Goal: Task Accomplishment & Management: Manage account settings

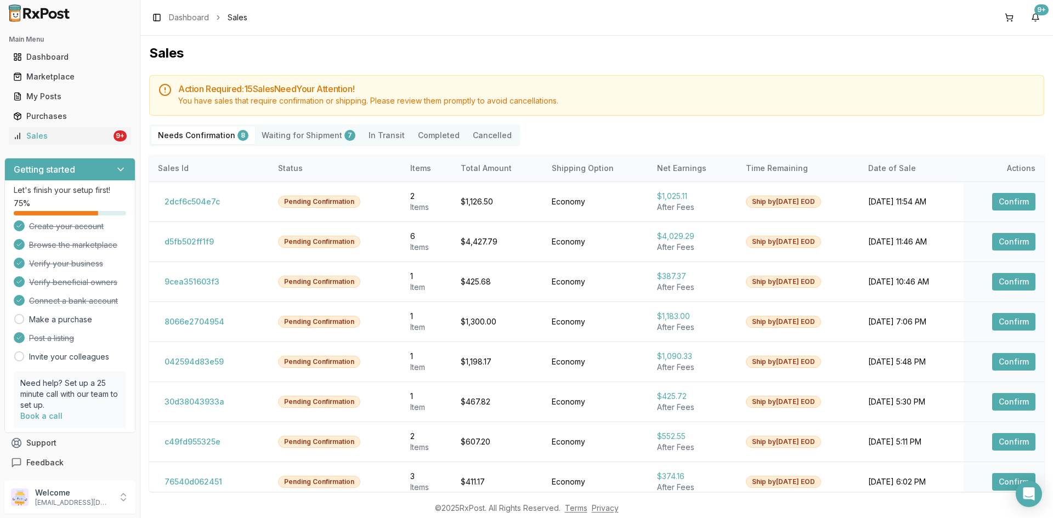
scroll to position [10, 0]
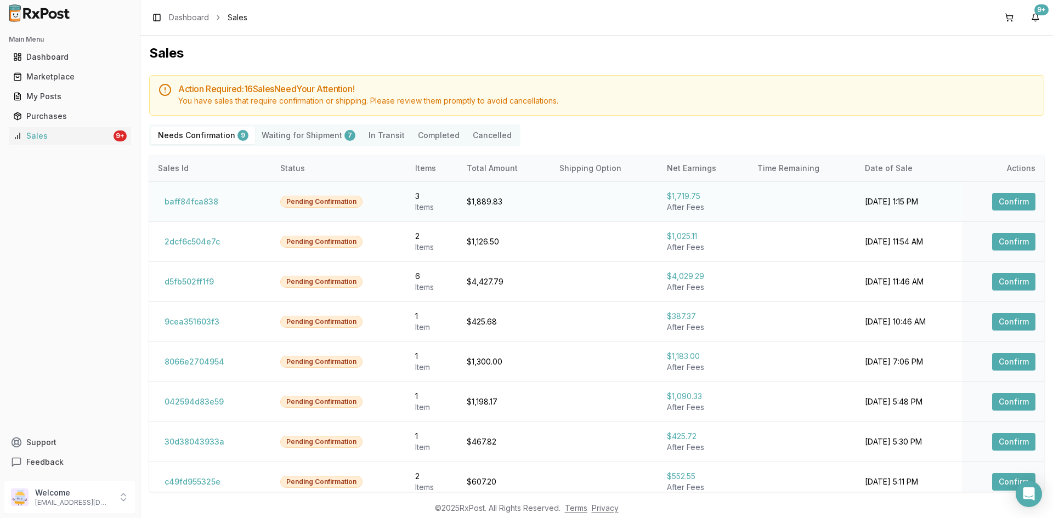
click at [1016, 196] on button "Confirm" at bounding box center [1013, 202] width 43 height 18
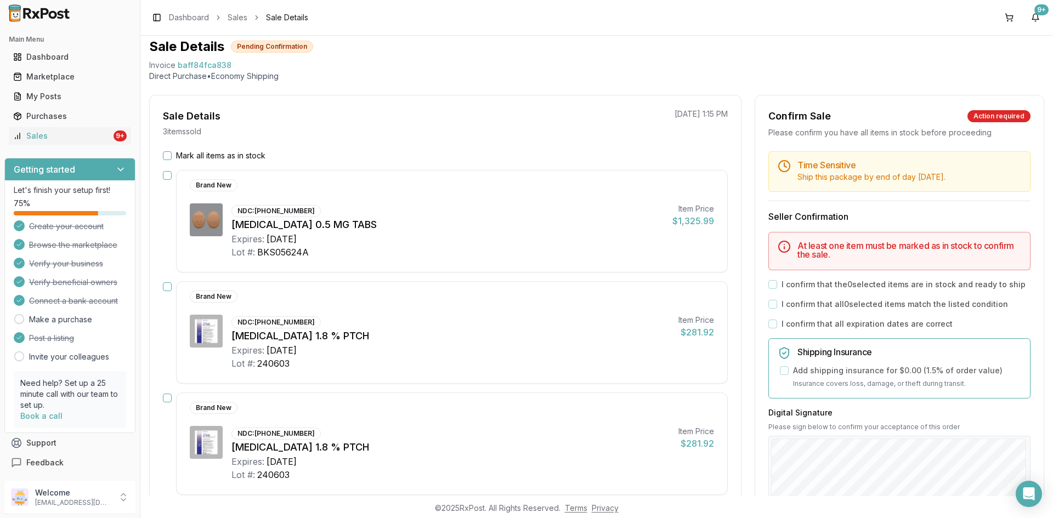
scroll to position [55, 0]
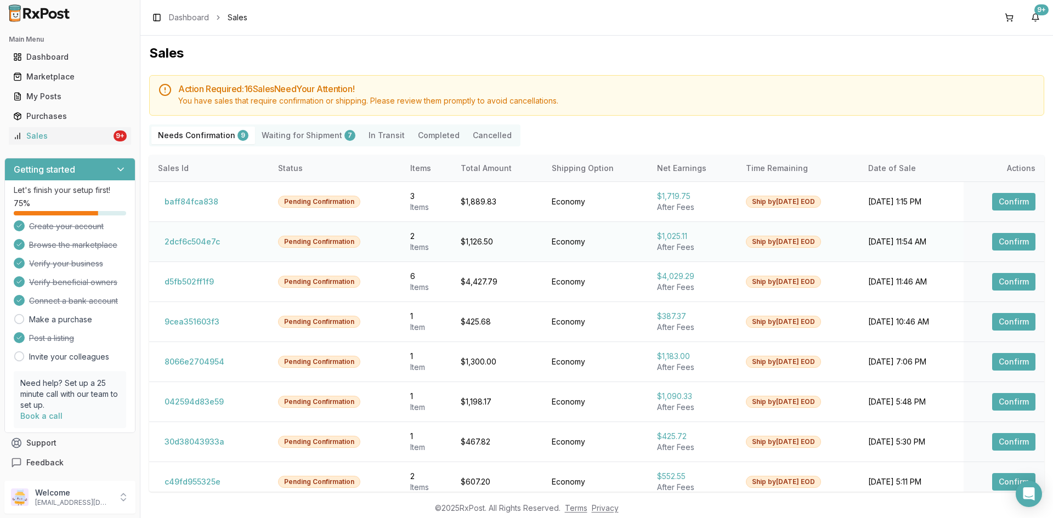
click at [1005, 242] on button "Confirm" at bounding box center [1013, 242] width 43 height 18
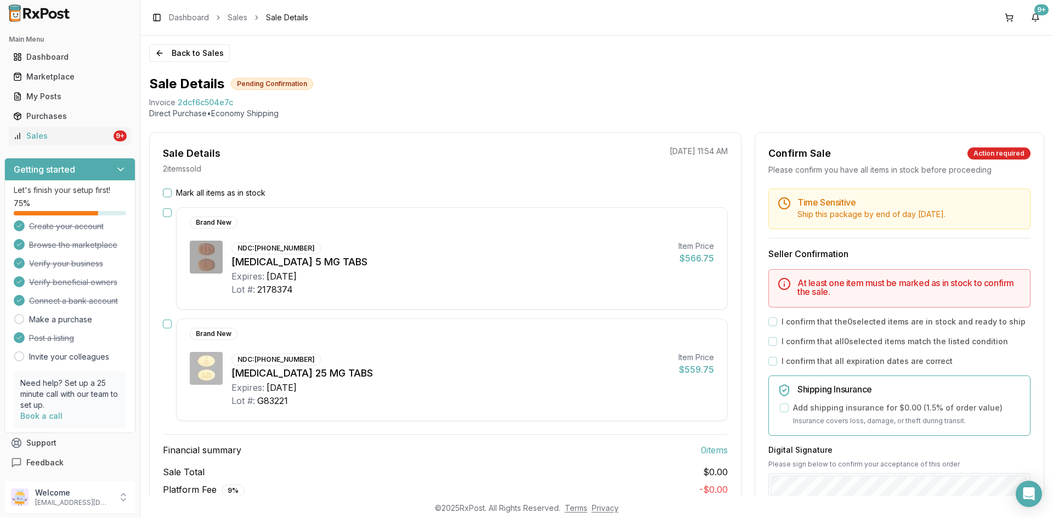
click at [168, 192] on button "Mark all items as in stock" at bounding box center [167, 193] width 9 height 9
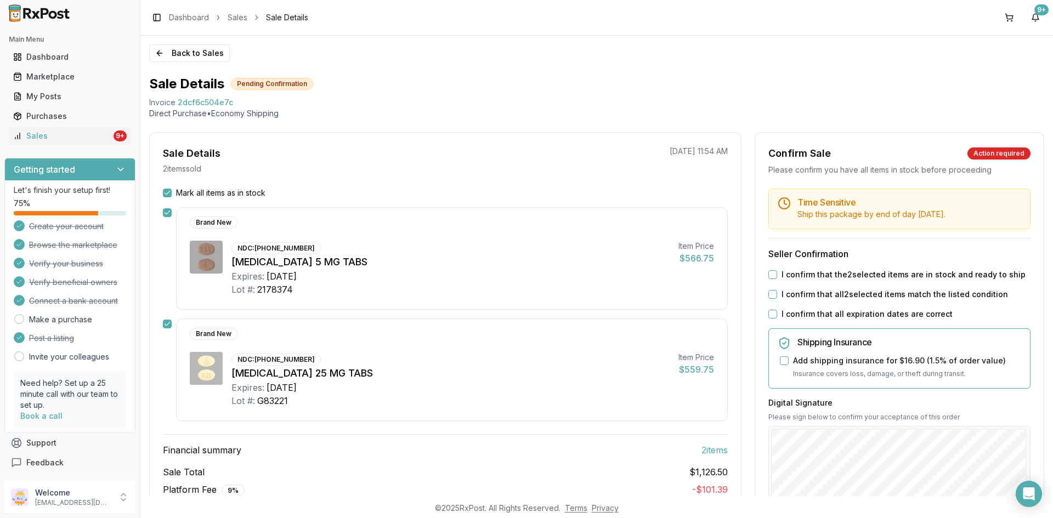
click at [772, 277] on button "I confirm that the 2 selected items are in stock and ready to ship" at bounding box center [772, 274] width 9 height 9
click at [771, 293] on button "I confirm that all 2 selected items match the listed condition" at bounding box center [772, 294] width 9 height 9
click at [772, 314] on button "I confirm that all expiration dates are correct" at bounding box center [772, 314] width 9 height 9
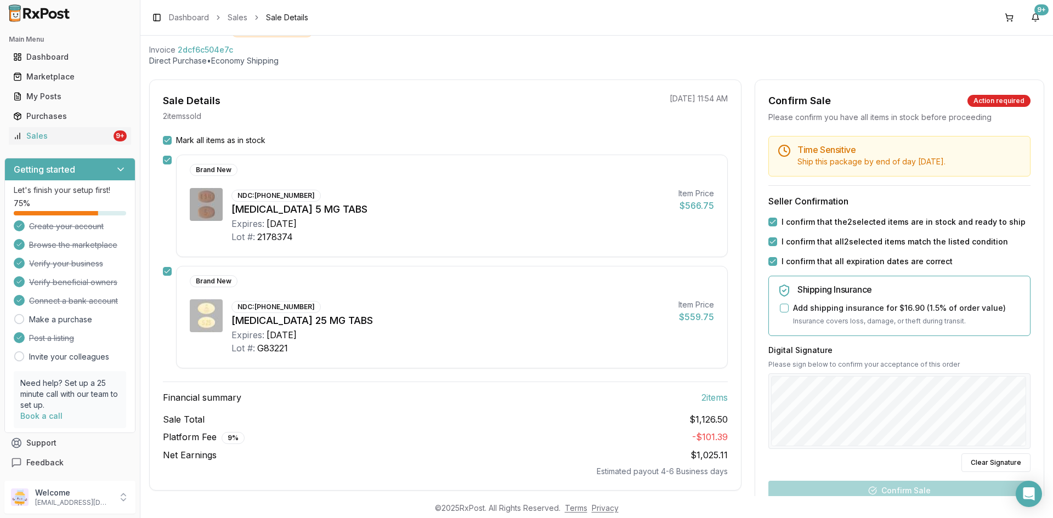
scroll to position [165, 0]
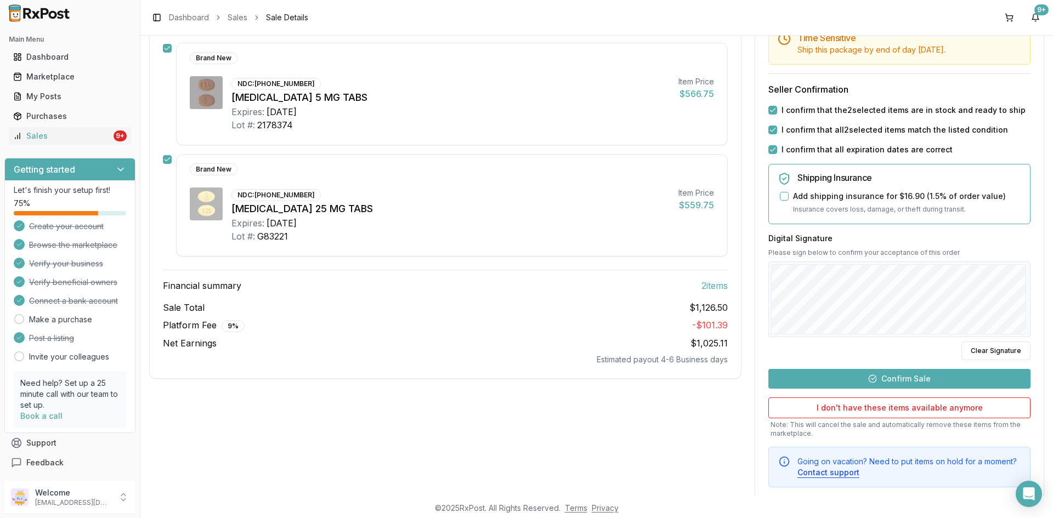
click at [901, 379] on button "Confirm Sale" at bounding box center [899, 379] width 262 height 20
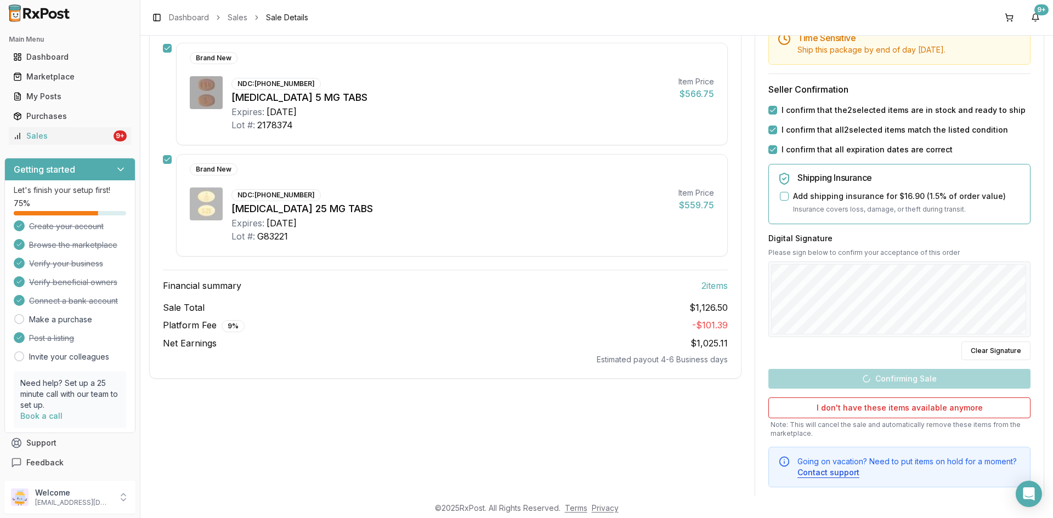
scroll to position [45, 0]
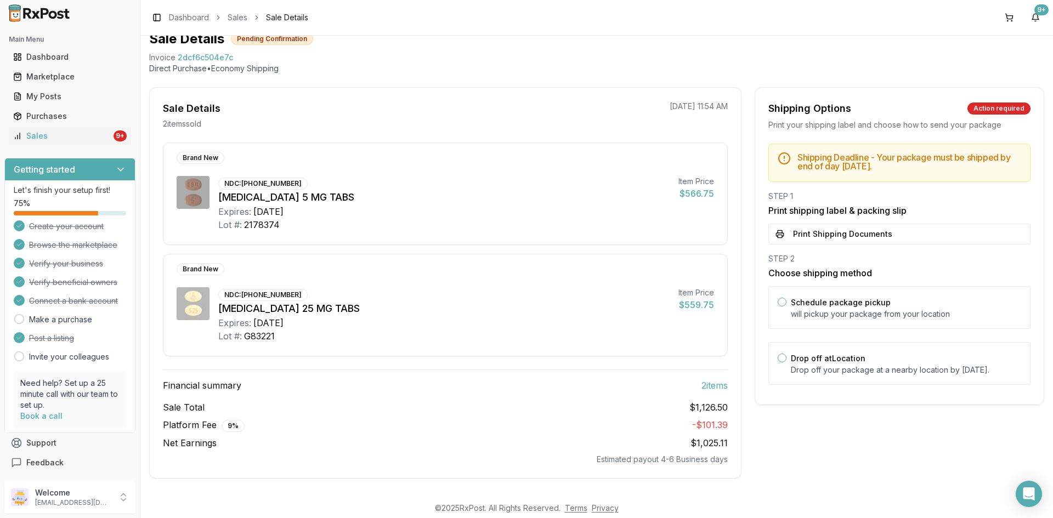
click at [804, 237] on button "Print Shipping Documents" at bounding box center [899, 234] width 262 height 21
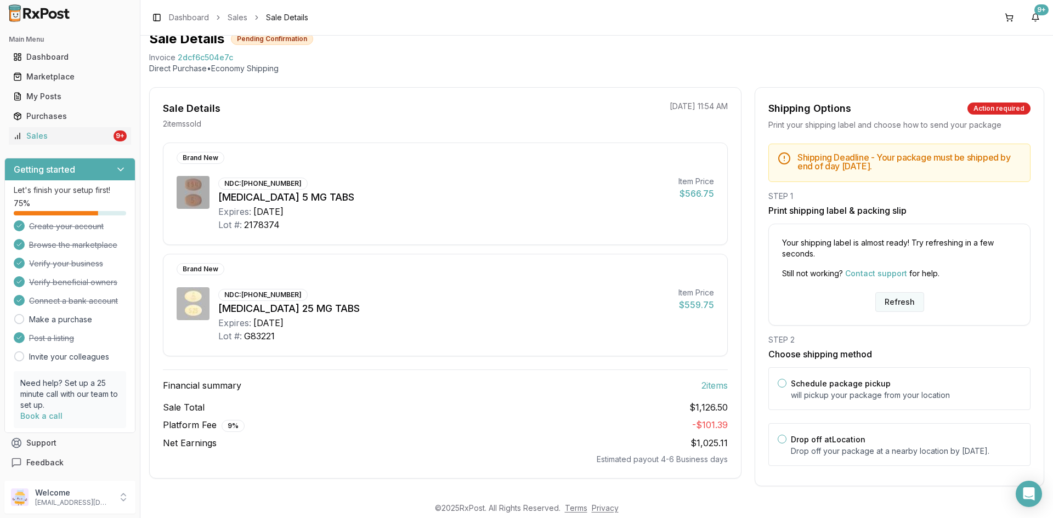
click at [888, 310] on button "Refresh" at bounding box center [899, 302] width 49 height 20
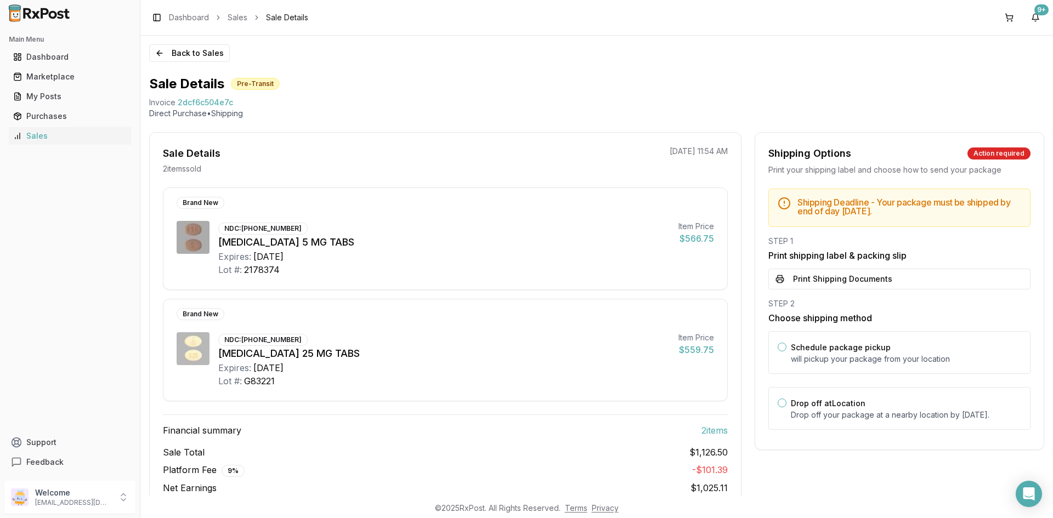
click at [818, 281] on button "Print Shipping Documents" at bounding box center [899, 279] width 262 height 21
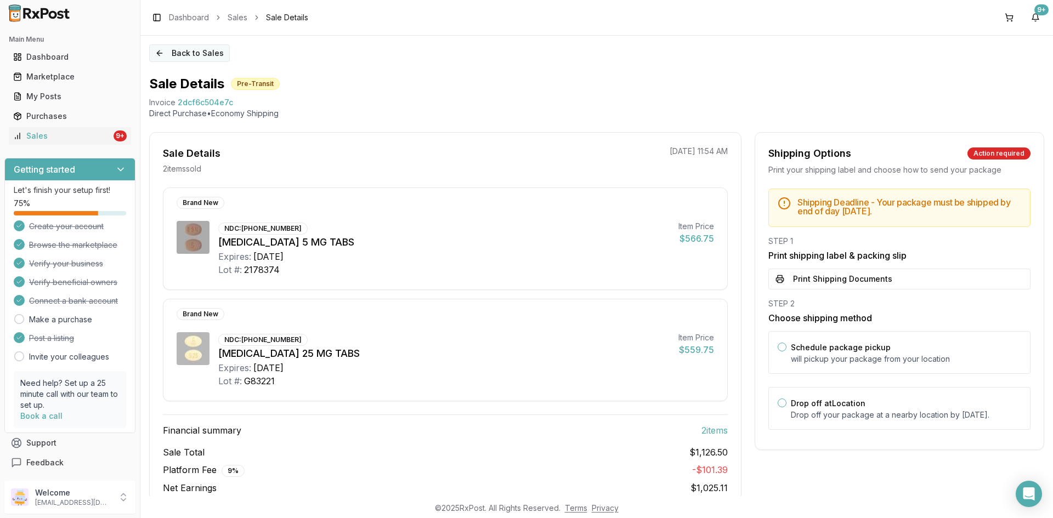
click at [176, 52] on button "Back to Sales" at bounding box center [189, 53] width 81 height 18
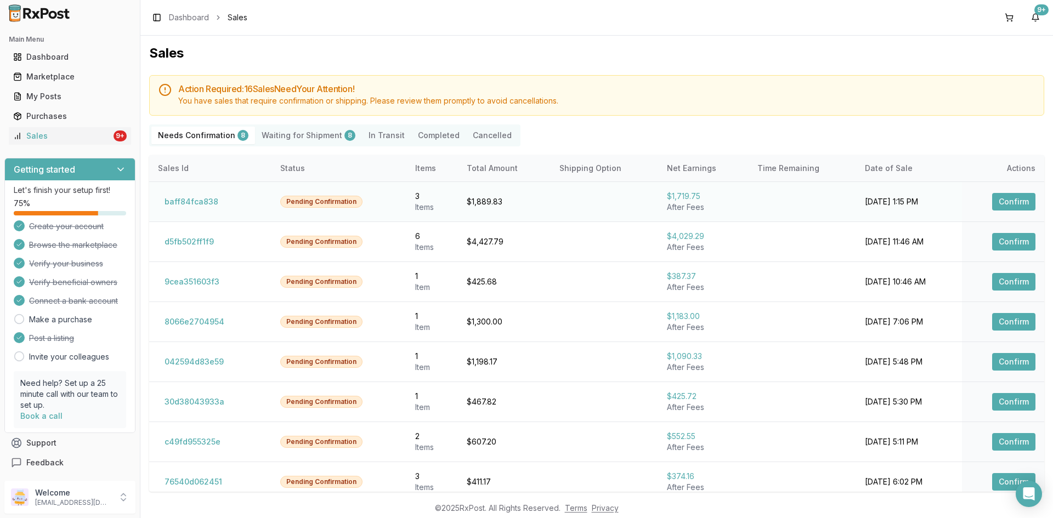
click at [1006, 199] on button "Confirm" at bounding box center [1013, 202] width 43 height 18
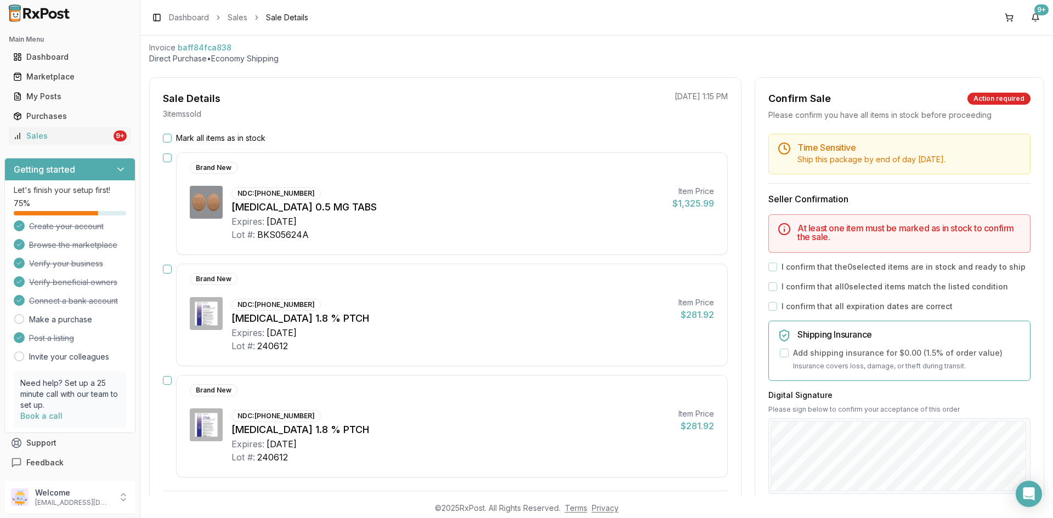
scroll to position [110, 0]
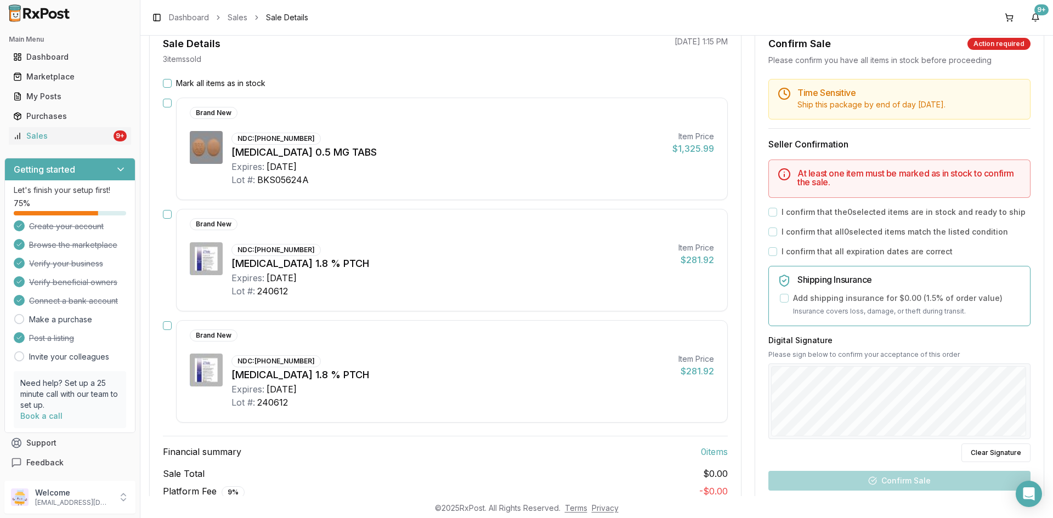
click at [166, 83] on button "Mark all items as in stock" at bounding box center [167, 83] width 9 height 9
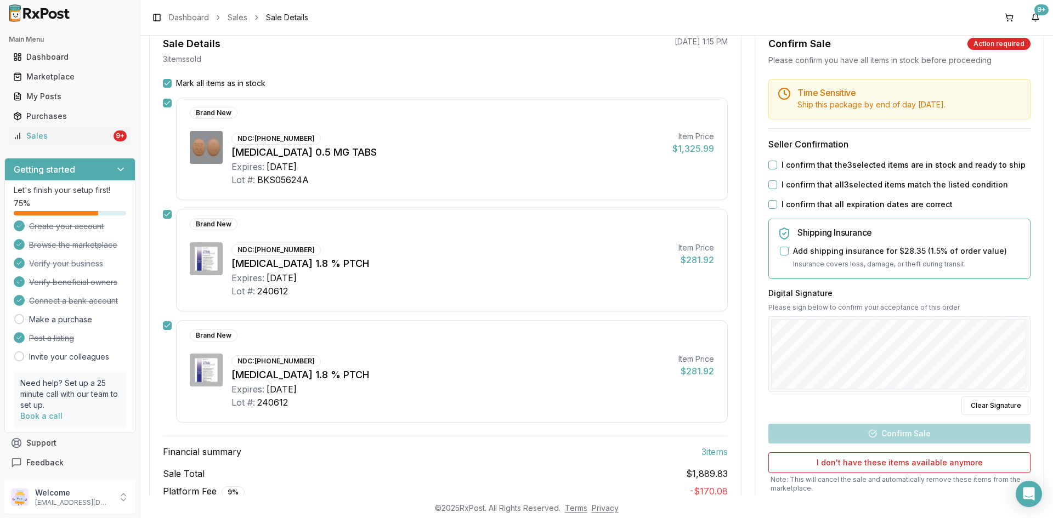
drag, startPoint x: 773, startPoint y: 166, endPoint x: 772, endPoint y: 172, distance: 6.1
click at [773, 167] on button "I confirm that the 3 selected items are in stock and ready to ship" at bounding box center [772, 165] width 9 height 9
click at [770, 189] on div "I confirm that all 3 selected items match the listed condition" at bounding box center [899, 184] width 262 height 11
click at [769, 185] on button "I confirm that all 3 selected items match the listed condition" at bounding box center [772, 184] width 9 height 9
click at [768, 206] on button "I confirm that all expiration dates are correct" at bounding box center [772, 204] width 9 height 9
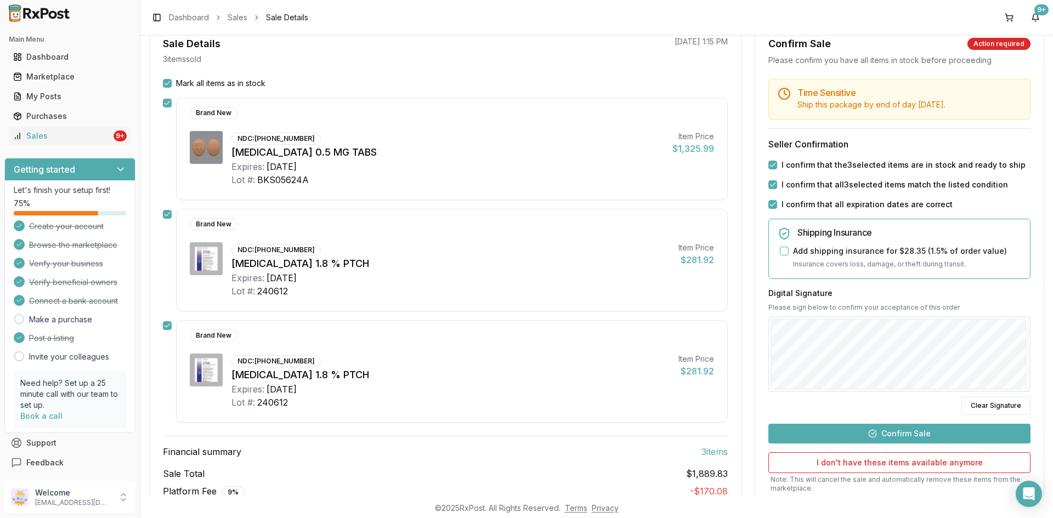
click at [926, 436] on button "Confirm Sale" at bounding box center [899, 434] width 262 height 20
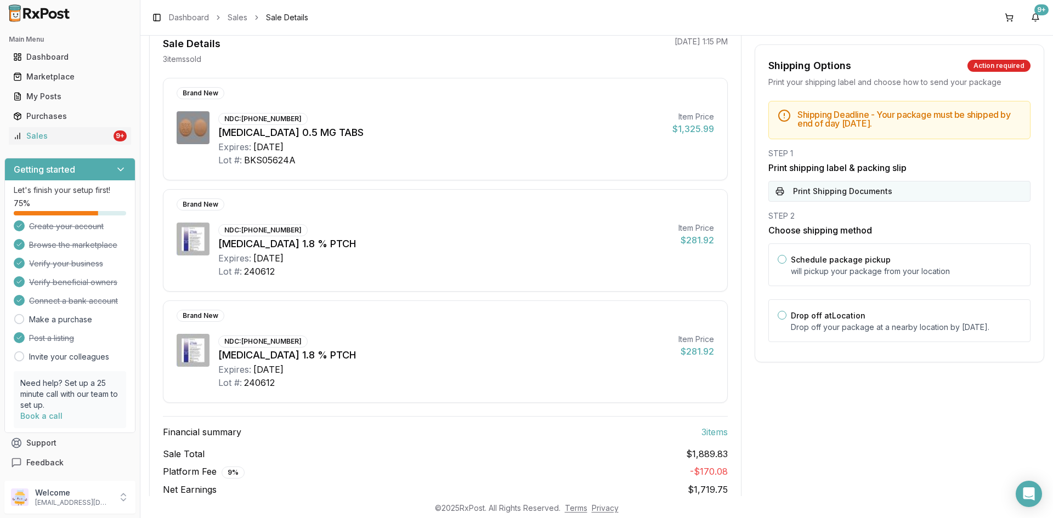
click at [814, 193] on button "Print Shipping Documents" at bounding box center [899, 191] width 262 height 21
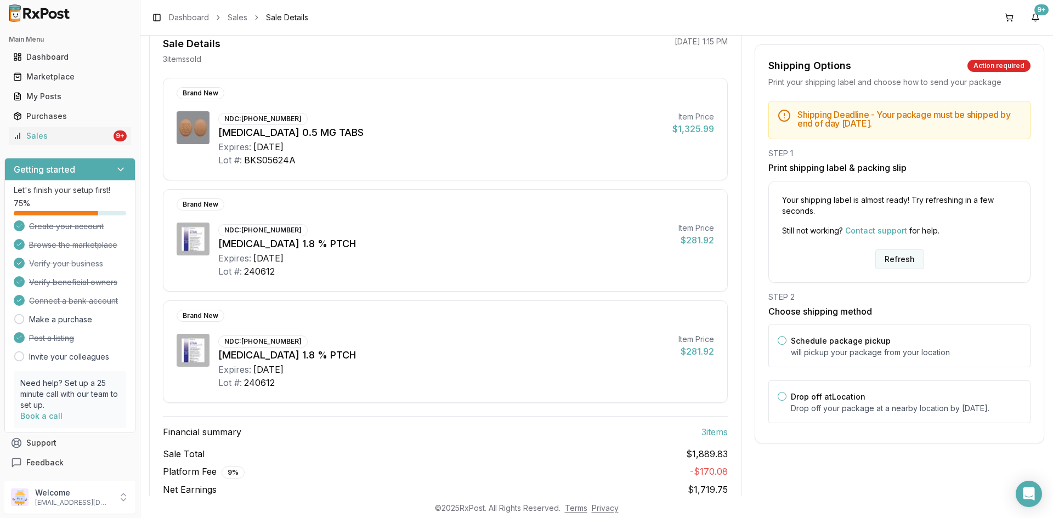
click at [893, 264] on button "Refresh" at bounding box center [899, 260] width 49 height 20
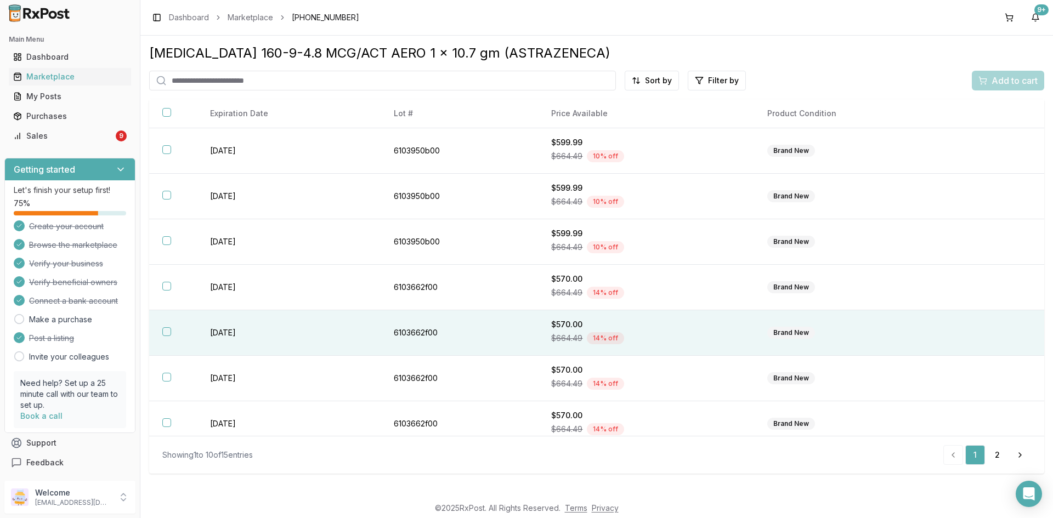
scroll to position [147, 0]
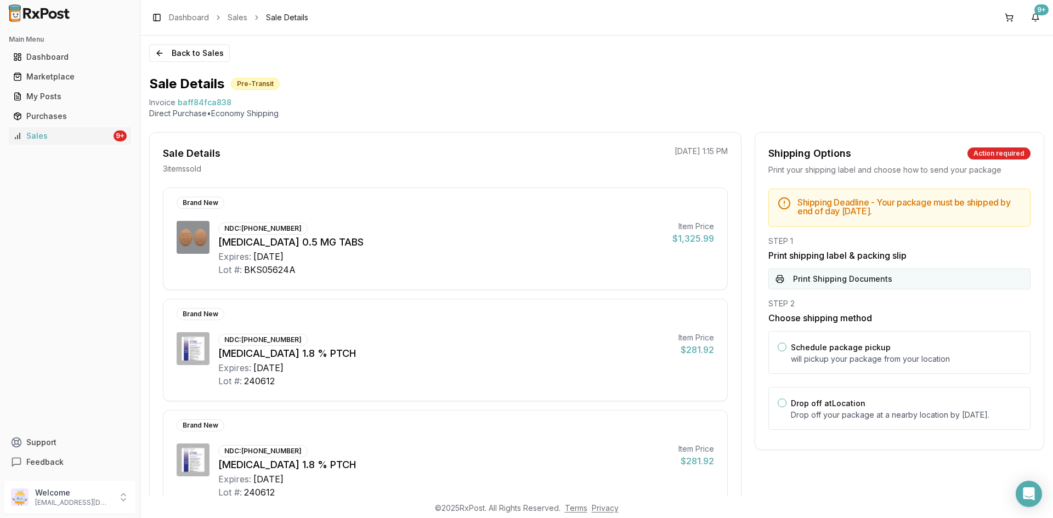
click at [824, 282] on button "Print Shipping Documents" at bounding box center [899, 279] width 262 height 21
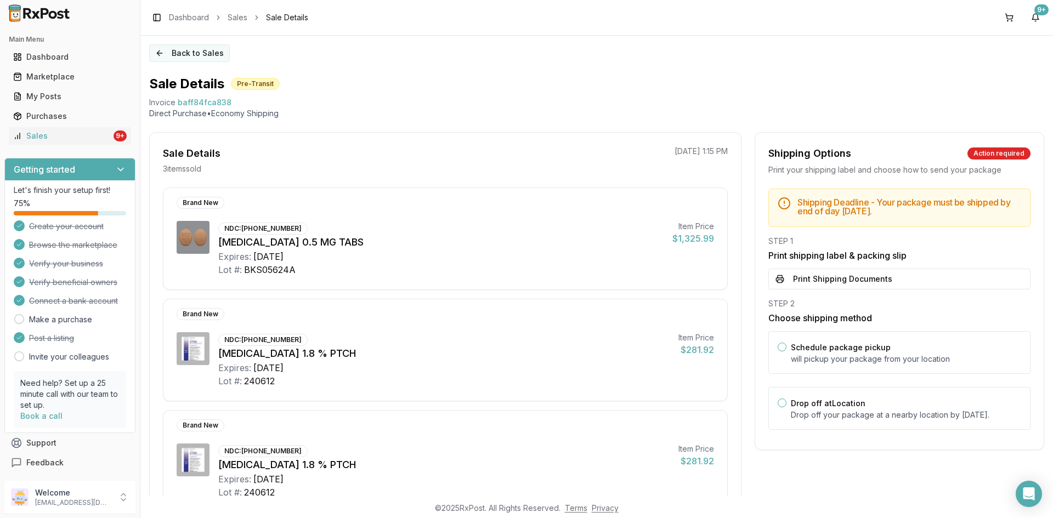
click at [183, 55] on button "Back to Sales" at bounding box center [189, 53] width 81 height 18
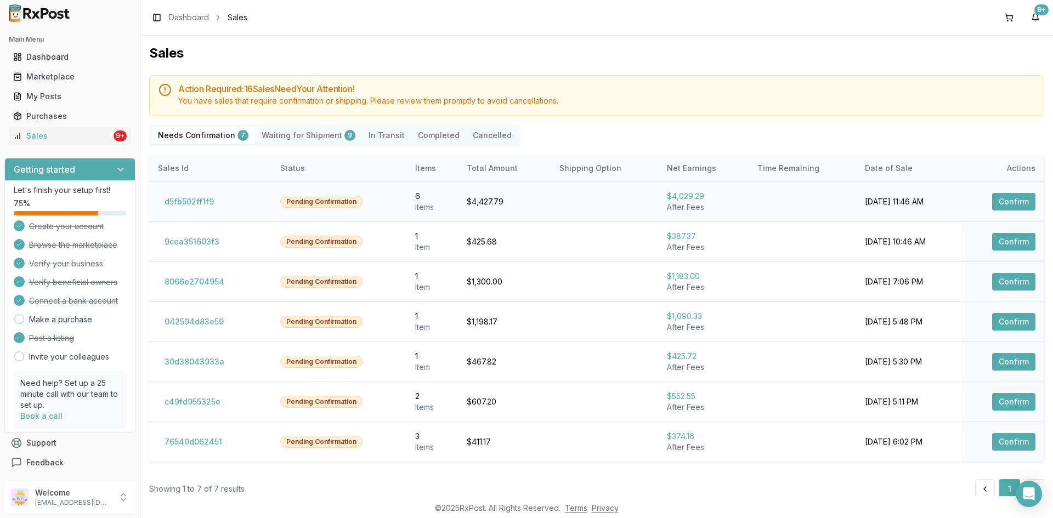
click at [1012, 199] on button "Confirm" at bounding box center [1013, 202] width 43 height 18
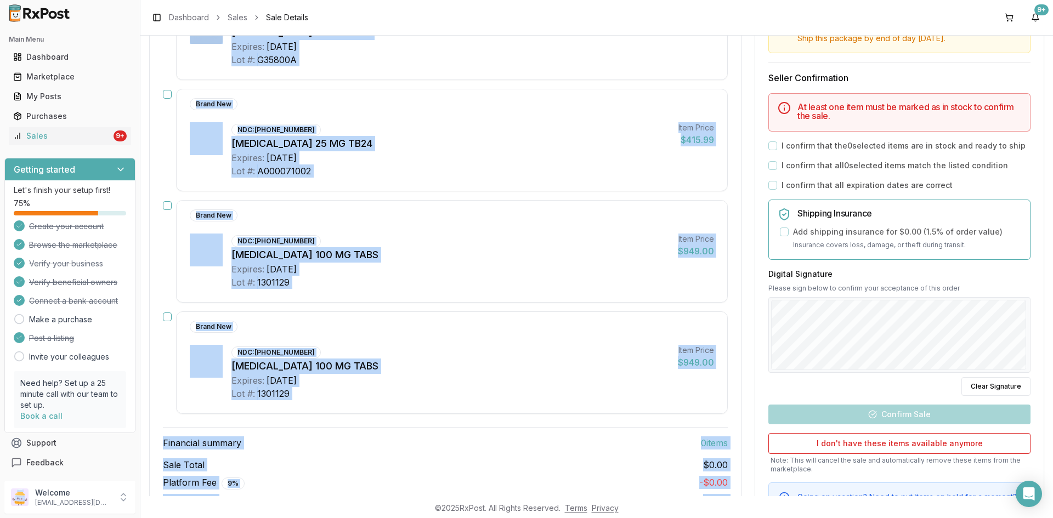
scroll to position [510, 0]
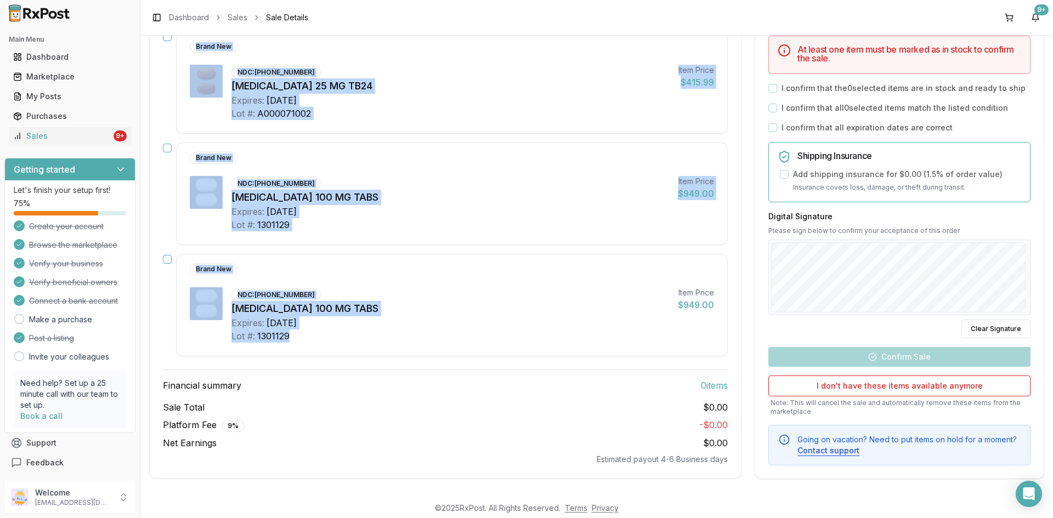
drag, startPoint x: 248, startPoint y: 236, endPoint x: 294, endPoint y: 343, distance: 115.9
click at [294, 343] on div "Mark all items as in stock Brand New NDC: [PHONE_NUMBER] [MEDICAL_DATA] 50 MG T…" at bounding box center [445, 71] width 591 height 787
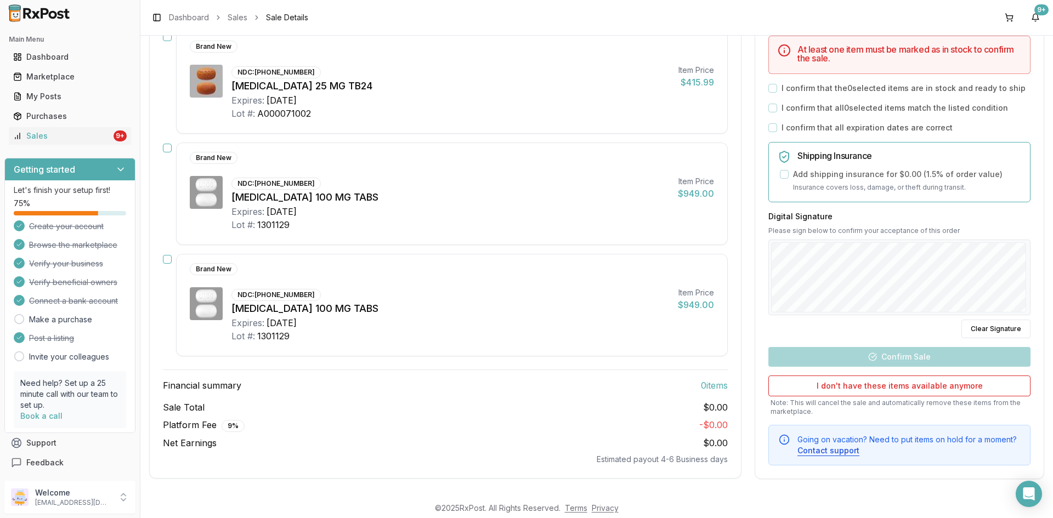
click at [483, 433] on div "Sale Total $0.00 Platform Fee 9 % - $0.00 Net Earnings $0.00 Estimated payout 4…" at bounding box center [445, 433] width 565 height 64
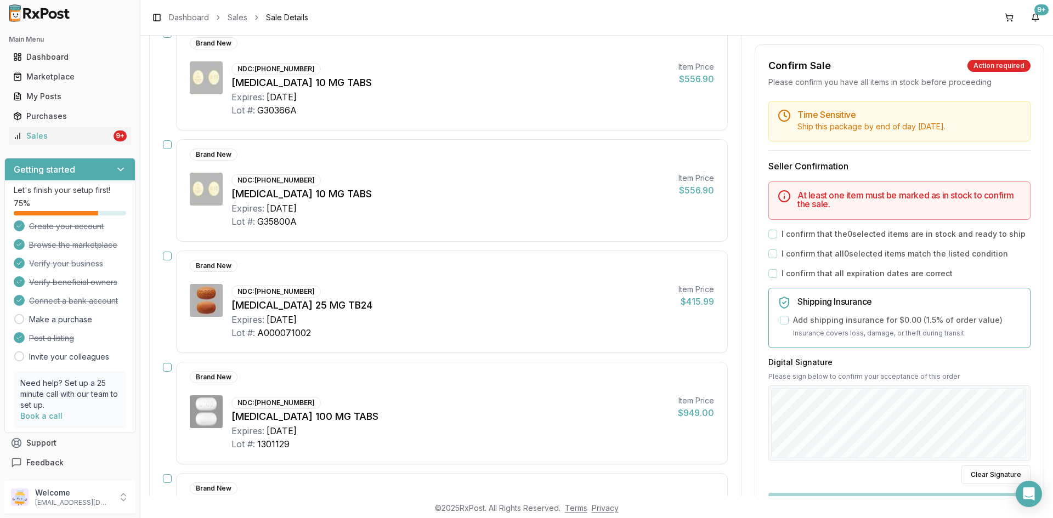
scroll to position [16, 0]
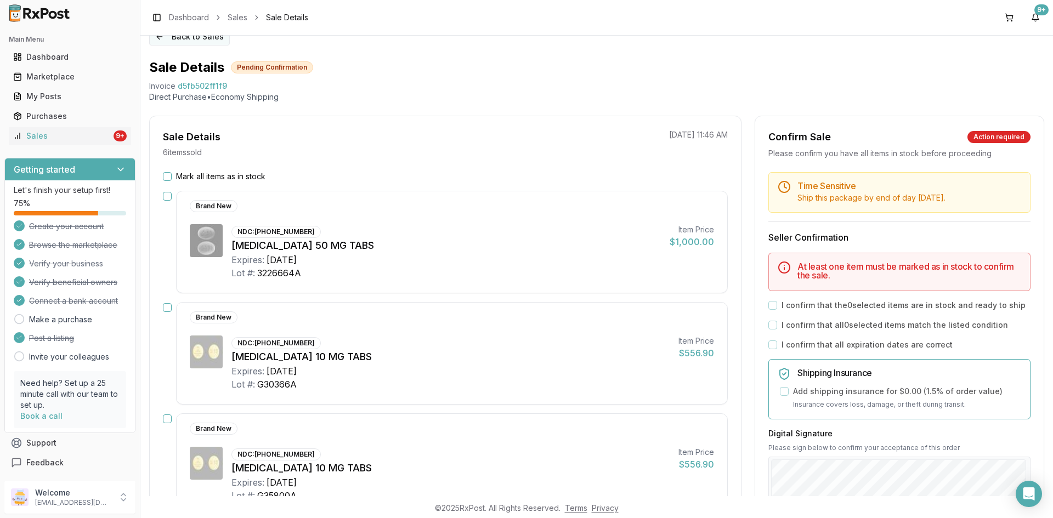
click at [194, 41] on button "Back to Sales" at bounding box center [189, 37] width 81 height 18
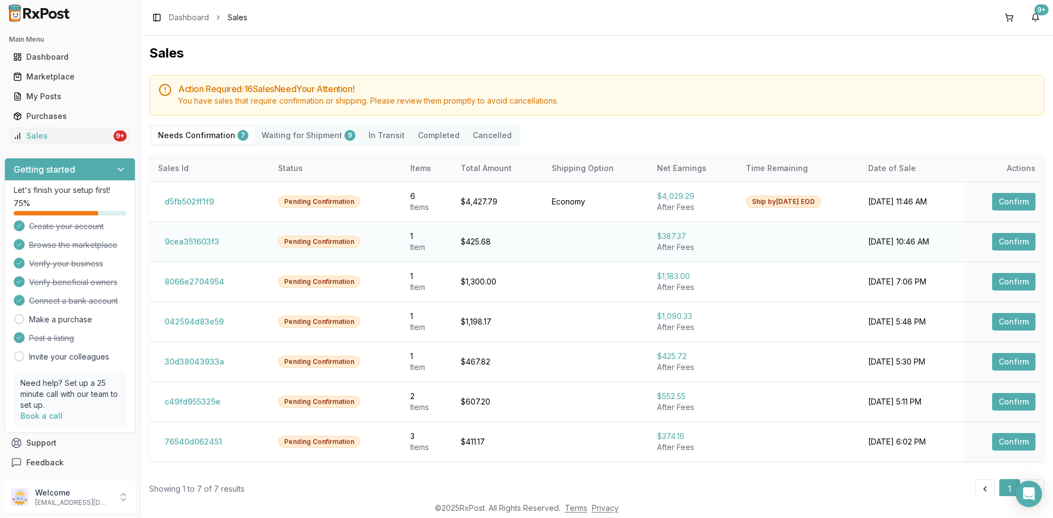
click at [1011, 239] on button "Confirm" at bounding box center [1013, 242] width 43 height 18
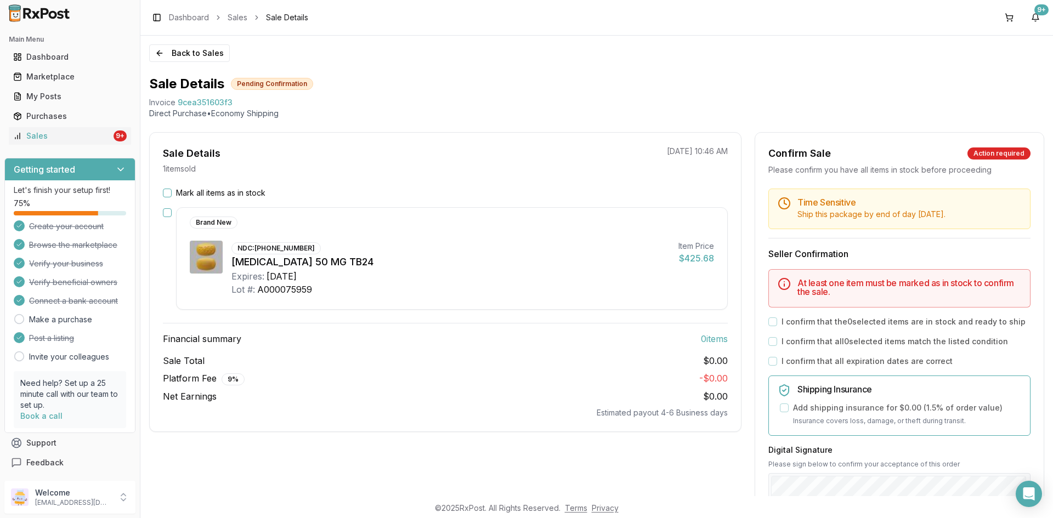
click at [168, 194] on button "Mark all items as in stock" at bounding box center [167, 193] width 9 height 9
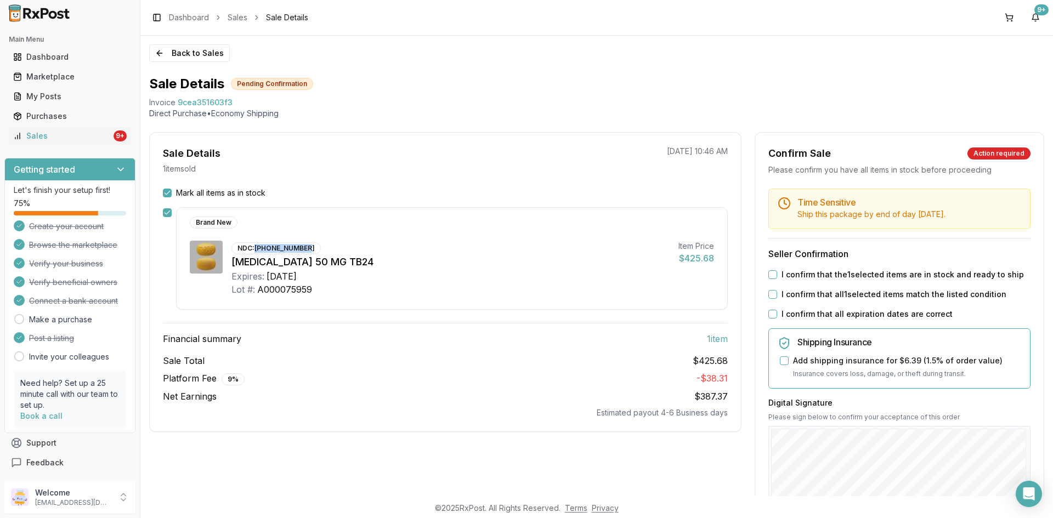
drag, startPoint x: 256, startPoint y: 249, endPoint x: 309, endPoint y: 243, distance: 54.1
click at [309, 243] on div "NDC: 00469-2602-30" at bounding box center [275, 248] width 89 height 12
copy div "00469-2602-30"
click at [772, 275] on button "I confirm that the 1 selected items are in stock and ready to ship" at bounding box center [772, 274] width 9 height 9
click at [770, 292] on button "I confirm that all 1 selected items match the listed condition" at bounding box center [772, 294] width 9 height 9
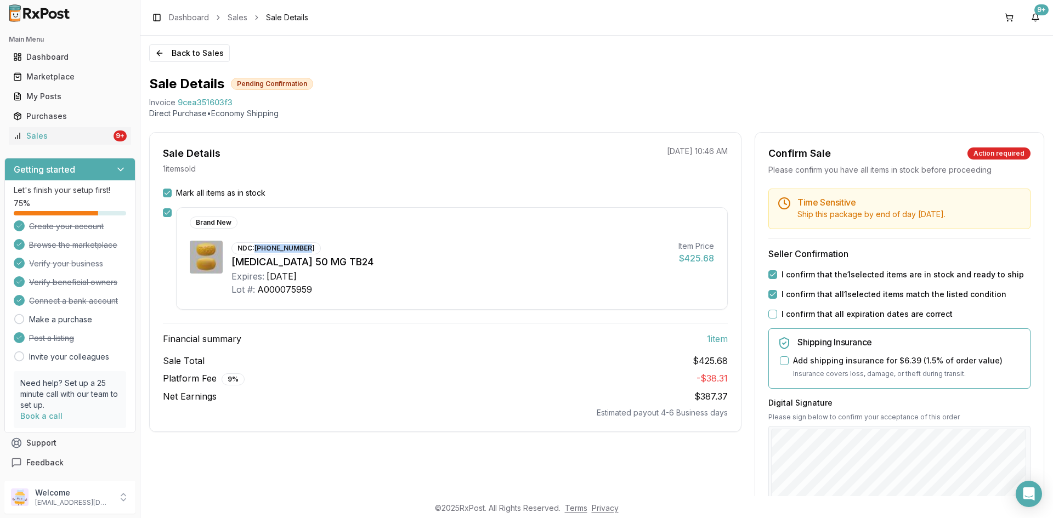
click at [770, 312] on button "I confirm that all expiration dates are correct" at bounding box center [772, 314] width 9 height 9
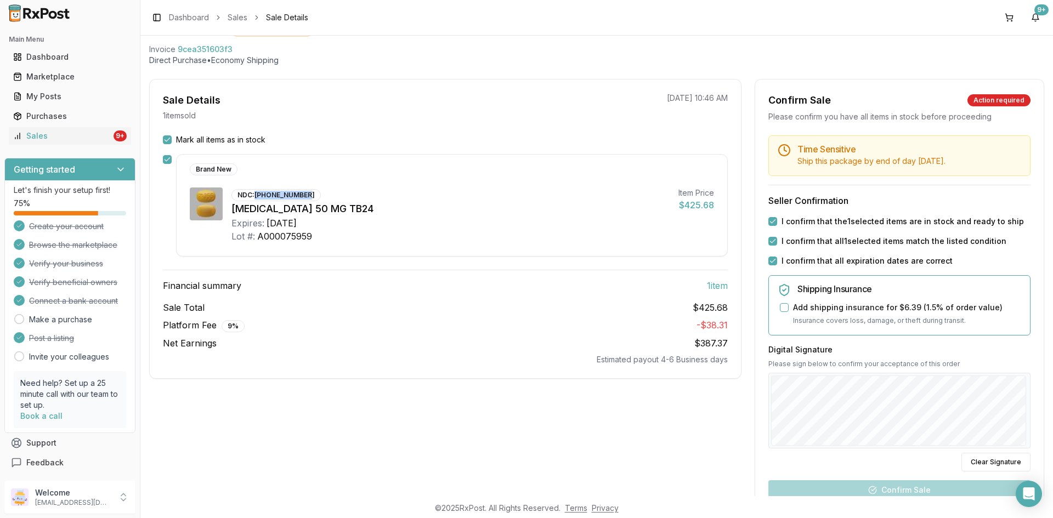
scroll to position [110, 0]
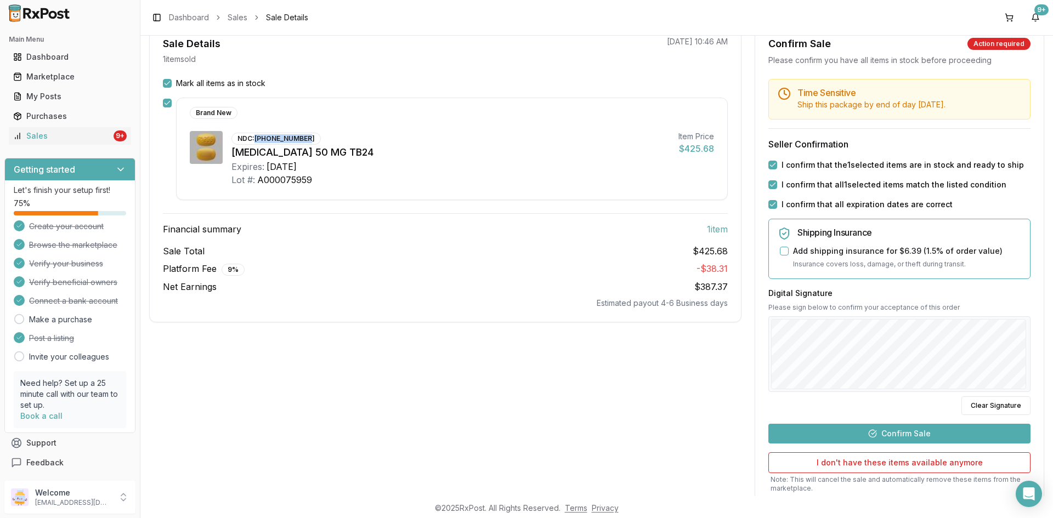
click at [898, 434] on button "Confirm Sale" at bounding box center [899, 434] width 262 height 20
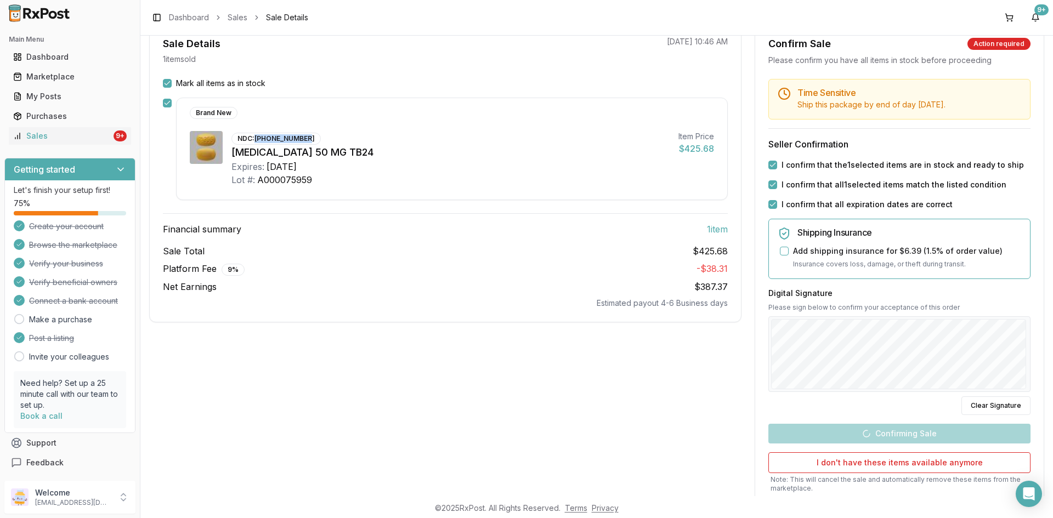
scroll to position [0, 0]
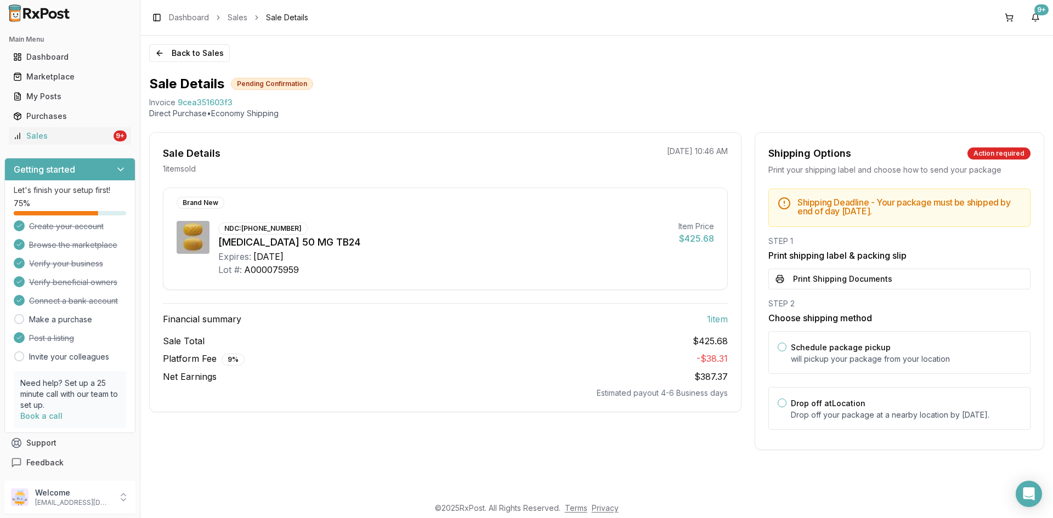
click at [818, 279] on button "Print Shipping Documents" at bounding box center [899, 279] width 262 height 21
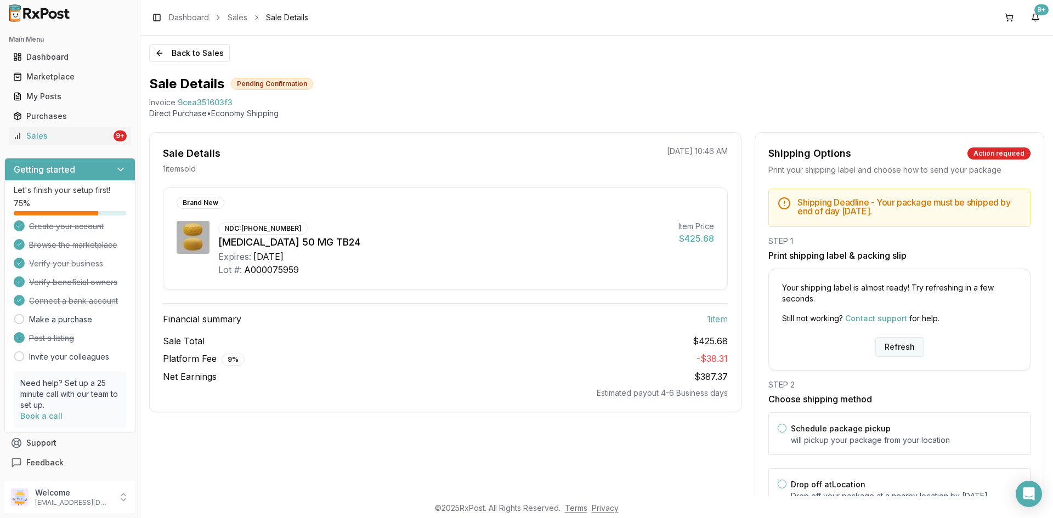
click at [881, 348] on button "Refresh" at bounding box center [899, 347] width 49 height 20
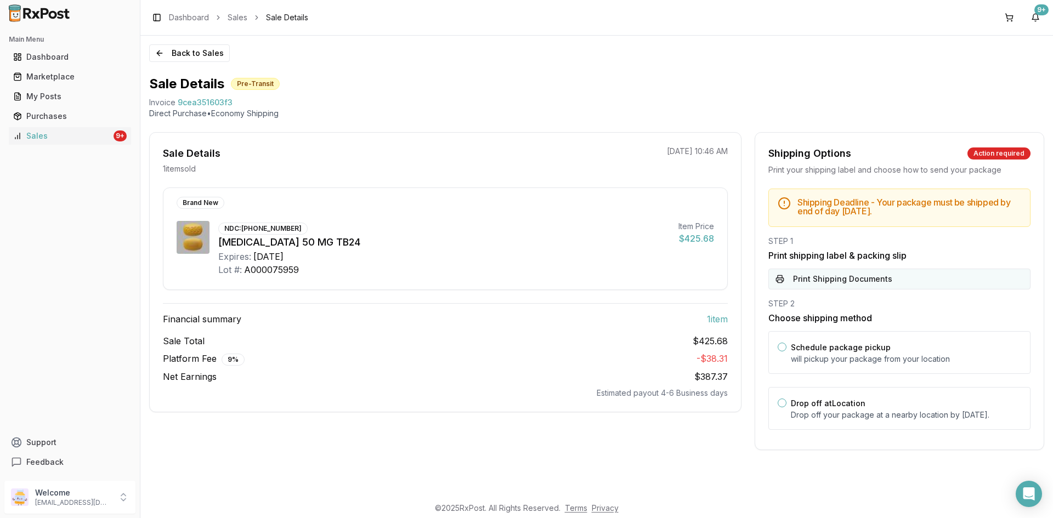
click at [796, 277] on button "Print Shipping Documents" at bounding box center [899, 279] width 262 height 21
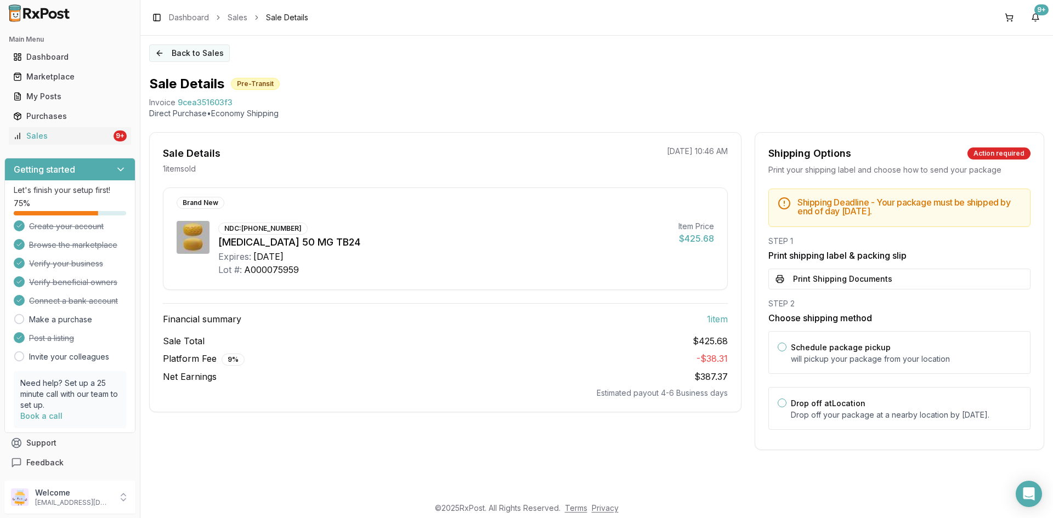
click at [178, 52] on button "Back to Sales" at bounding box center [189, 53] width 81 height 18
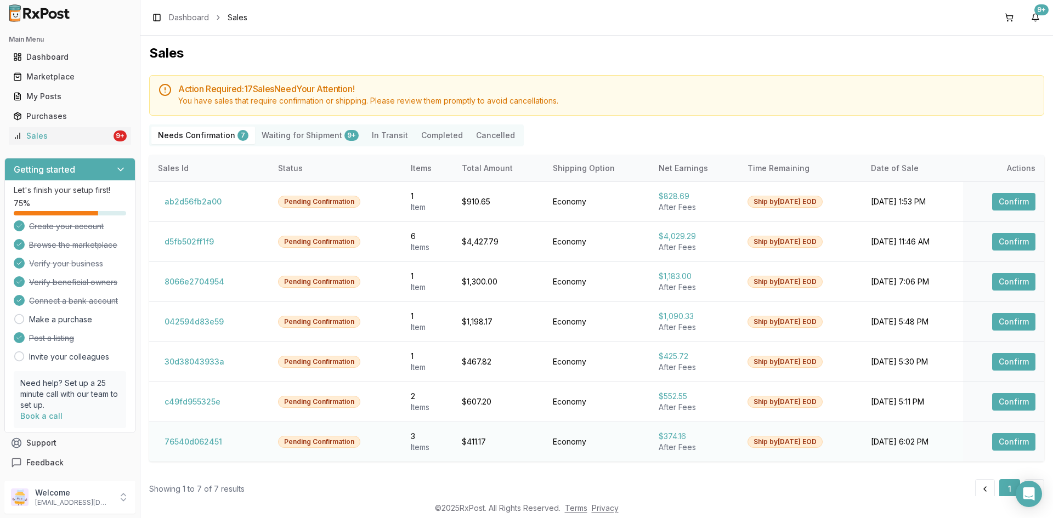
click at [1016, 441] on button "Confirm" at bounding box center [1013, 442] width 43 height 18
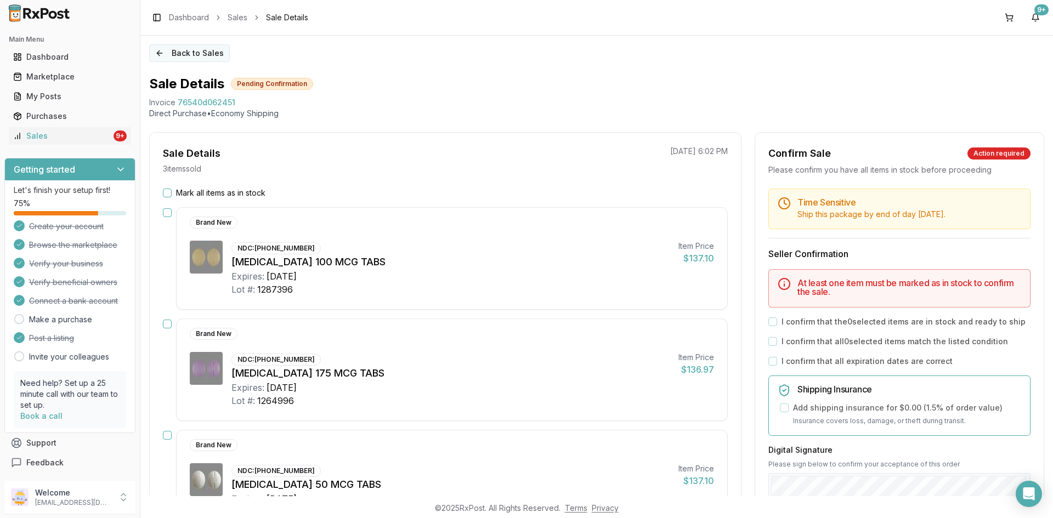
click at [171, 52] on button "Back to Sales" at bounding box center [189, 53] width 81 height 18
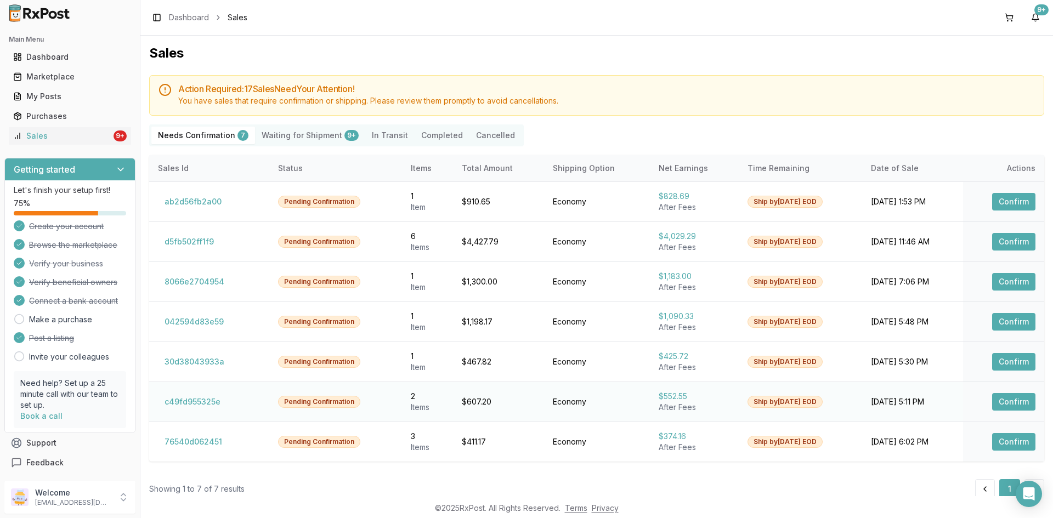
click at [1022, 400] on button "Confirm" at bounding box center [1013, 402] width 43 height 18
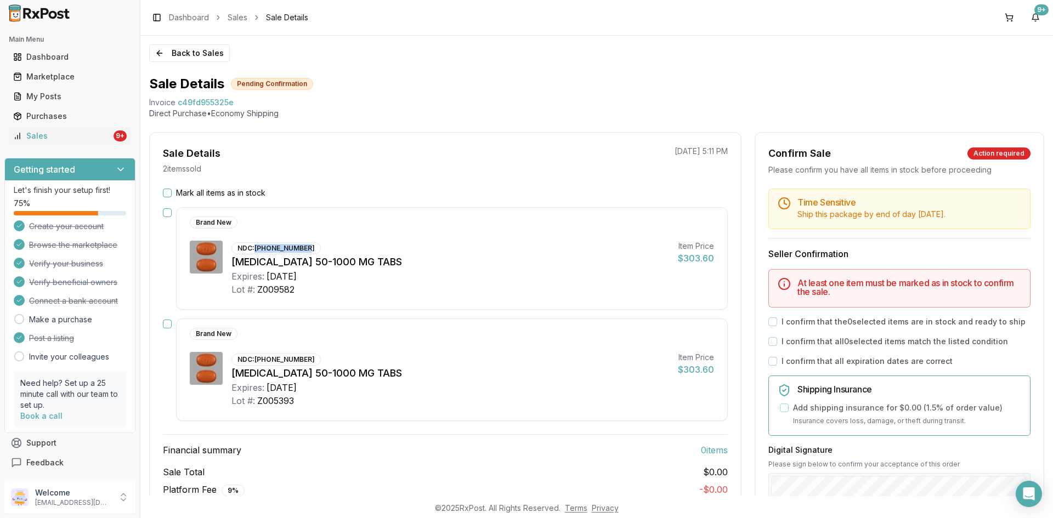
drag, startPoint x: 257, startPoint y: 247, endPoint x: 310, endPoint y: 257, distance: 53.6
click at [305, 248] on div "NDC: 00006-0577-61" at bounding box center [275, 248] width 89 height 12
copy div "00006-0577-61"
drag, startPoint x: 257, startPoint y: 360, endPoint x: 305, endPoint y: 357, distance: 48.3
click at [305, 357] on div "NDC: 00006-0577-61" at bounding box center [275, 360] width 89 height 12
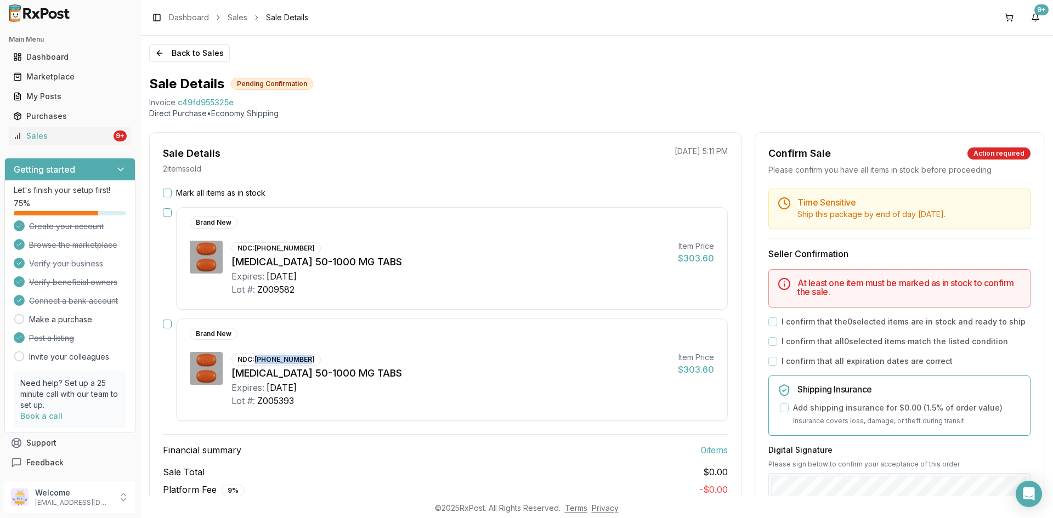
copy div "00006-0577-61"
click at [172, 189] on div "Mark all items as in stock" at bounding box center [445, 193] width 565 height 11
click at [169, 191] on button "Mark all items as in stock" at bounding box center [167, 193] width 9 height 9
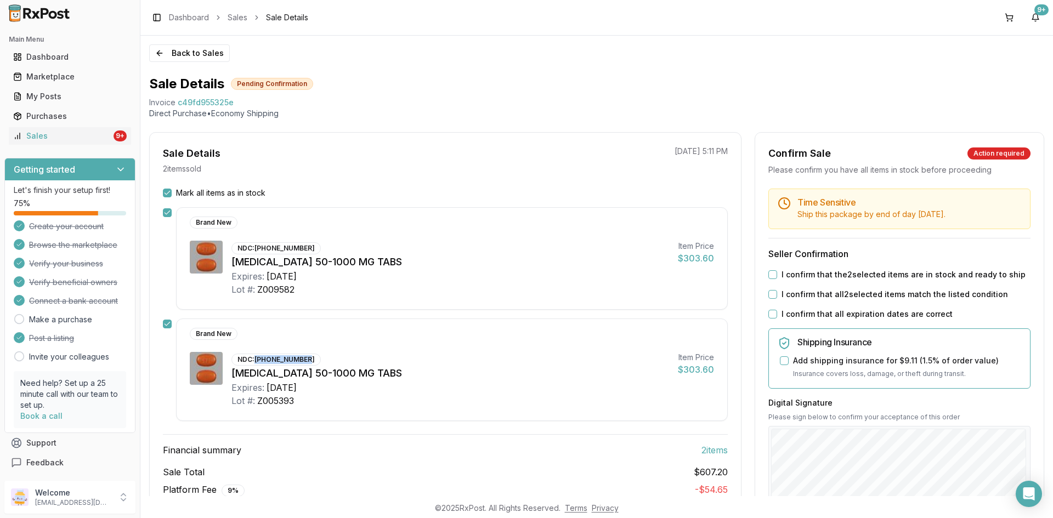
drag, startPoint x: 769, startPoint y: 283, endPoint x: 767, endPoint y: 292, distance: 9.5
click at [769, 279] on button "I confirm that the 2 selected items are in stock and ready to ship" at bounding box center [772, 274] width 9 height 9
click at [769, 299] on button "I confirm that all 2 selected items match the listed condition" at bounding box center [772, 294] width 9 height 9
click at [769, 320] on div "I confirm that all expiration dates are correct" at bounding box center [899, 314] width 262 height 11
click at [770, 319] on button "I confirm that all expiration dates are correct" at bounding box center [772, 314] width 9 height 9
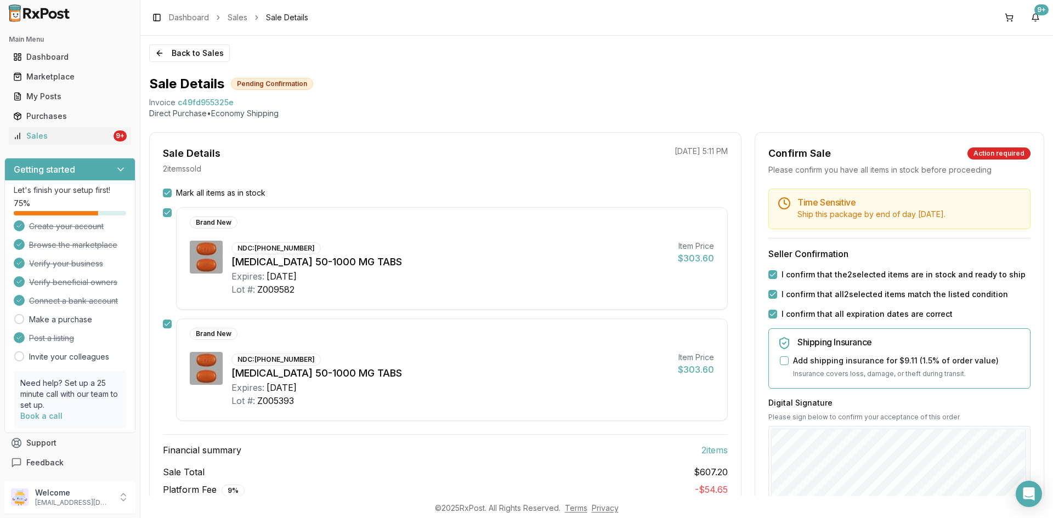
scroll to position [165, 0]
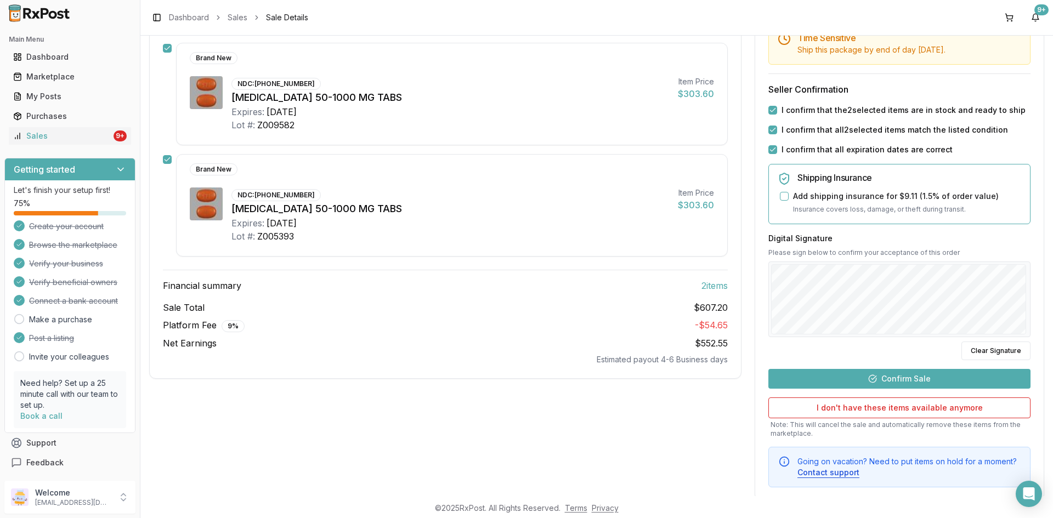
click at [910, 388] on button "Confirm Sale" at bounding box center [899, 379] width 262 height 20
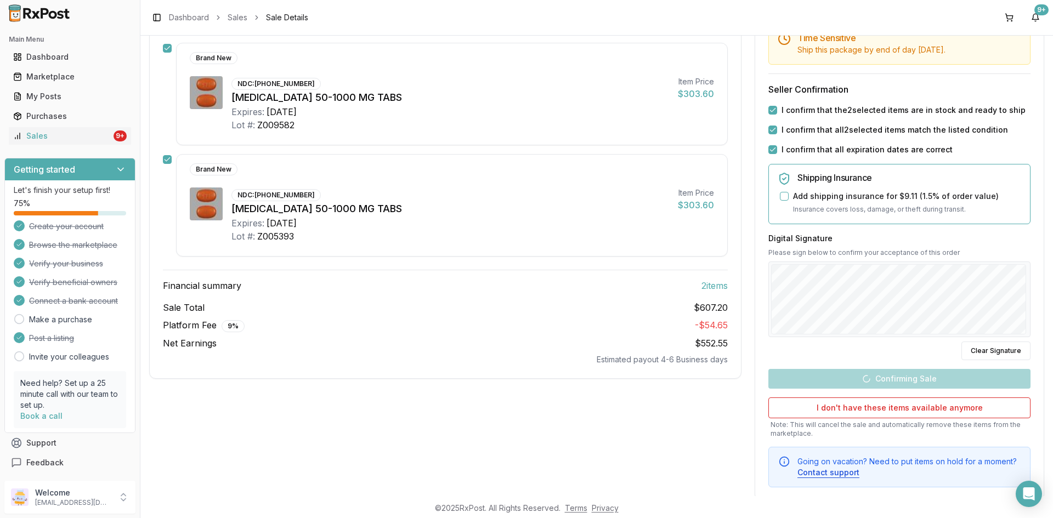
scroll to position [45, 0]
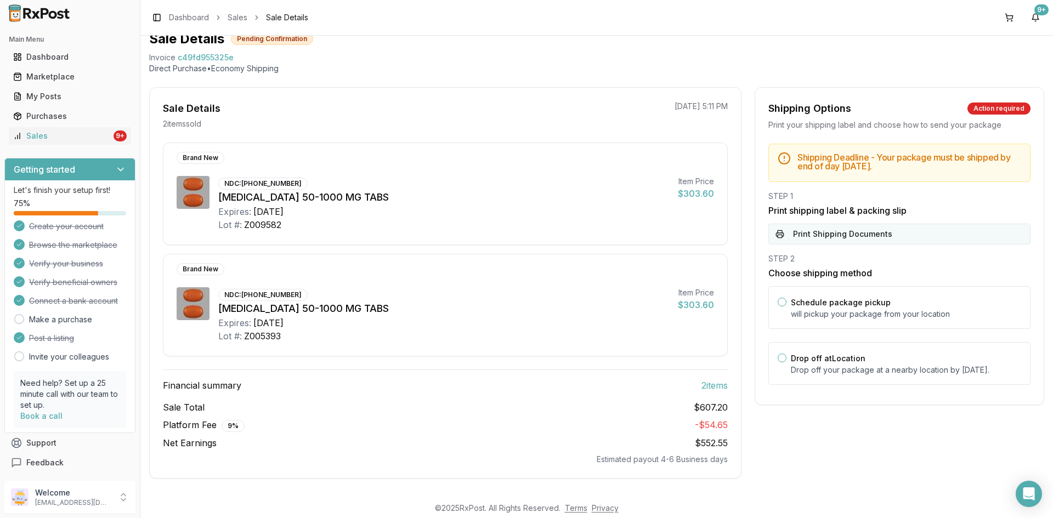
click at [815, 230] on button "Print Shipping Documents" at bounding box center [899, 234] width 262 height 21
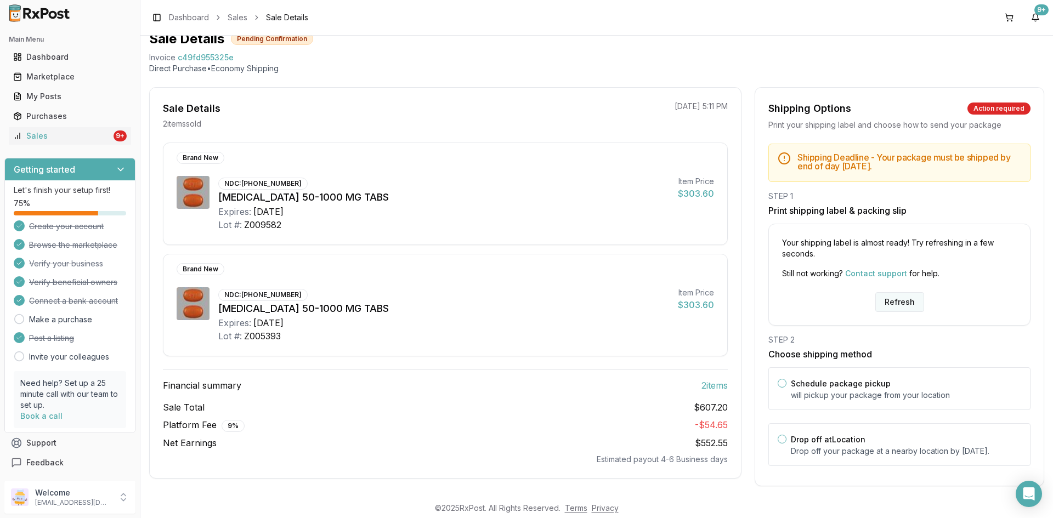
click at [893, 302] on button "Refresh" at bounding box center [899, 302] width 49 height 20
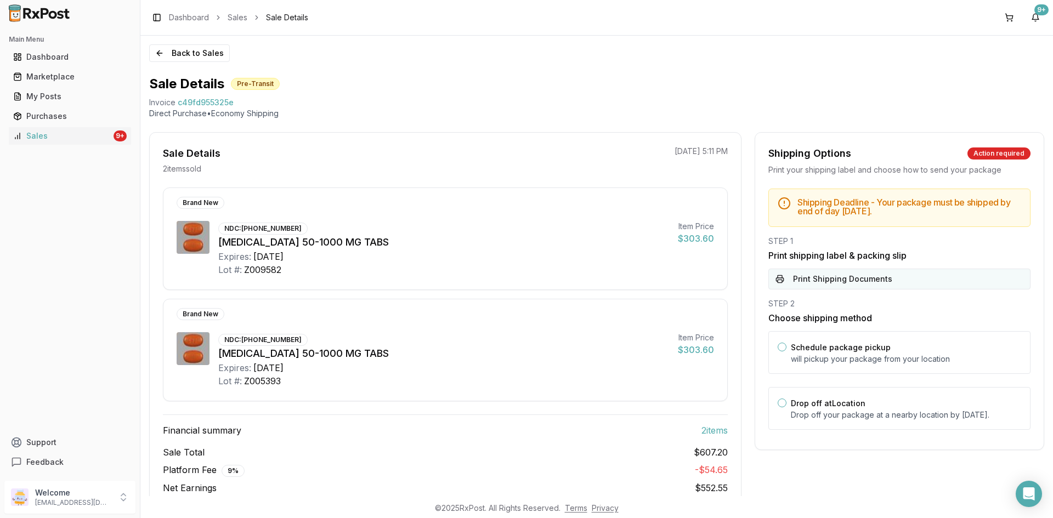
click at [837, 282] on button "Print Shipping Documents" at bounding box center [899, 279] width 262 height 21
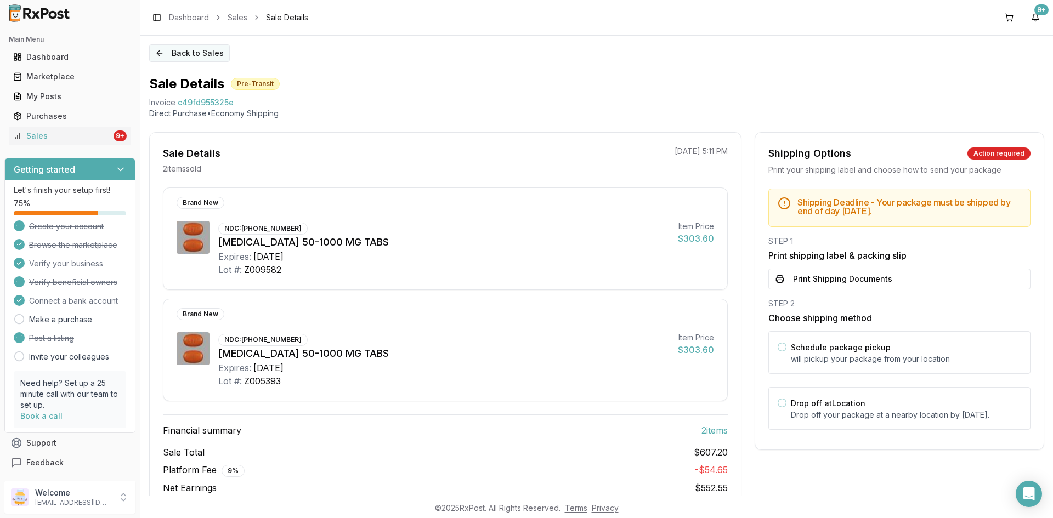
click at [178, 56] on button "Back to Sales" at bounding box center [189, 53] width 81 height 18
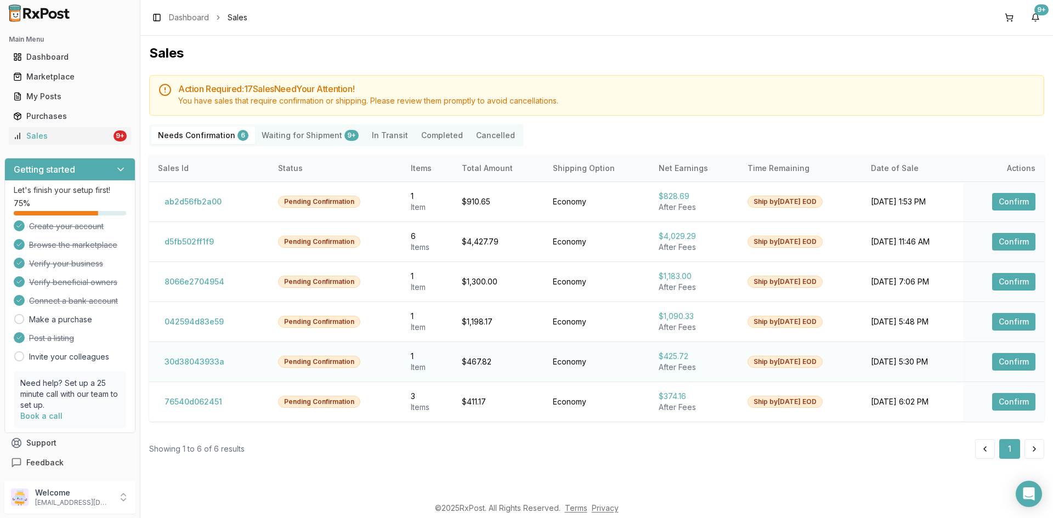
click at [1012, 362] on button "Confirm" at bounding box center [1013, 362] width 43 height 18
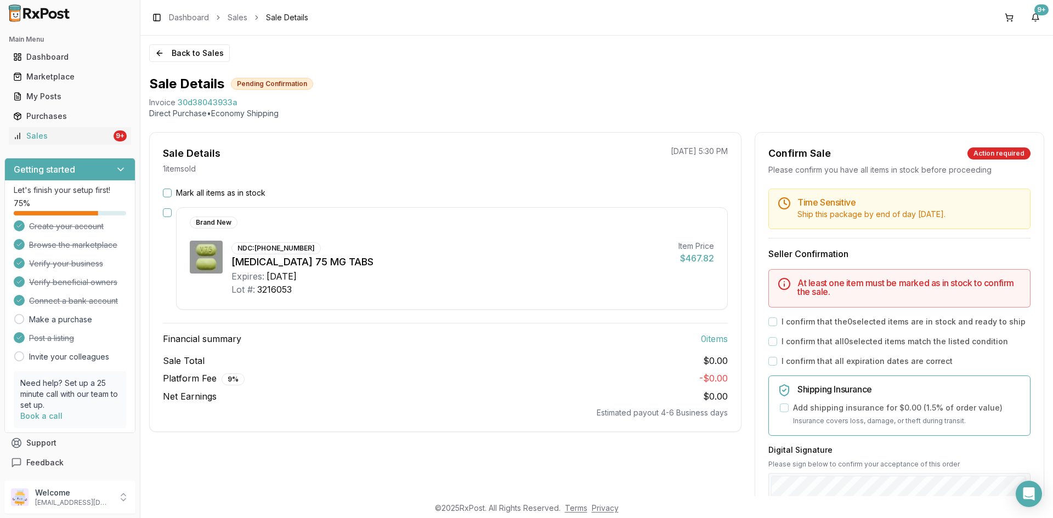
click at [169, 196] on button "Mark all items as in stock" at bounding box center [167, 193] width 9 height 9
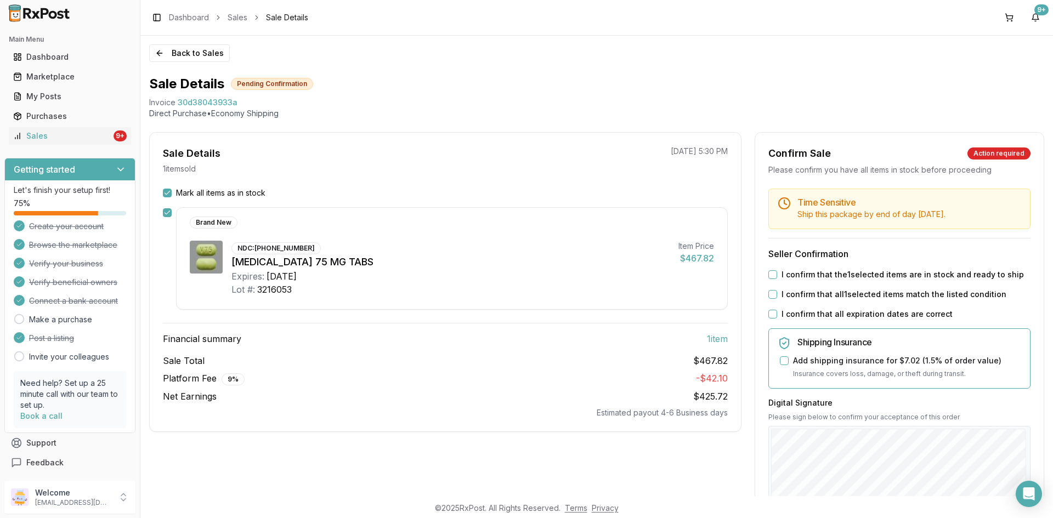
drag, startPoint x: 773, startPoint y: 284, endPoint x: 770, endPoint y: 295, distance: 11.3
click at [773, 279] on button "I confirm that the 1 selected items are in stock and ready to ship" at bounding box center [772, 274] width 9 height 9
click at [768, 299] on button "I confirm that all 1 selected items match the listed condition" at bounding box center [772, 294] width 9 height 9
click at [770, 319] on button "I confirm that all expiration dates are correct" at bounding box center [772, 314] width 9 height 9
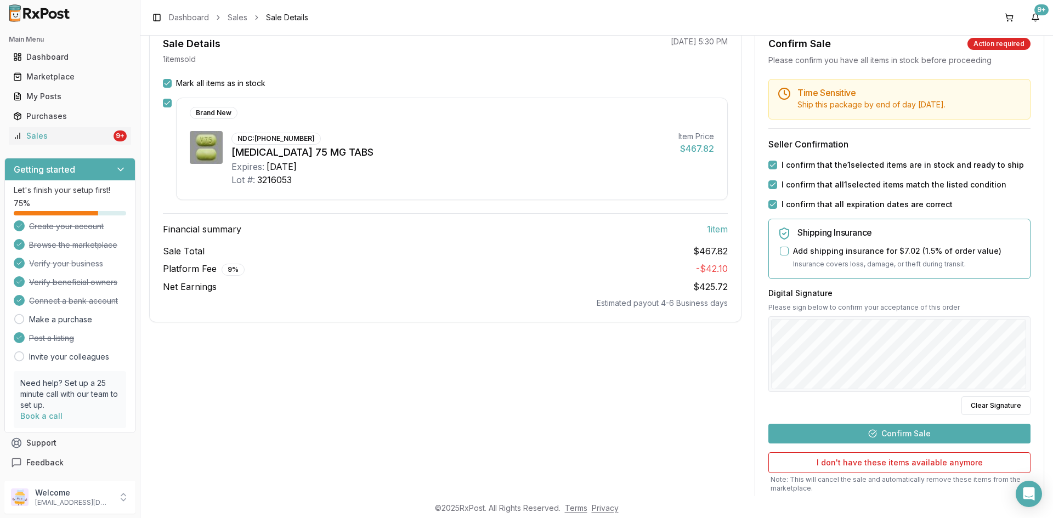
click at [909, 444] on button "Confirm Sale" at bounding box center [899, 434] width 262 height 20
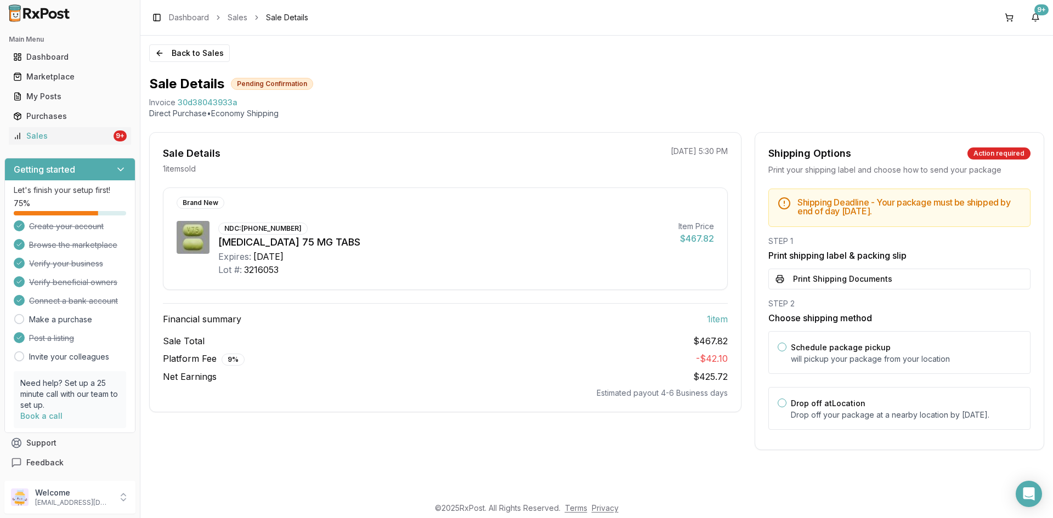
scroll to position [0, 0]
click at [855, 273] on button "Print Shipping Documents" at bounding box center [899, 279] width 262 height 21
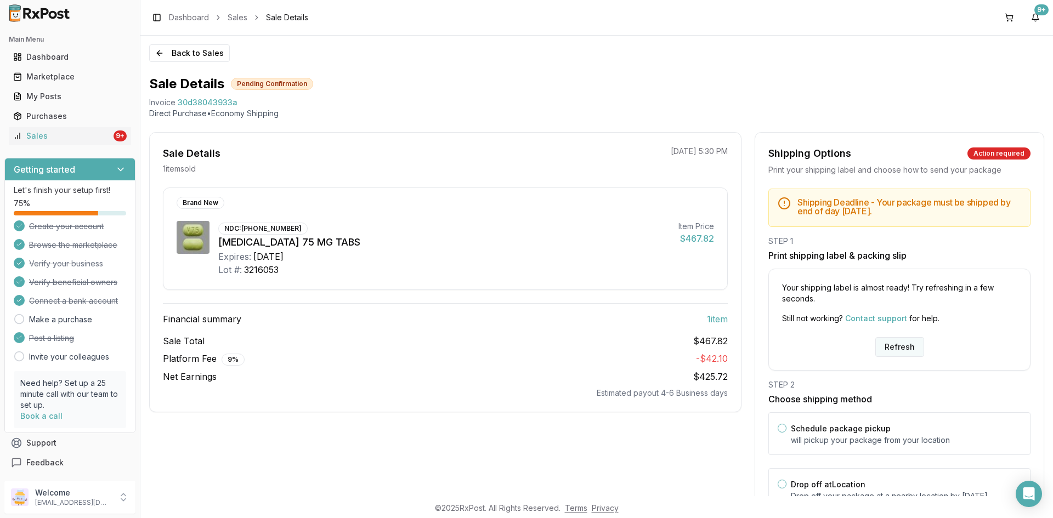
click at [897, 346] on button "Refresh" at bounding box center [899, 347] width 49 height 20
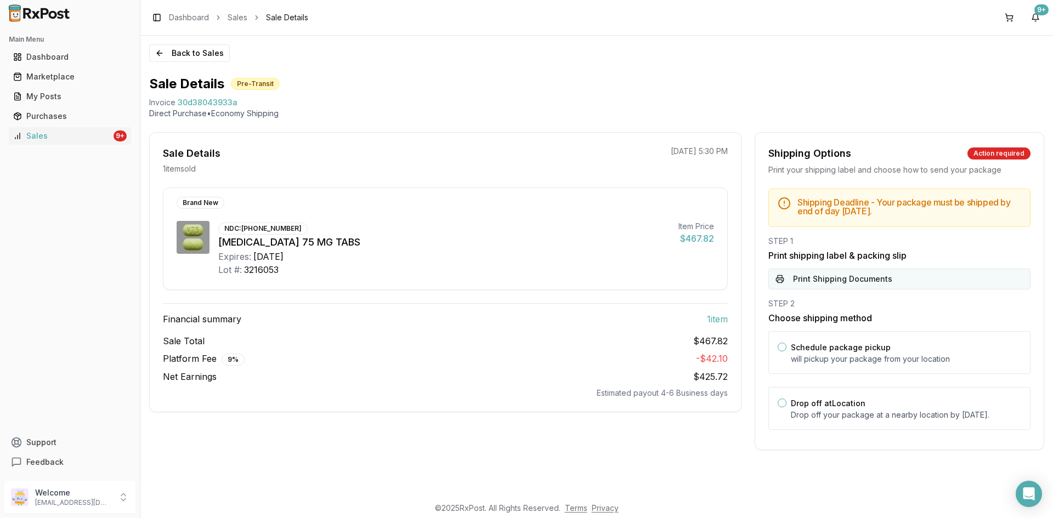
click at [830, 271] on button "Print Shipping Documents" at bounding box center [899, 279] width 262 height 21
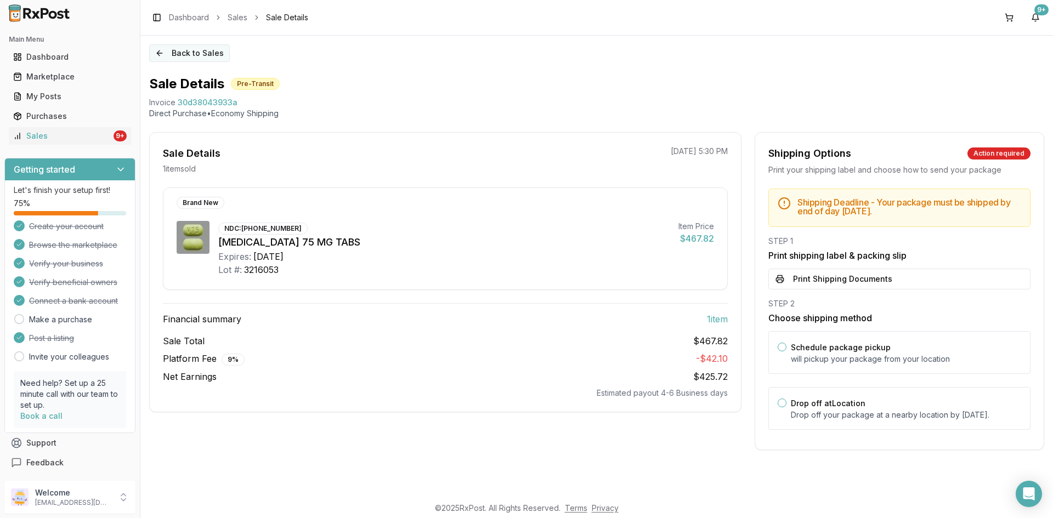
click at [199, 55] on button "Back to Sales" at bounding box center [189, 53] width 81 height 18
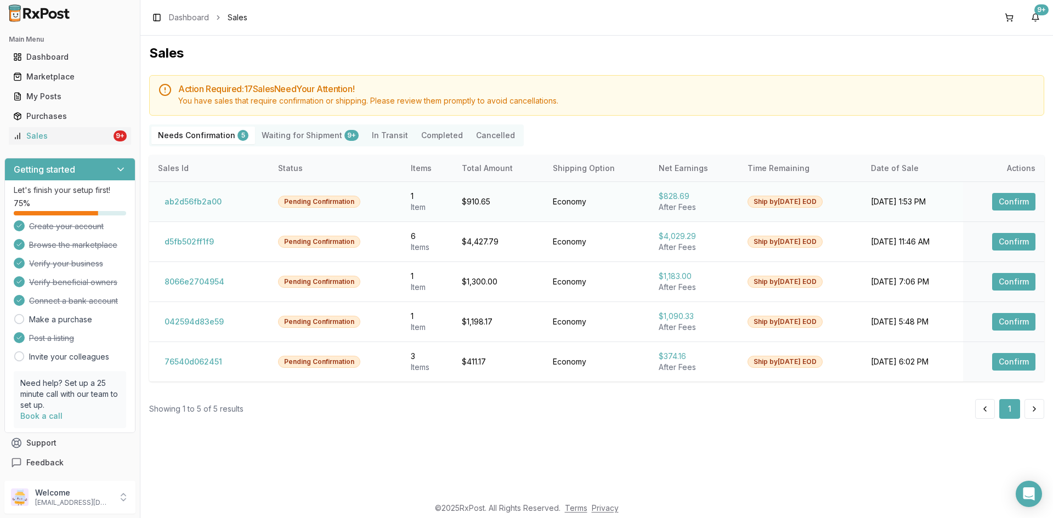
click at [1006, 201] on button "Confirm" at bounding box center [1013, 202] width 43 height 18
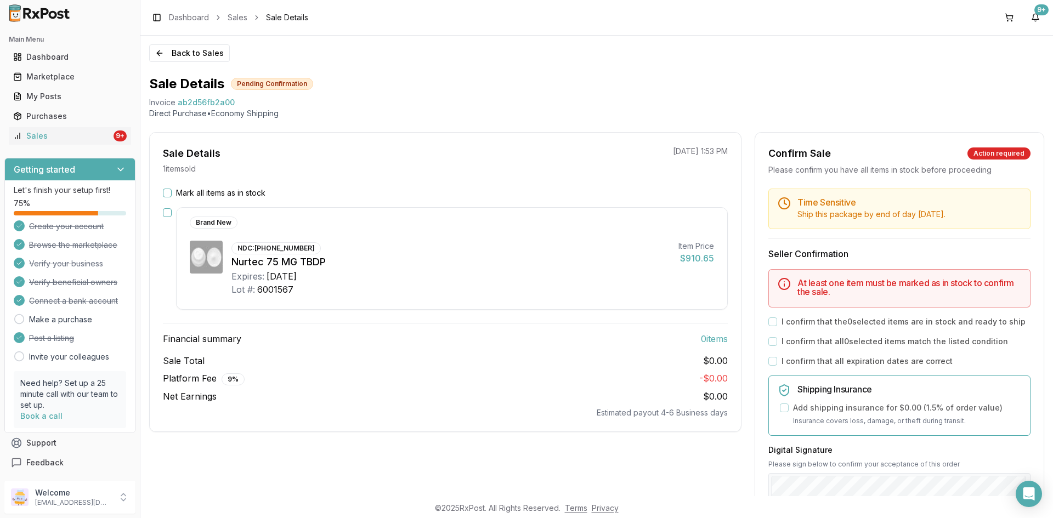
click at [169, 191] on button "Mark all items as in stock" at bounding box center [167, 193] width 9 height 9
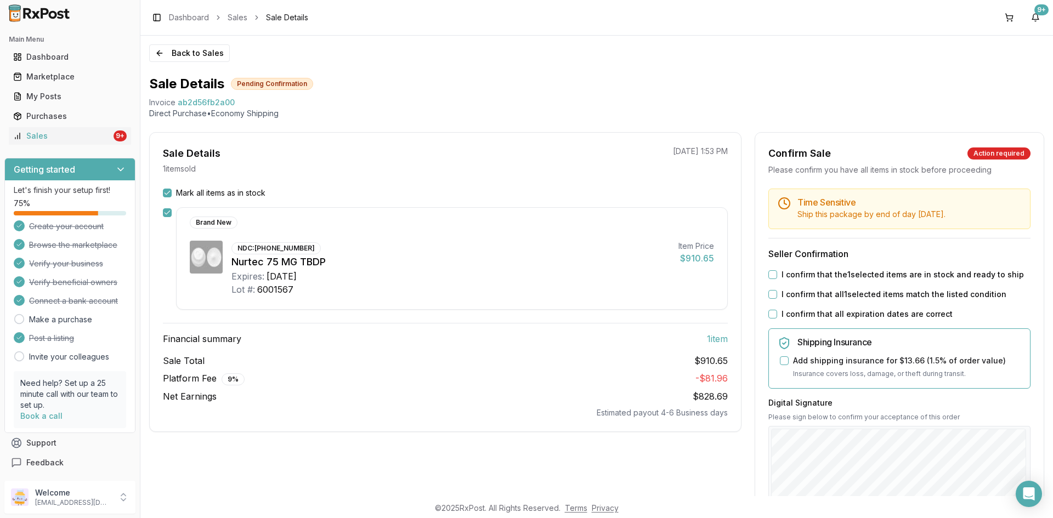
drag, startPoint x: 772, startPoint y: 276, endPoint x: 771, endPoint y: 299, distance: 22.5
click at [771, 276] on button "I confirm that the 1 selected items are in stock and ready to ship" at bounding box center [772, 274] width 9 height 9
drag, startPoint x: 771, startPoint y: 299, endPoint x: 771, endPoint y: 307, distance: 7.1
click at [771, 300] on div "Time Sensitive Ship this package by end of day Thursday, September 11th . Selle…" at bounding box center [899, 420] width 288 height 463
drag, startPoint x: 769, startPoint y: 296, endPoint x: 769, endPoint y: 302, distance: 6.0
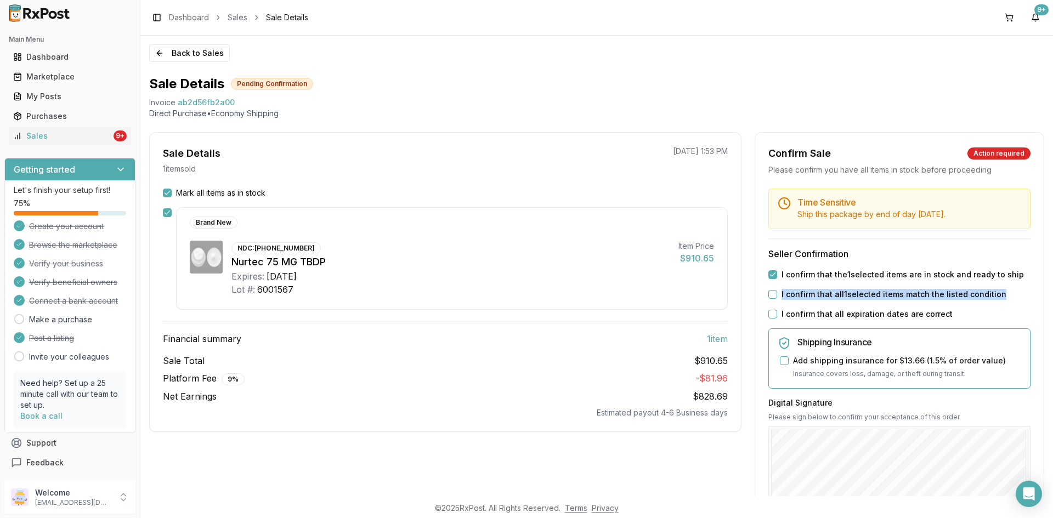
click at [769, 296] on button "I confirm that all 1 selected items match the listed condition" at bounding box center [772, 294] width 9 height 9
click at [769, 311] on button "I confirm that all expiration dates are correct" at bounding box center [772, 314] width 9 height 9
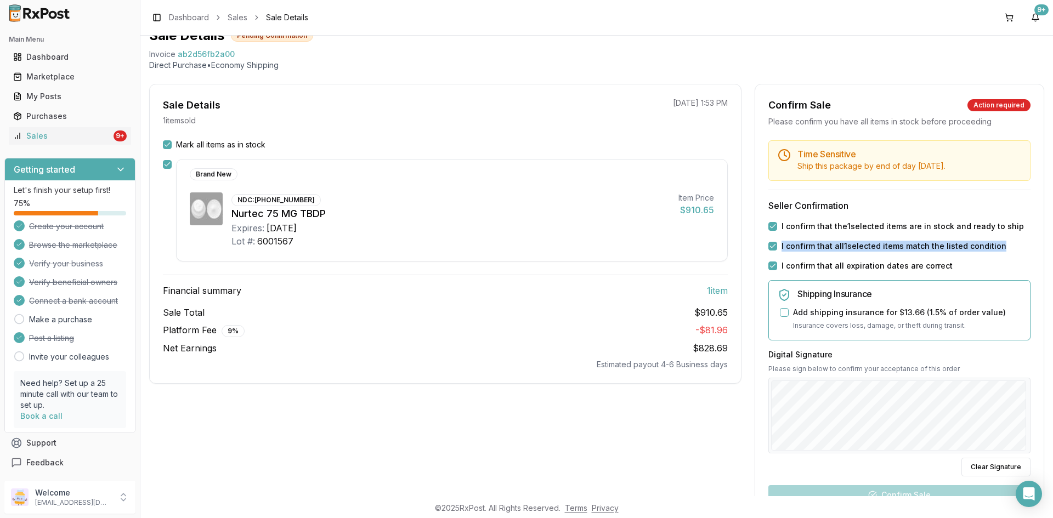
scroll to position [110, 0]
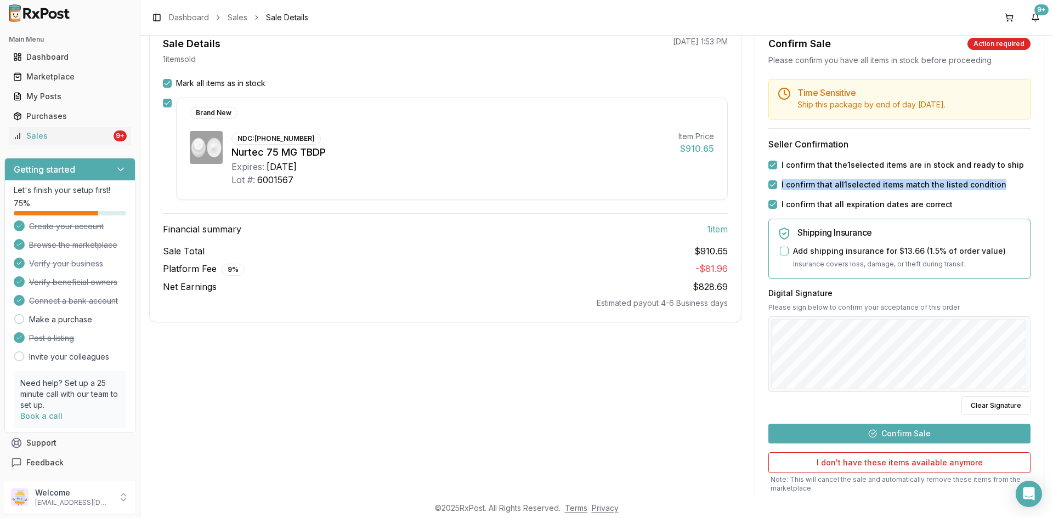
click at [769, 185] on button "I confirm that all 1 selected items match the listed condition" at bounding box center [772, 184] width 9 height 9
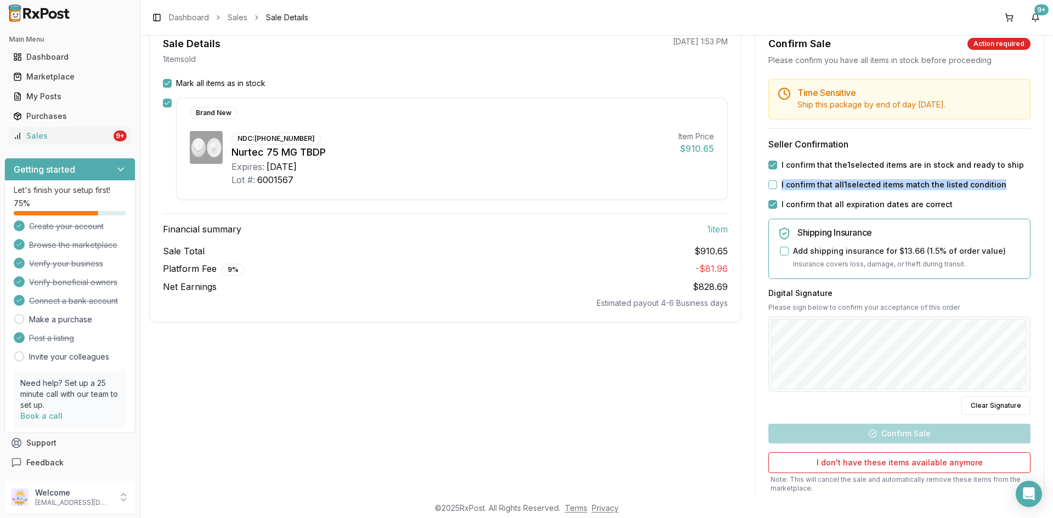
click at [770, 184] on button "I confirm that all 1 selected items match the listed condition" at bounding box center [772, 184] width 9 height 9
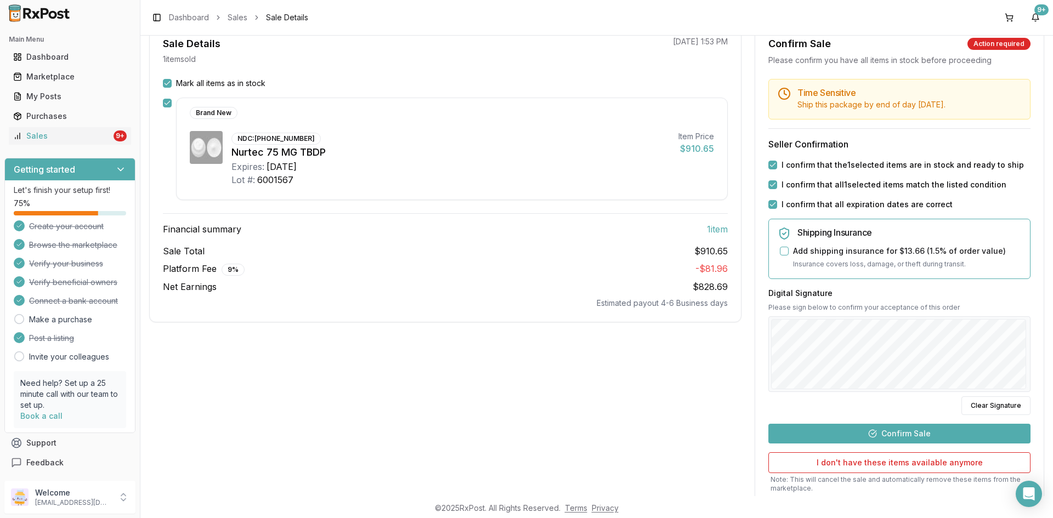
click at [616, 372] on div "Sale Details 1 item sold 09/04/2025 1:53 PM Mark all items as in stock Brand Ne…" at bounding box center [445, 289] width 592 height 534
click at [995, 406] on button "Clear Signature" at bounding box center [995, 405] width 69 height 19
click at [984, 406] on button "Clear Signature" at bounding box center [995, 405] width 69 height 19
click at [909, 433] on button "Confirm Sale" at bounding box center [899, 434] width 262 height 20
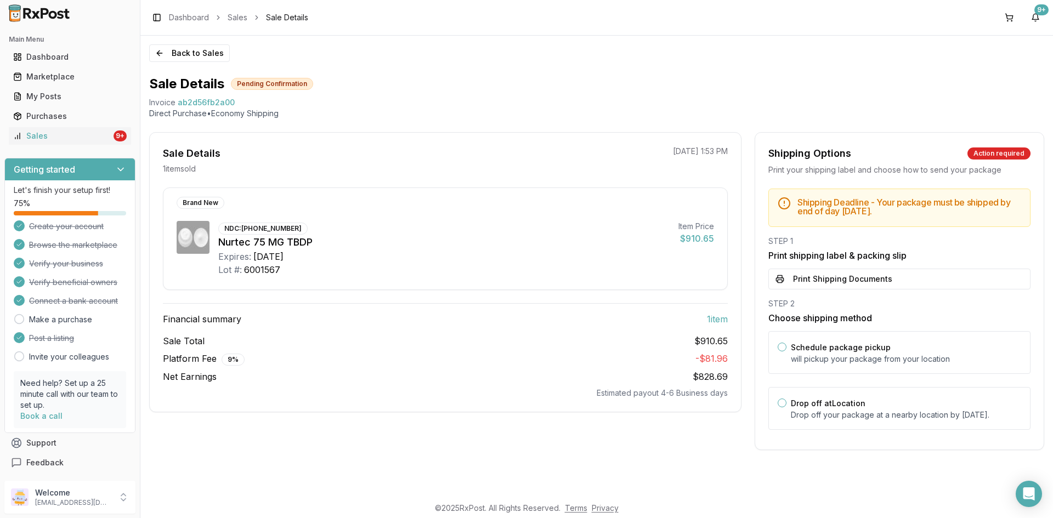
scroll to position [0, 0]
click at [860, 283] on button "Print Shipping Documents" at bounding box center [899, 279] width 262 height 21
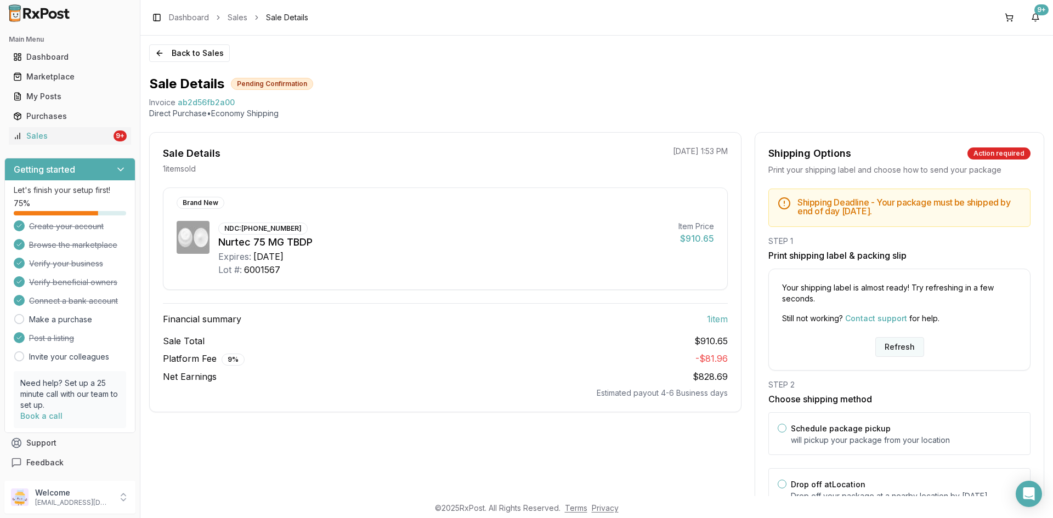
click at [892, 350] on button "Refresh" at bounding box center [899, 347] width 49 height 20
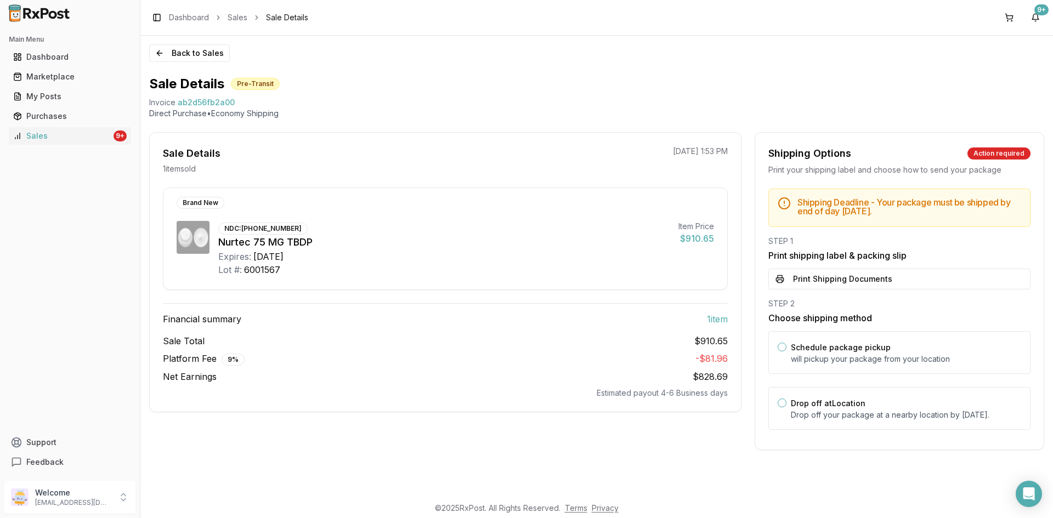
click at [807, 279] on button "Print Shipping Documents" at bounding box center [899, 279] width 262 height 21
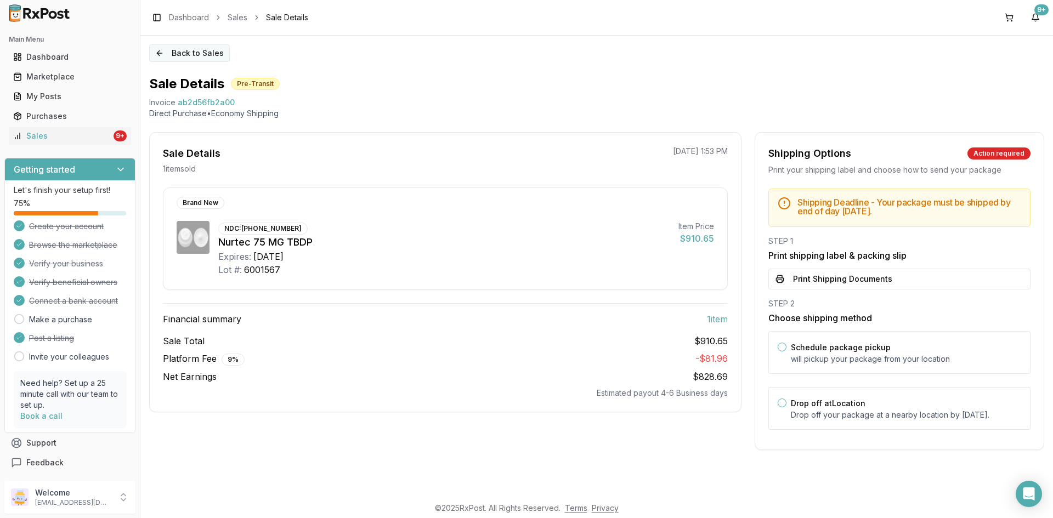
click at [183, 53] on button "Back to Sales" at bounding box center [189, 53] width 81 height 18
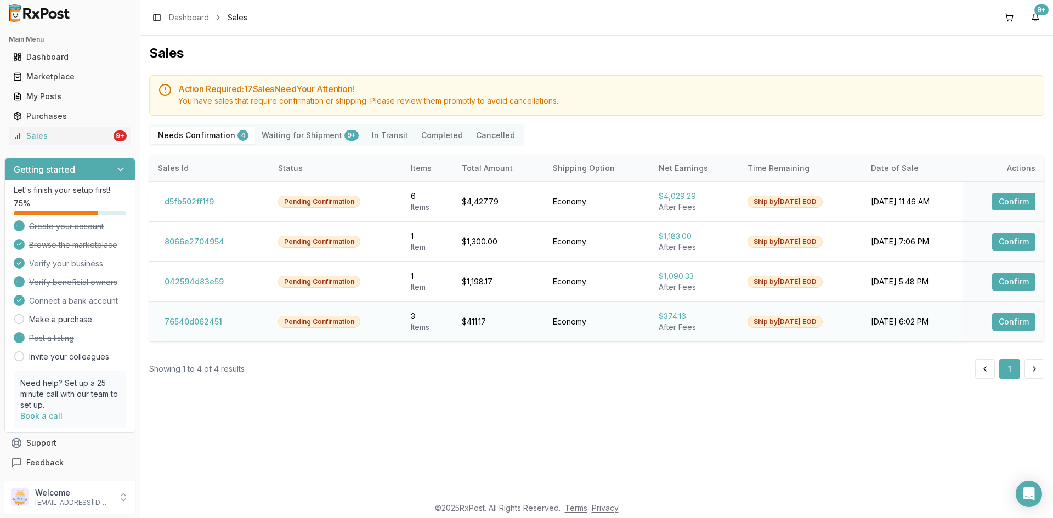
click at [1016, 322] on button "Confirm" at bounding box center [1013, 322] width 43 height 18
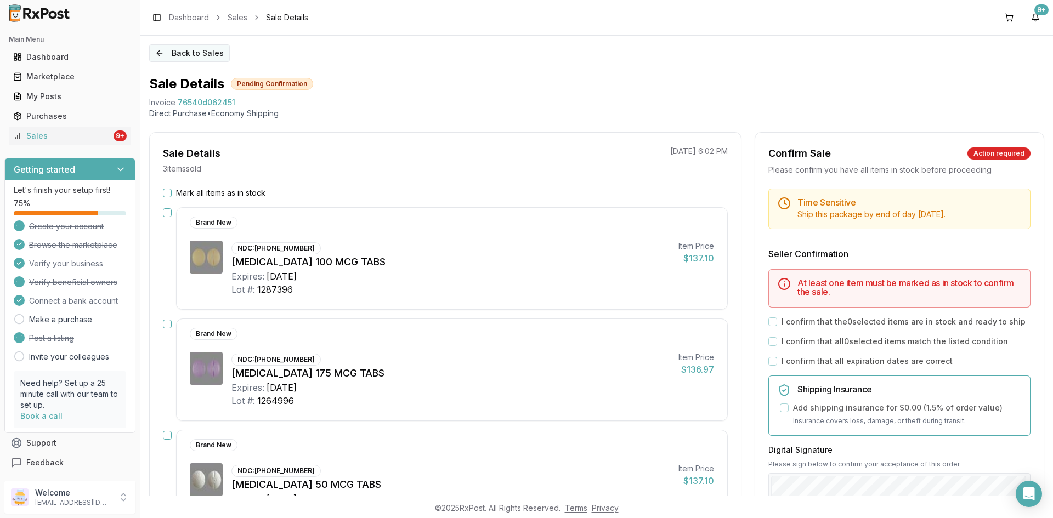
click at [167, 53] on button "Back to Sales" at bounding box center [189, 53] width 81 height 18
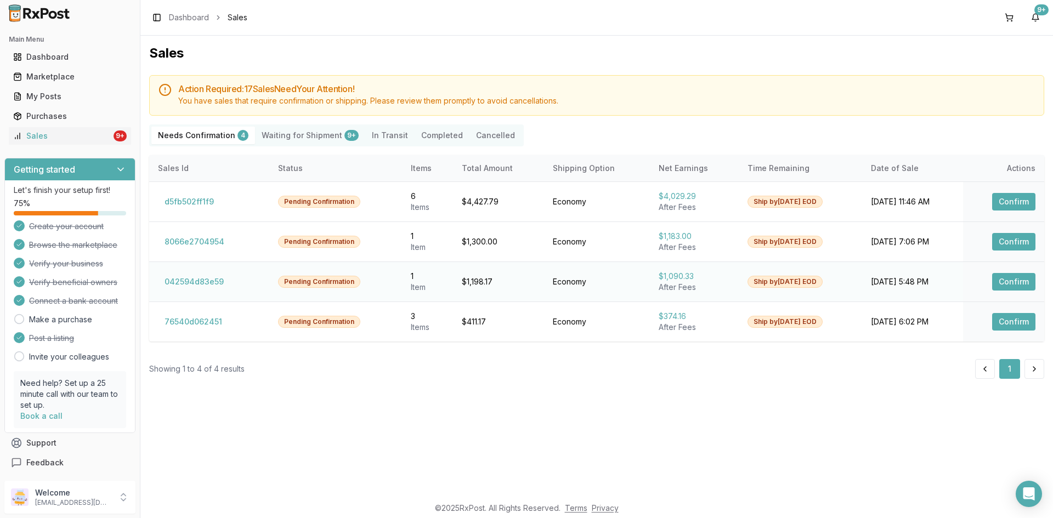
click at [1017, 280] on button "Confirm" at bounding box center [1013, 282] width 43 height 18
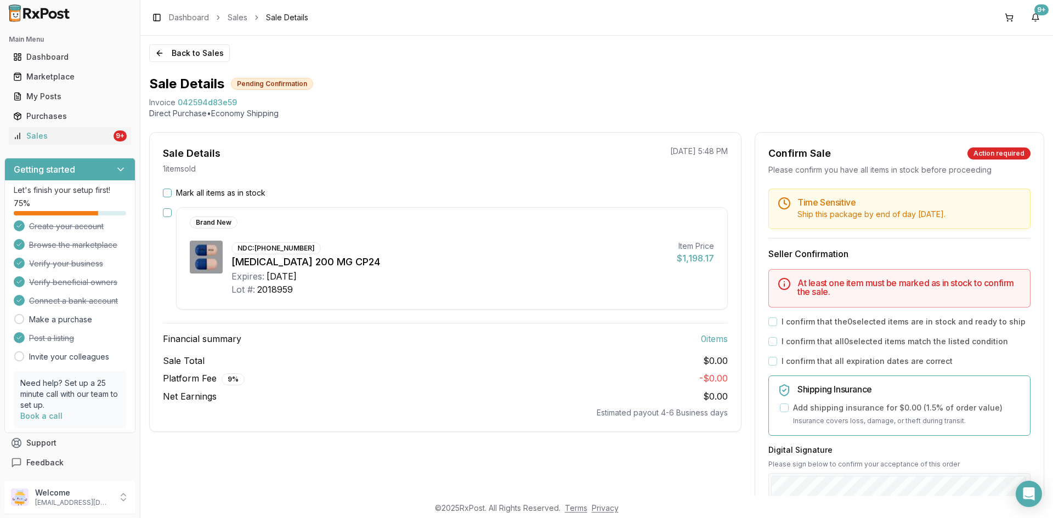
click at [166, 190] on button "Mark all items as in stock" at bounding box center [167, 193] width 9 height 9
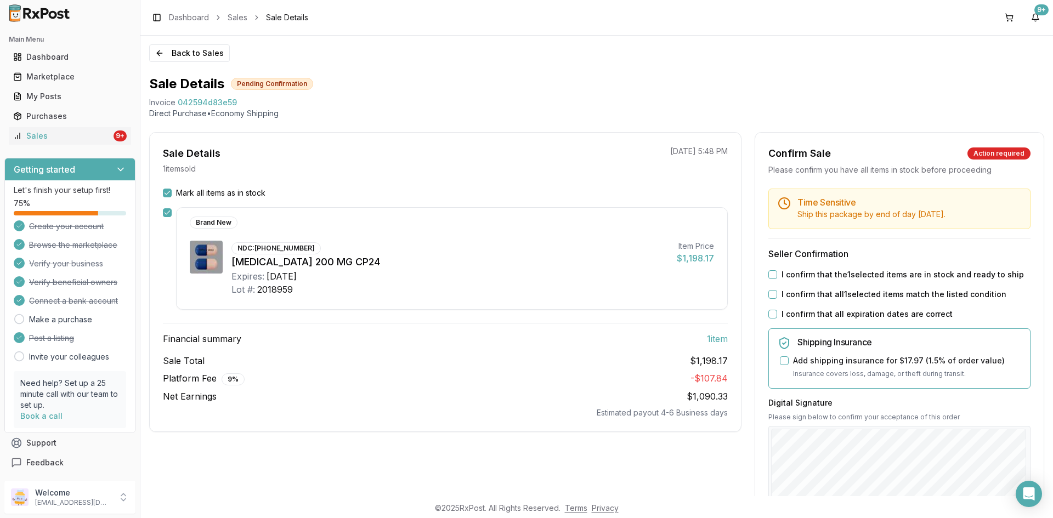
click at [773, 279] on button "I confirm that the 1 selected items are in stock and ready to ship" at bounding box center [772, 274] width 9 height 9
drag, startPoint x: 773, startPoint y: 303, endPoint x: 774, endPoint y: 315, distance: 12.1
click at [773, 299] on button "I confirm that all 1 selected items match the listed condition" at bounding box center [772, 294] width 9 height 9
click at [774, 319] on button "I confirm that all expiration dates are correct" at bounding box center [772, 314] width 9 height 9
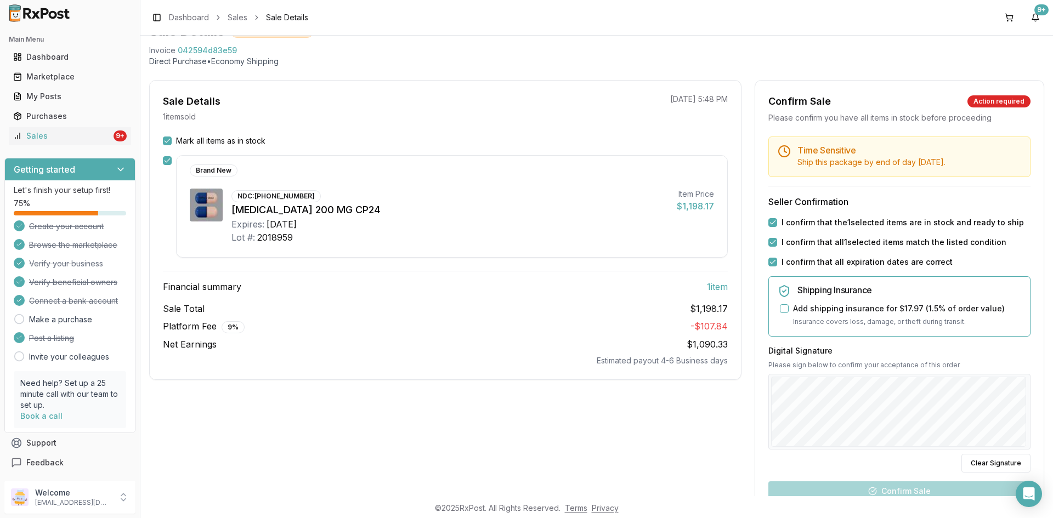
scroll to position [110, 0]
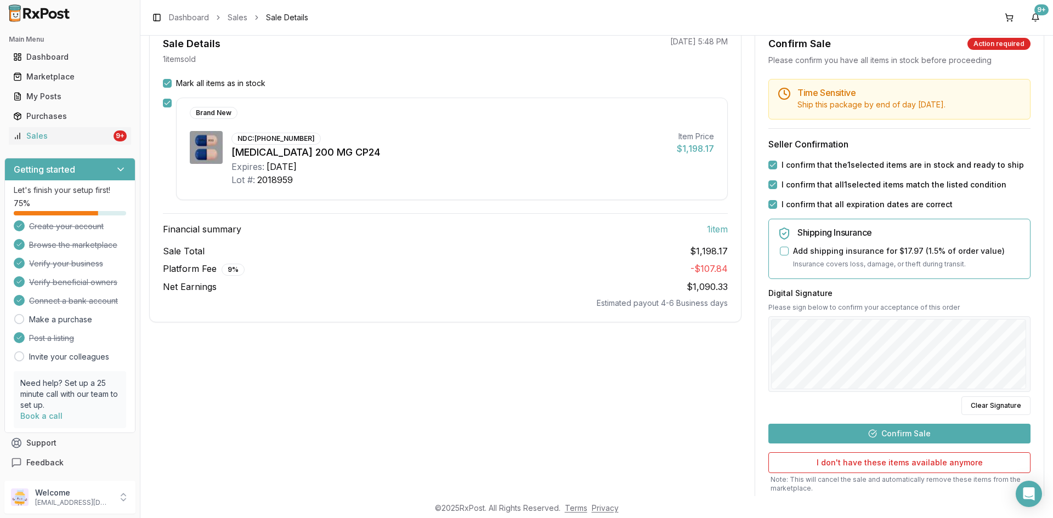
click at [906, 444] on button "Confirm Sale" at bounding box center [899, 434] width 262 height 20
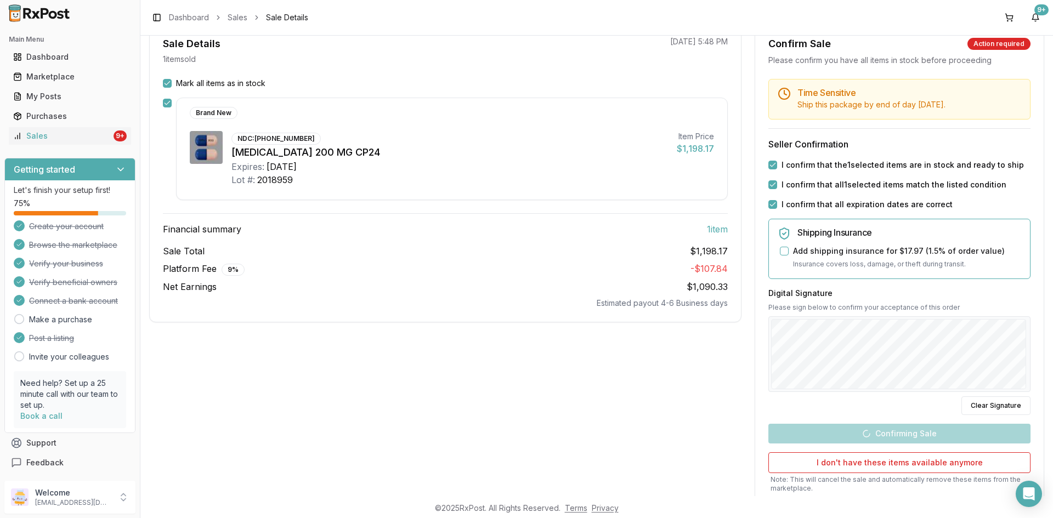
scroll to position [0, 0]
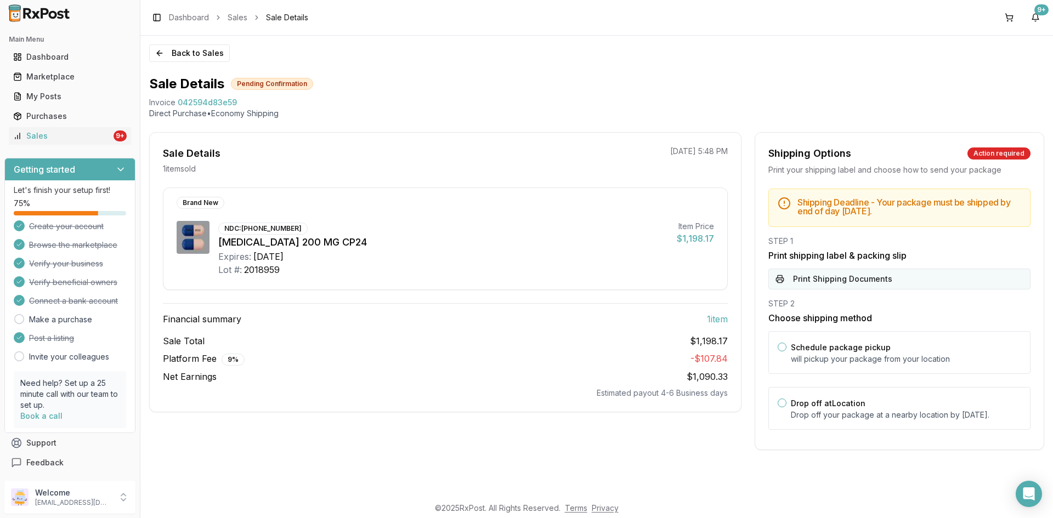
click at [838, 281] on button "Print Shipping Documents" at bounding box center [899, 279] width 262 height 21
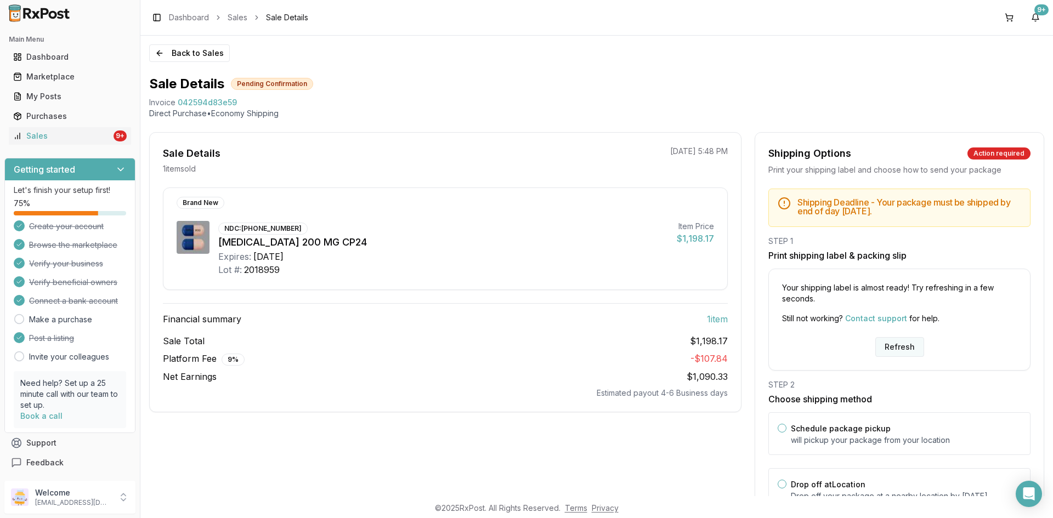
click at [891, 349] on button "Refresh" at bounding box center [899, 347] width 49 height 20
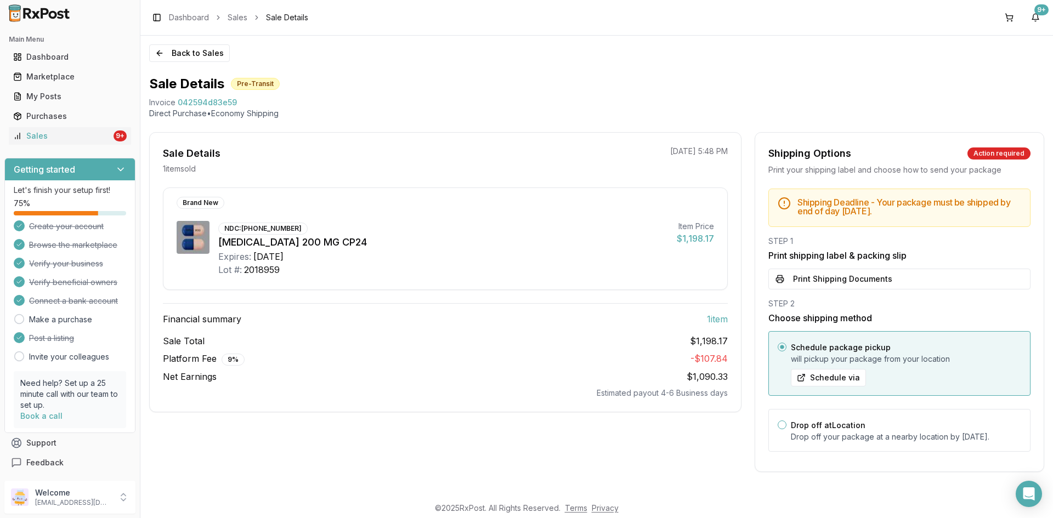
click at [795, 276] on button "Print Shipping Documents" at bounding box center [899, 279] width 262 height 21
click at [183, 50] on button "Back to Sales" at bounding box center [189, 53] width 81 height 18
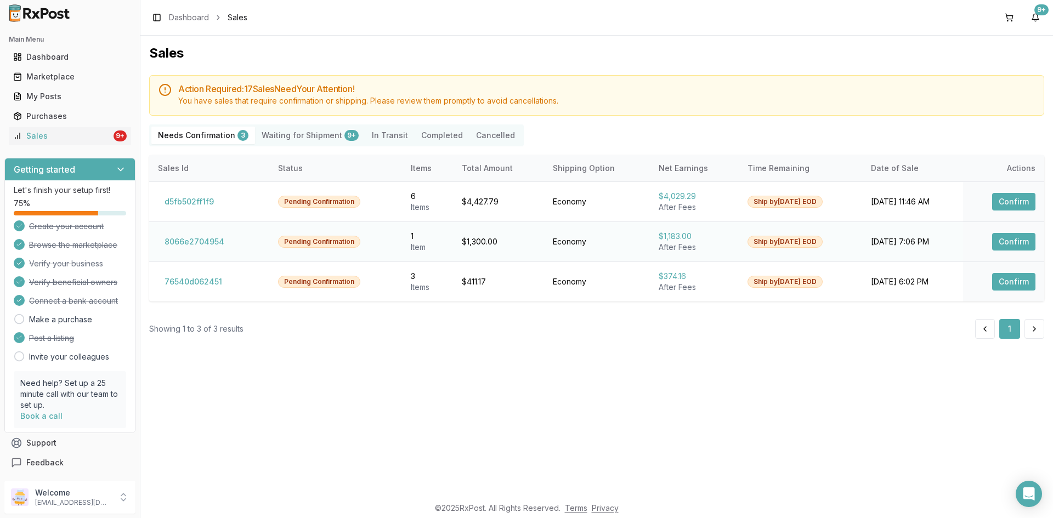
click at [1015, 243] on button "Confirm" at bounding box center [1013, 242] width 43 height 18
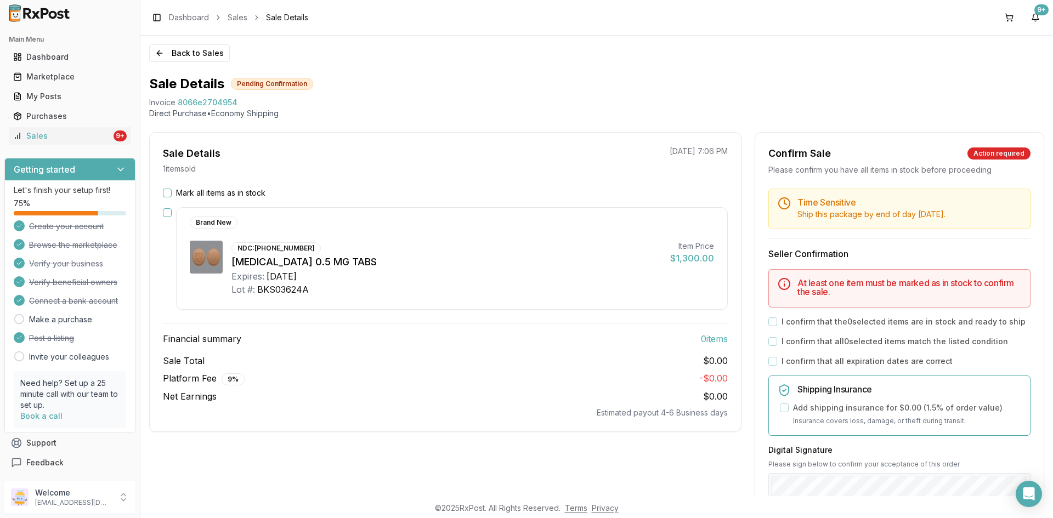
click at [169, 189] on button "Mark all items as in stock" at bounding box center [167, 193] width 9 height 9
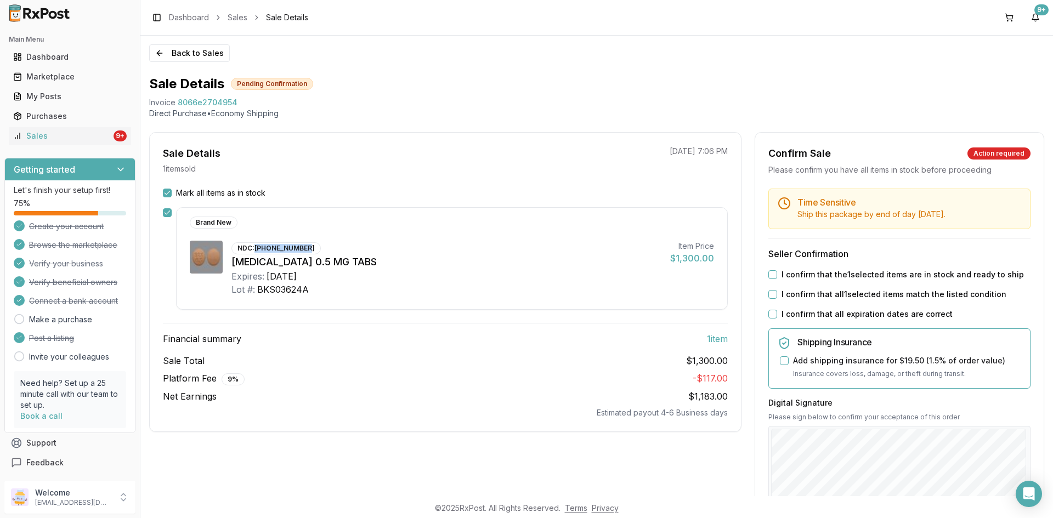
drag, startPoint x: 257, startPoint y: 247, endPoint x: 307, endPoint y: 244, distance: 50.6
click at [307, 244] on div "NDC: [PHONE_NUMBER]" at bounding box center [275, 248] width 89 height 12
copy div "[PHONE_NUMBER]"
click at [773, 279] on button "I confirm that the 1 selected items are in stock and ready to ship" at bounding box center [772, 274] width 9 height 9
drag, startPoint x: 772, startPoint y: 303, endPoint x: 773, endPoint y: 313, distance: 10.5
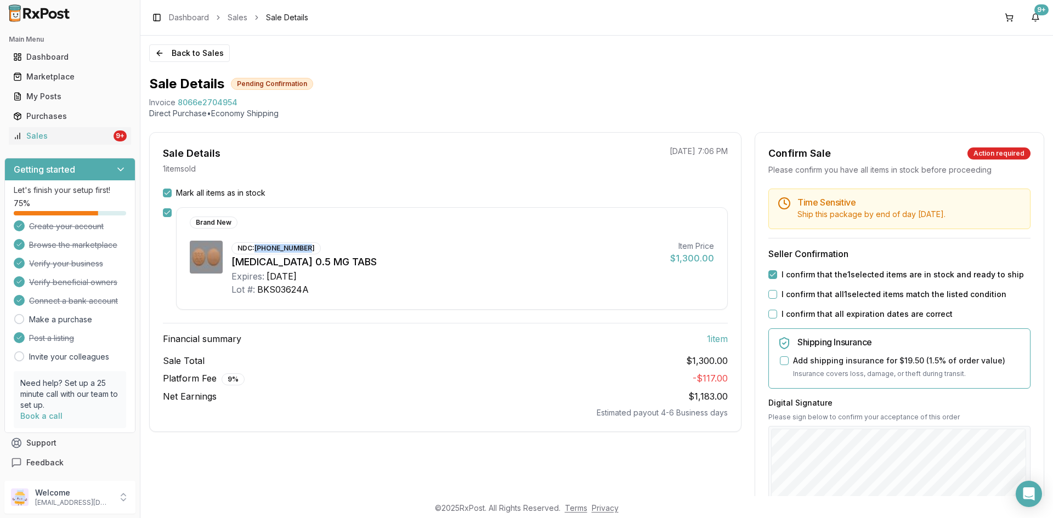
click at [773, 299] on button "I confirm that all 1 selected items match the listed condition" at bounding box center [772, 294] width 9 height 9
click at [773, 319] on button "I confirm that all expiration dates are correct" at bounding box center [772, 314] width 9 height 9
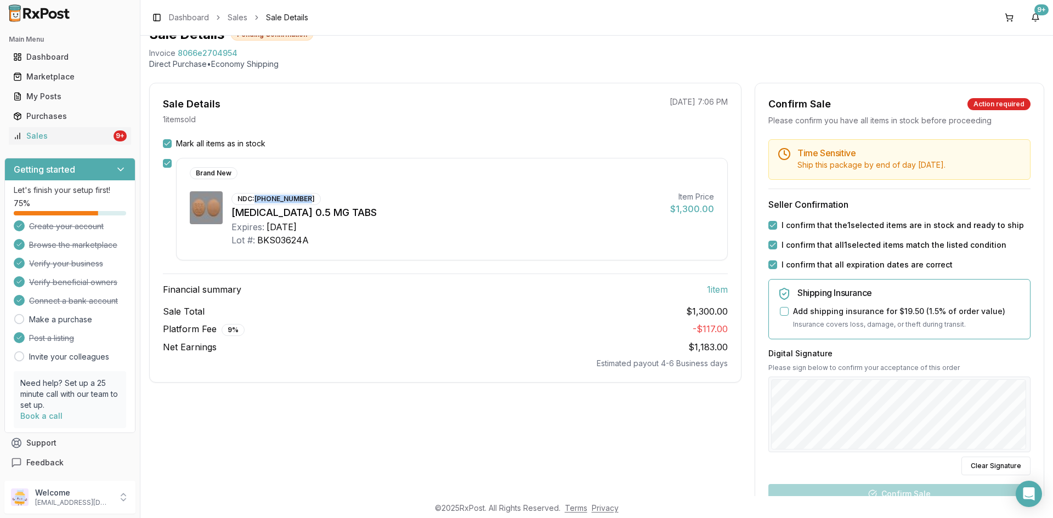
scroll to position [110, 0]
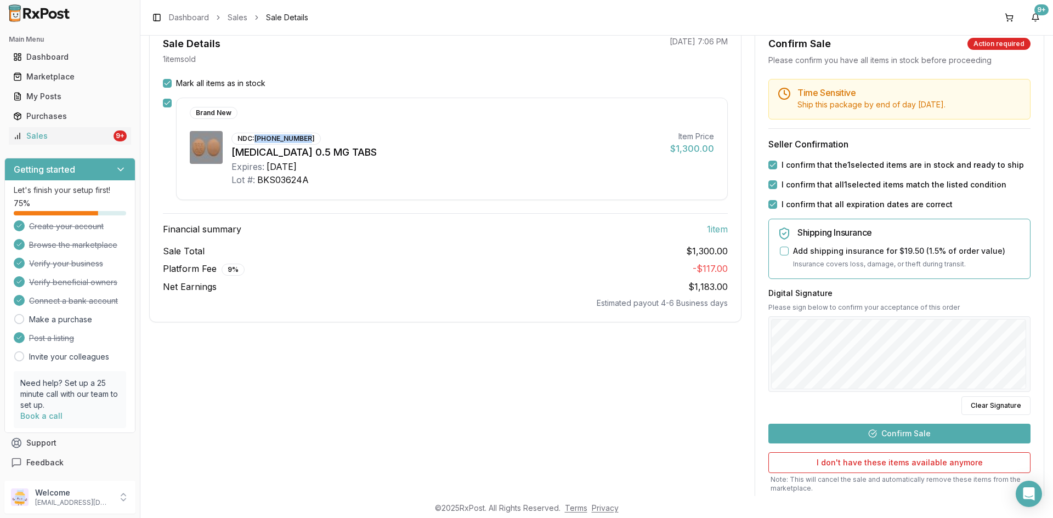
click at [906, 444] on button "Confirm Sale" at bounding box center [899, 434] width 262 height 20
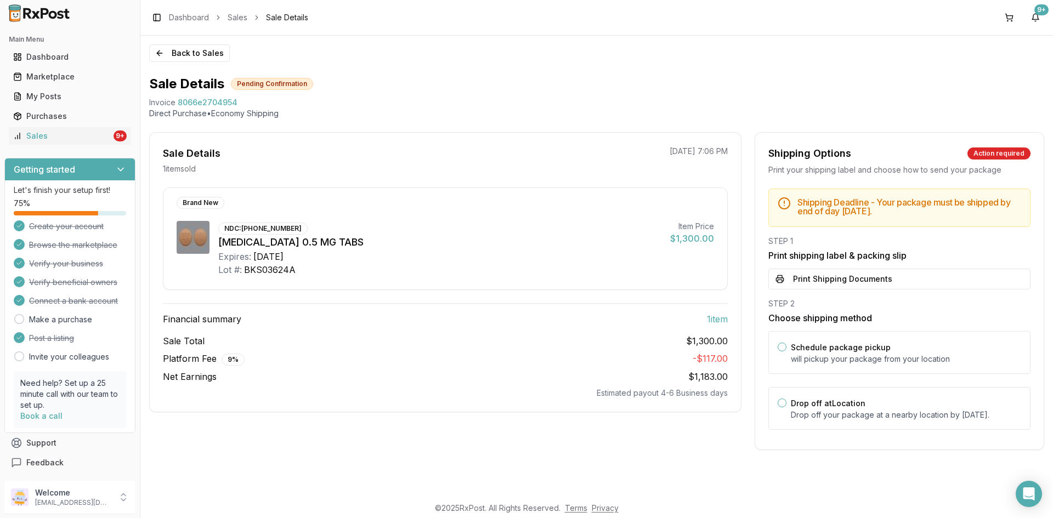
scroll to position [0, 0]
click at [800, 277] on button "Print Shipping Documents" at bounding box center [899, 279] width 262 height 21
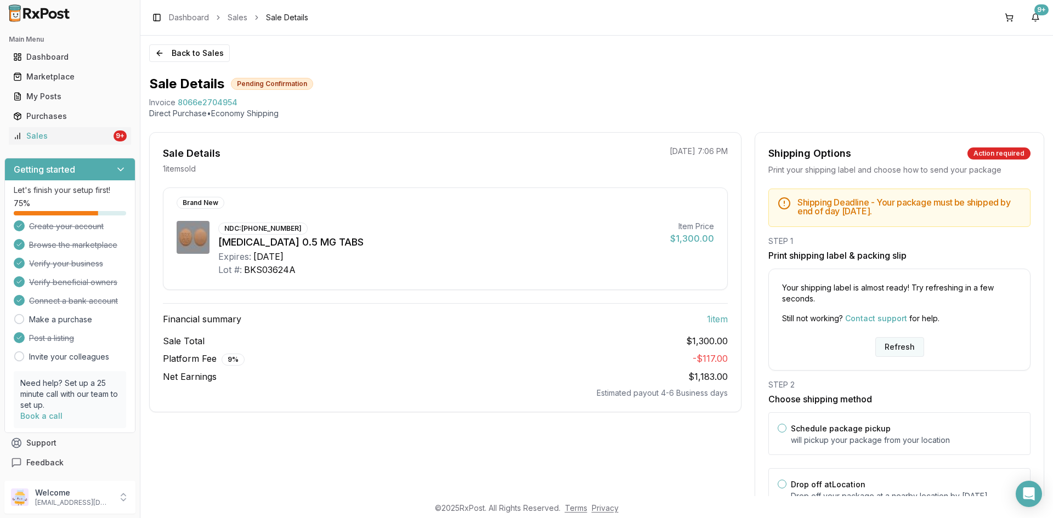
click at [893, 354] on button "Refresh" at bounding box center [899, 347] width 49 height 20
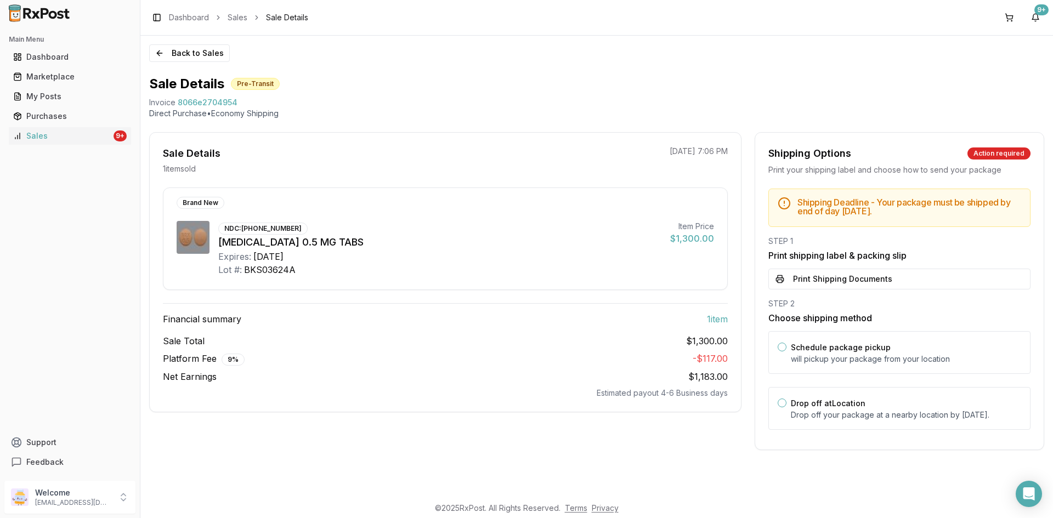
click at [817, 280] on button "Print Shipping Documents" at bounding box center [899, 279] width 262 height 21
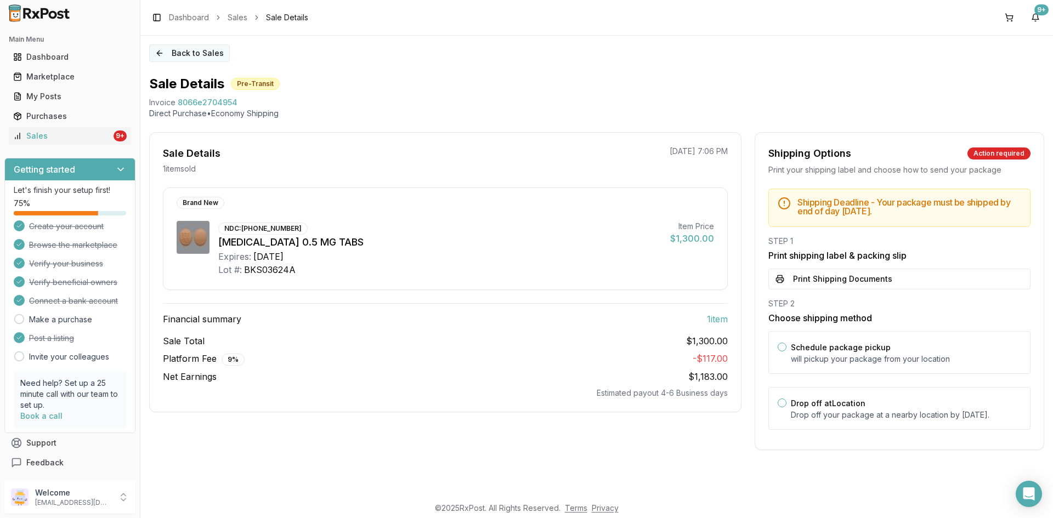
click at [182, 55] on button "Back to Sales" at bounding box center [189, 53] width 81 height 18
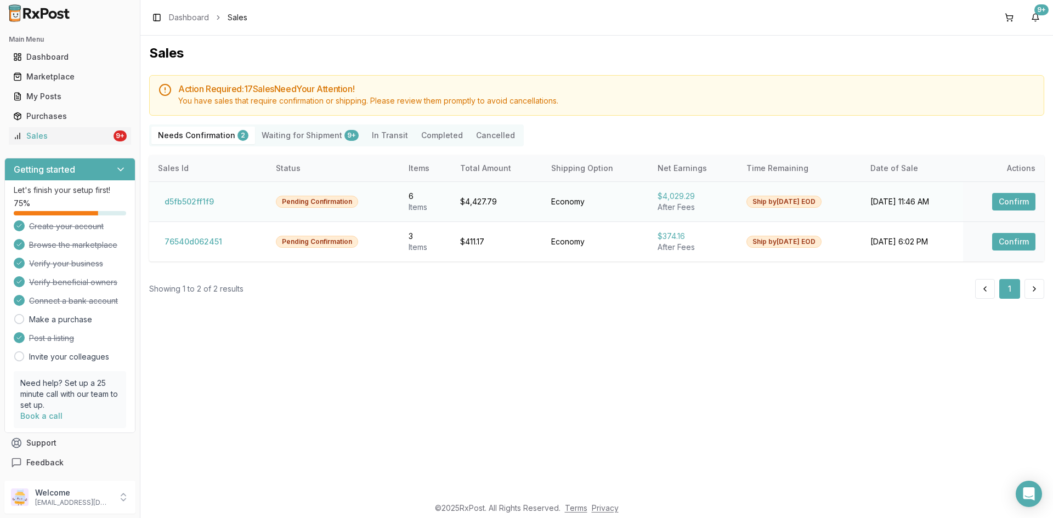
click at [1010, 201] on button "Confirm" at bounding box center [1013, 202] width 43 height 18
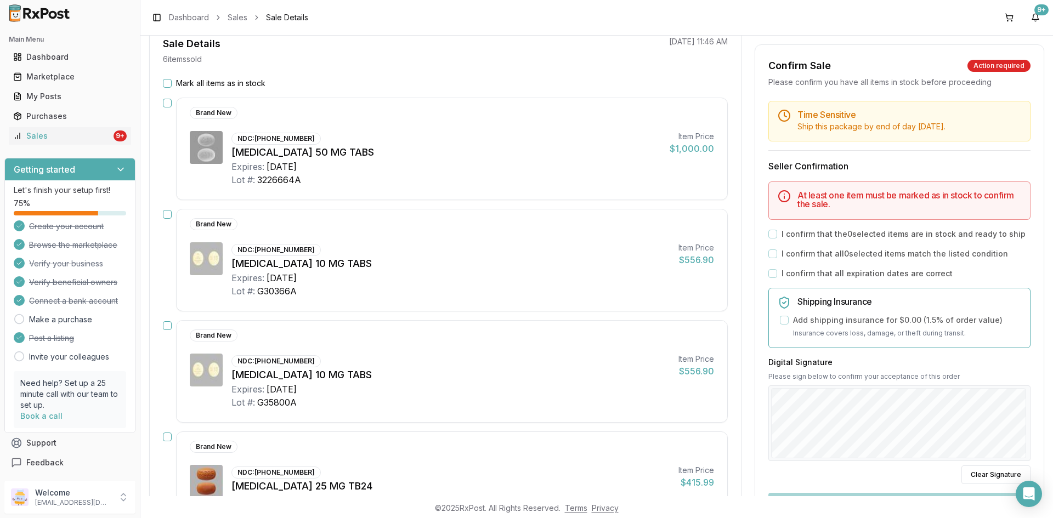
scroll to position [219, 0]
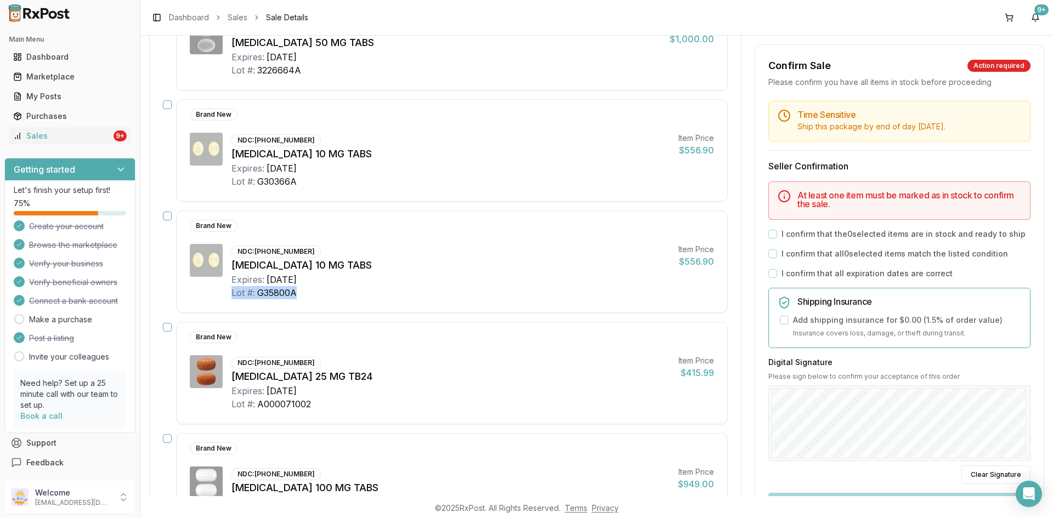
drag, startPoint x: 310, startPoint y: 293, endPoint x: 230, endPoint y: 301, distance: 80.4
click at [230, 301] on div "Brand New NDC: [PHONE_NUMBER] [MEDICAL_DATA] 10 MG TABS Expires: [DATE] Lot #: …" at bounding box center [452, 262] width 552 height 103
copy div "Lot #: G35800A"
drag, startPoint x: 316, startPoint y: 279, endPoint x: 268, endPoint y: 284, distance: 49.1
click at [268, 284] on div "Expires: [DATE]" at bounding box center [450, 279] width 438 height 13
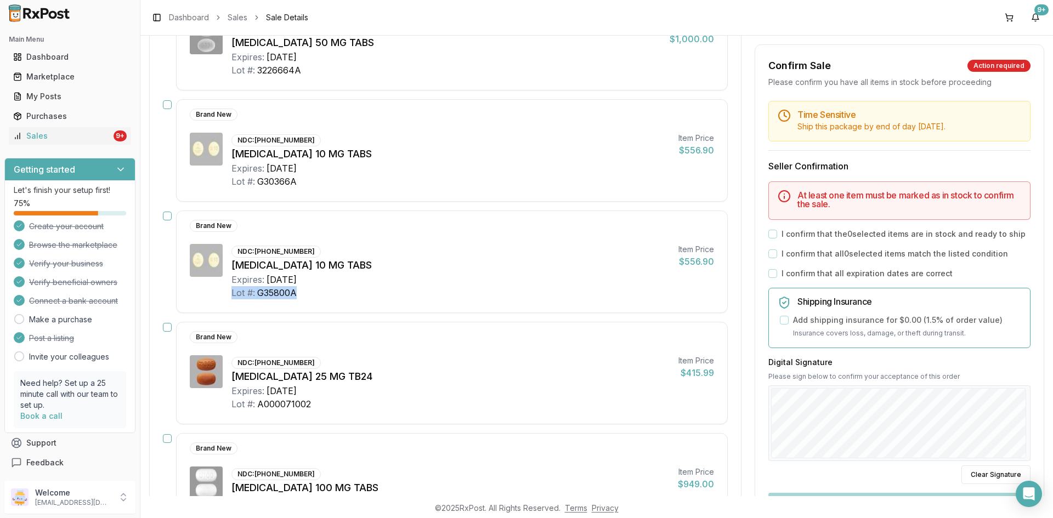
copy div "[DATE]"
click at [170, 323] on button "button" at bounding box center [167, 327] width 9 height 9
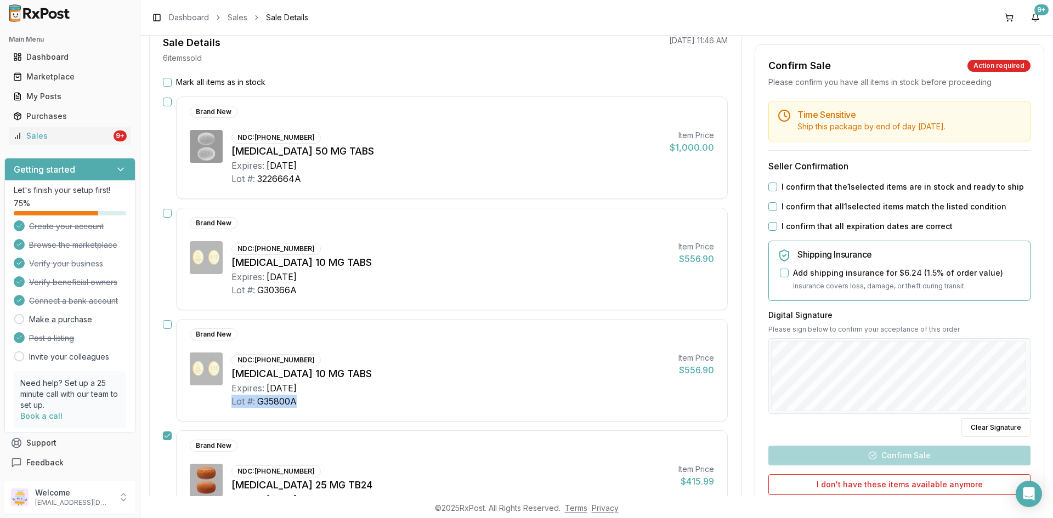
scroll to position [110, 0]
click at [167, 217] on button "button" at bounding box center [167, 214] width 9 height 9
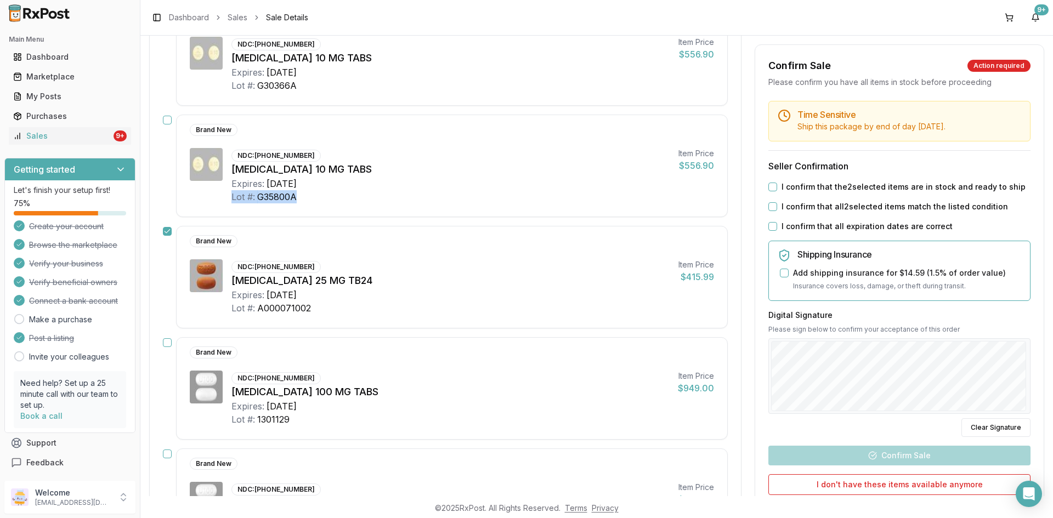
scroll to position [384, 0]
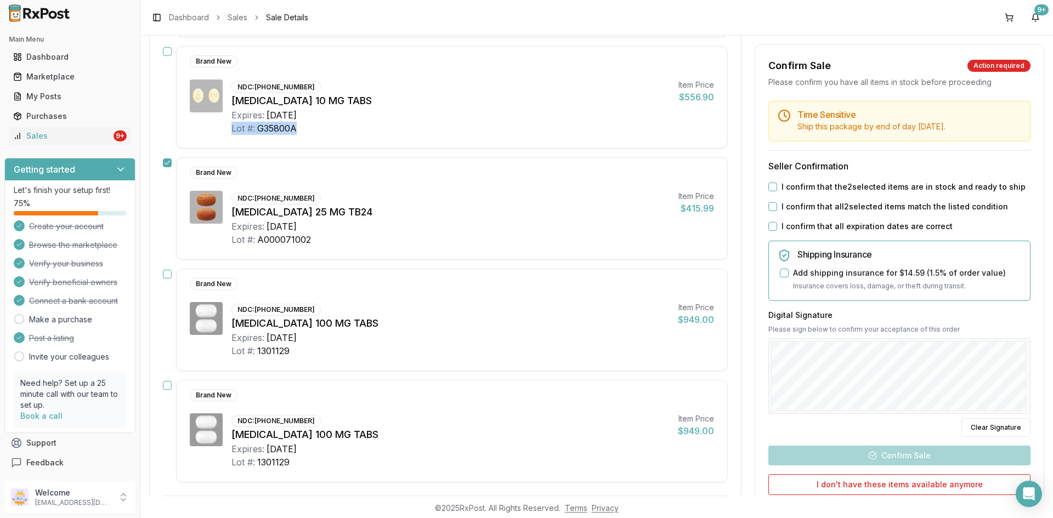
click at [166, 277] on button "button" at bounding box center [167, 274] width 9 height 9
click at [166, 383] on button "button" at bounding box center [167, 385] width 9 height 9
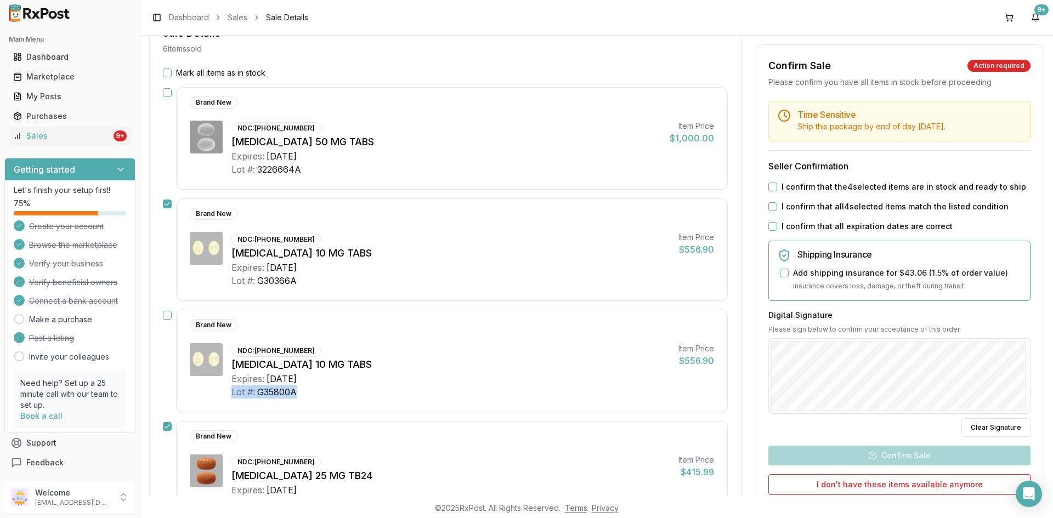
scroll to position [71, 0]
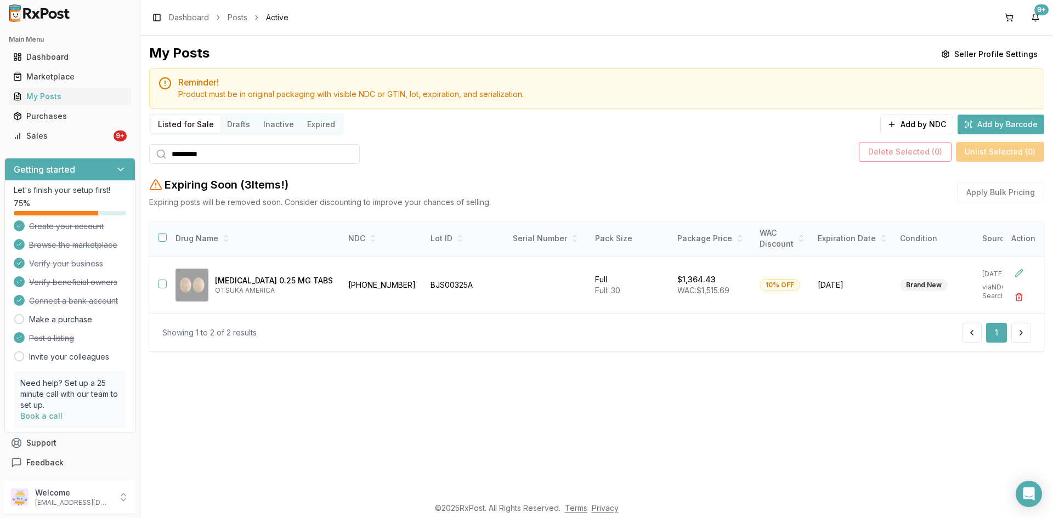
click at [223, 156] on input "*********" at bounding box center [254, 154] width 211 height 20
type input "**********"
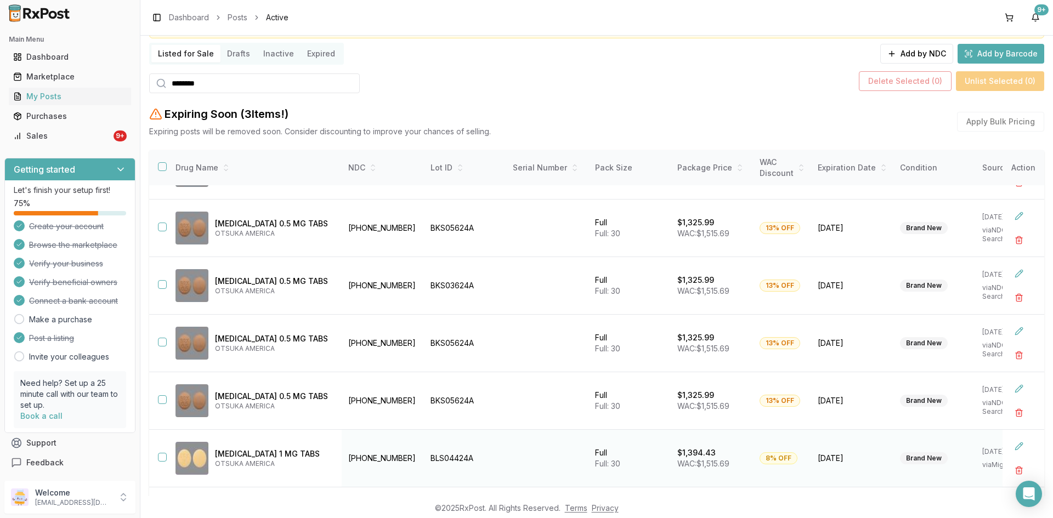
scroll to position [126, 0]
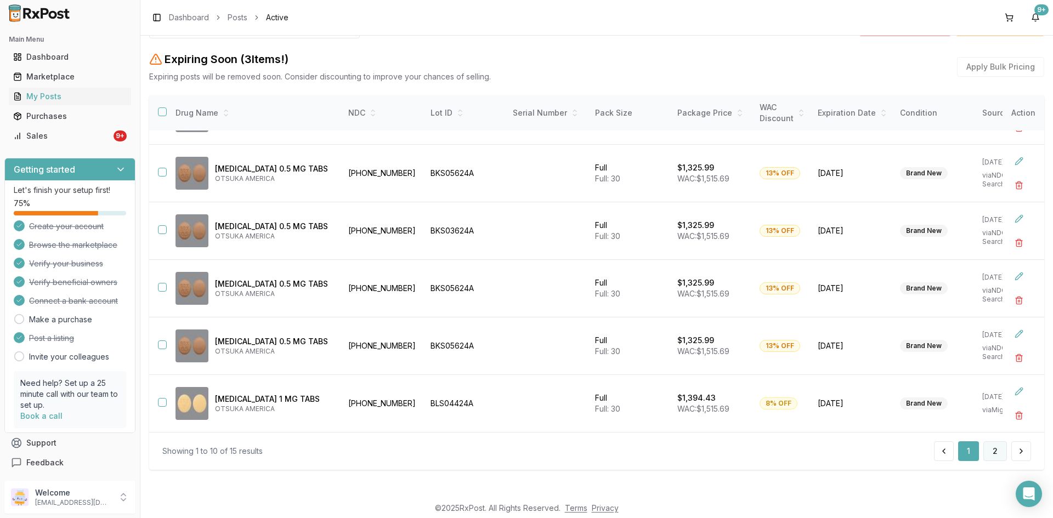
click at [990, 454] on button "2" at bounding box center [995, 451] width 24 height 20
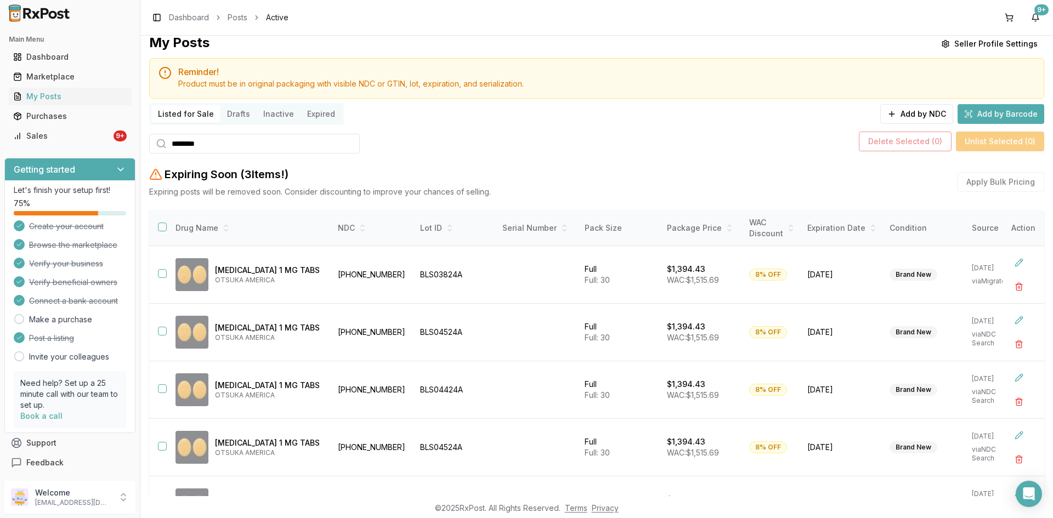
scroll to position [7, 0]
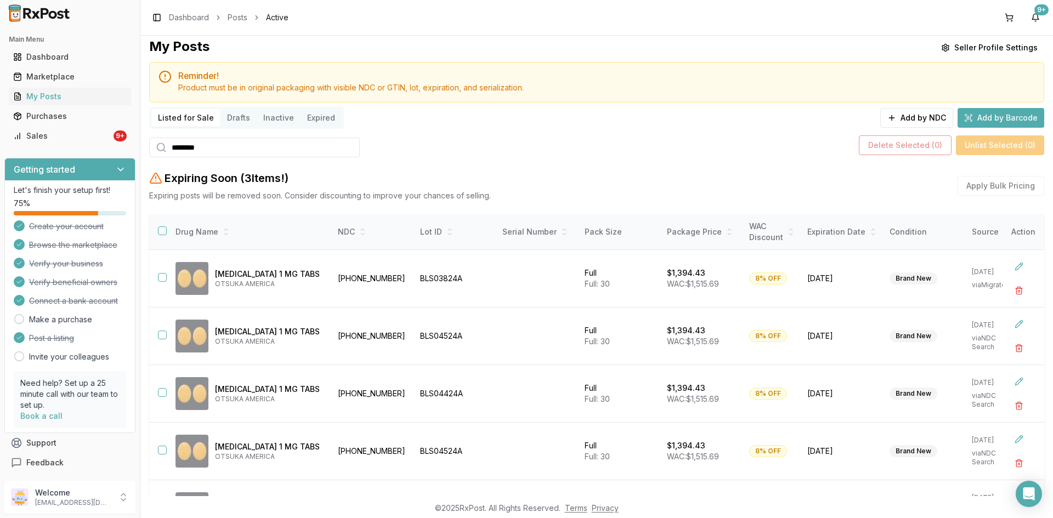
click at [218, 139] on input "*******" at bounding box center [254, 148] width 211 height 20
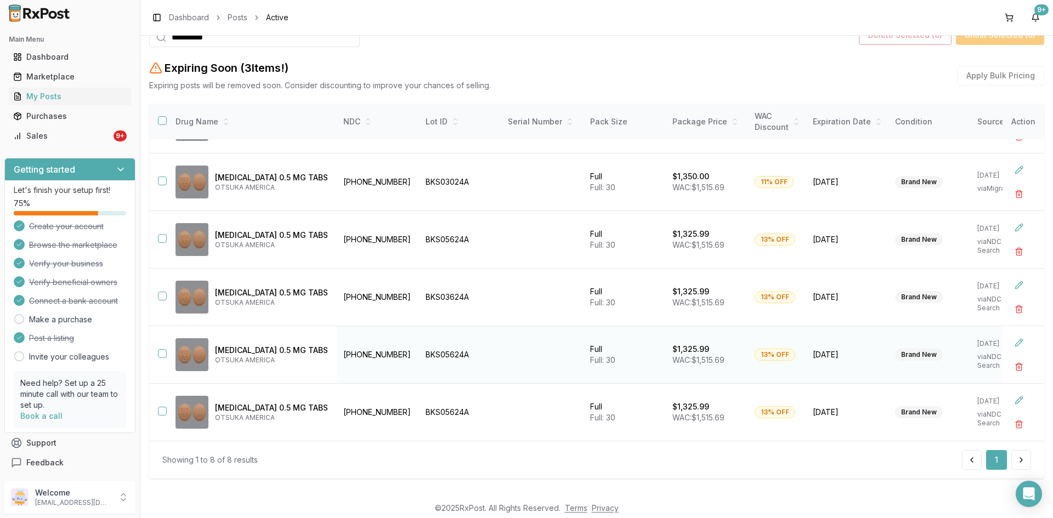
scroll to position [126, 0]
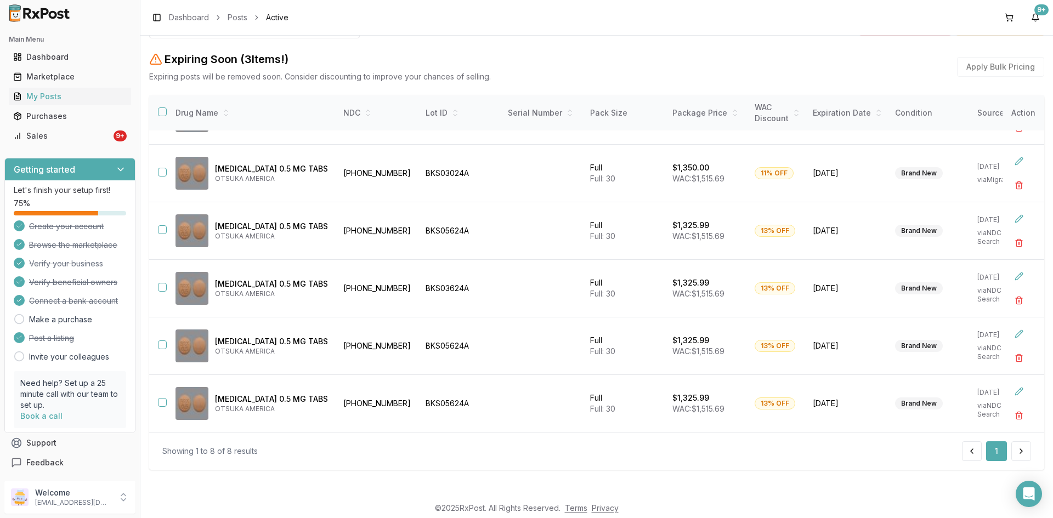
type input "**********"
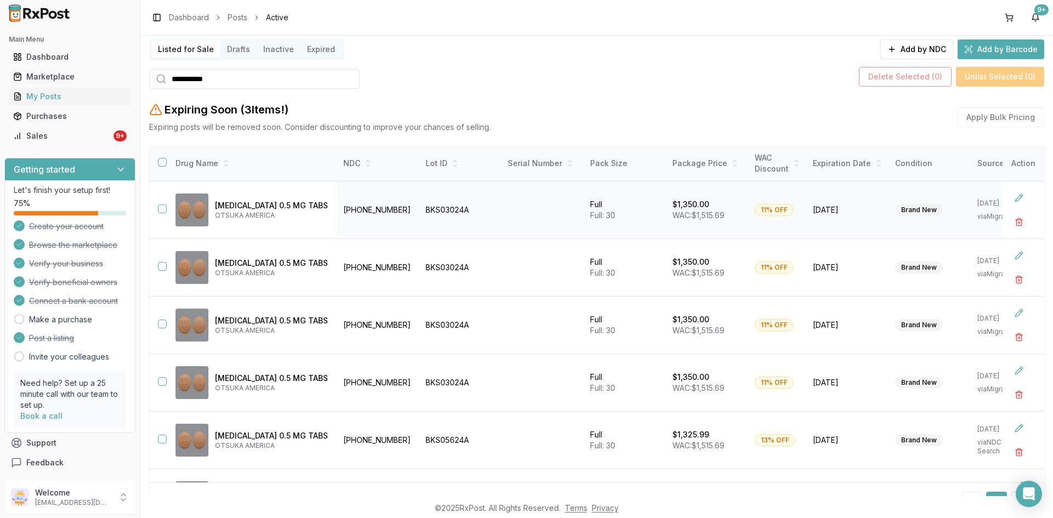
scroll to position [0, 0]
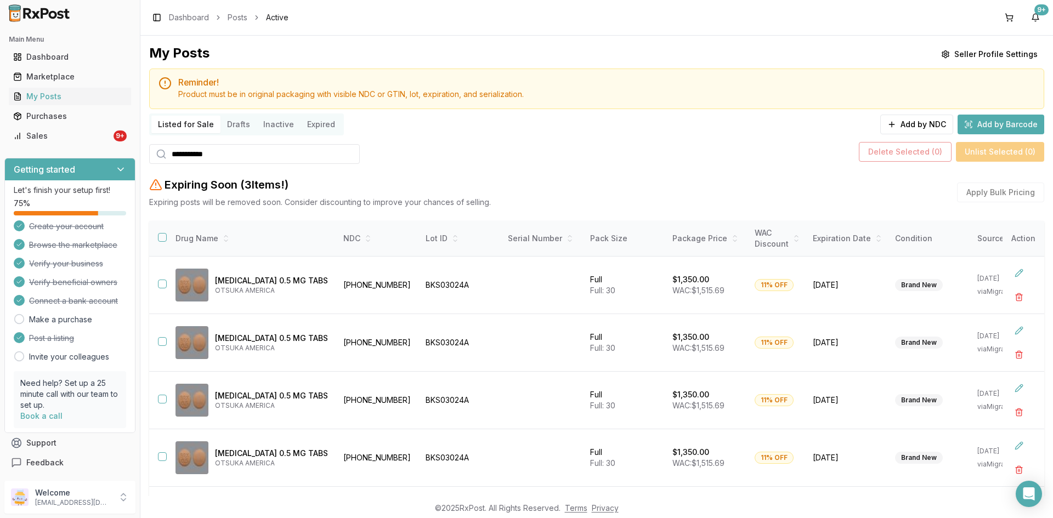
drag, startPoint x: 231, startPoint y: 155, endPoint x: 171, endPoint y: 160, distance: 60.5
click at [171, 159] on input "**********" at bounding box center [254, 154] width 211 height 20
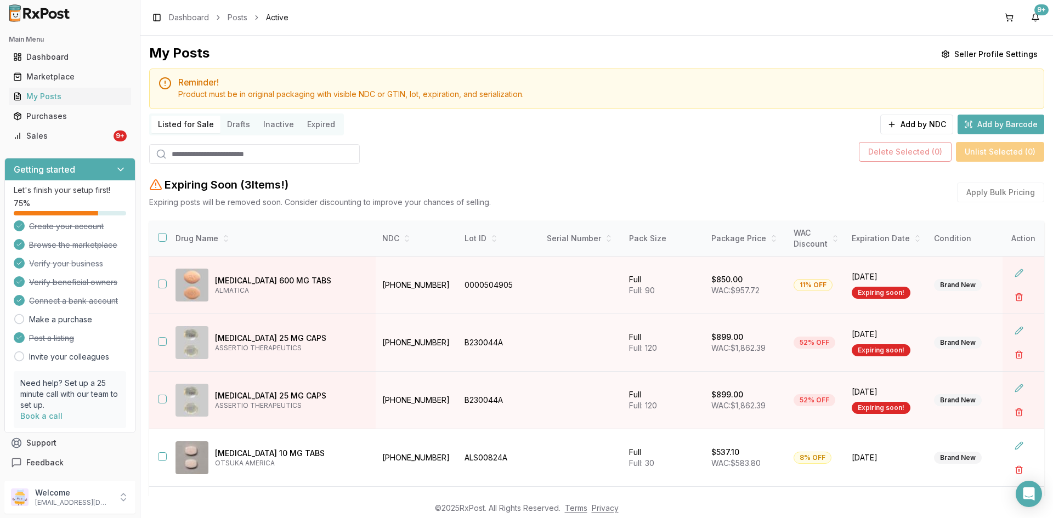
click at [212, 152] on input "search" at bounding box center [254, 154] width 211 height 20
paste input "*******"
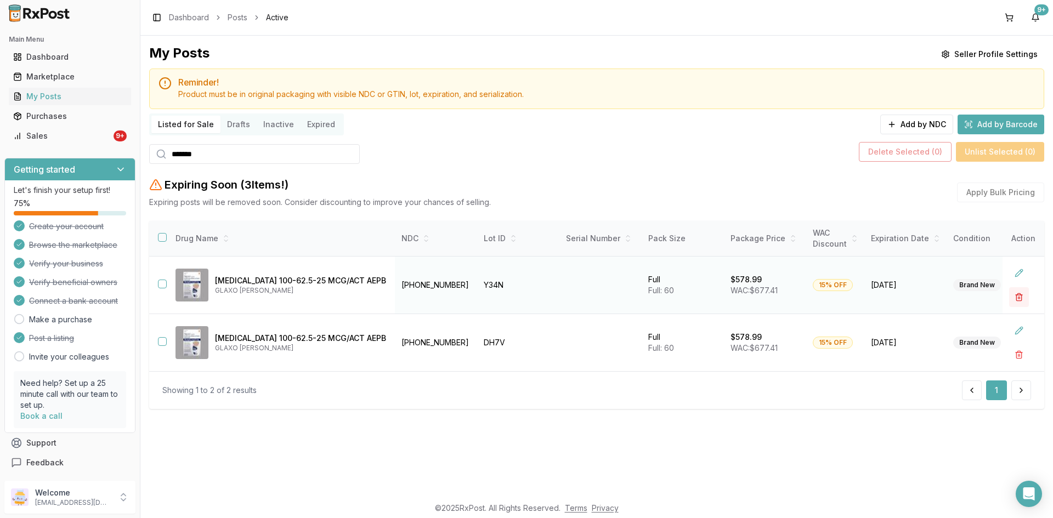
click at [1022, 296] on button "button" at bounding box center [1019, 297] width 20 height 20
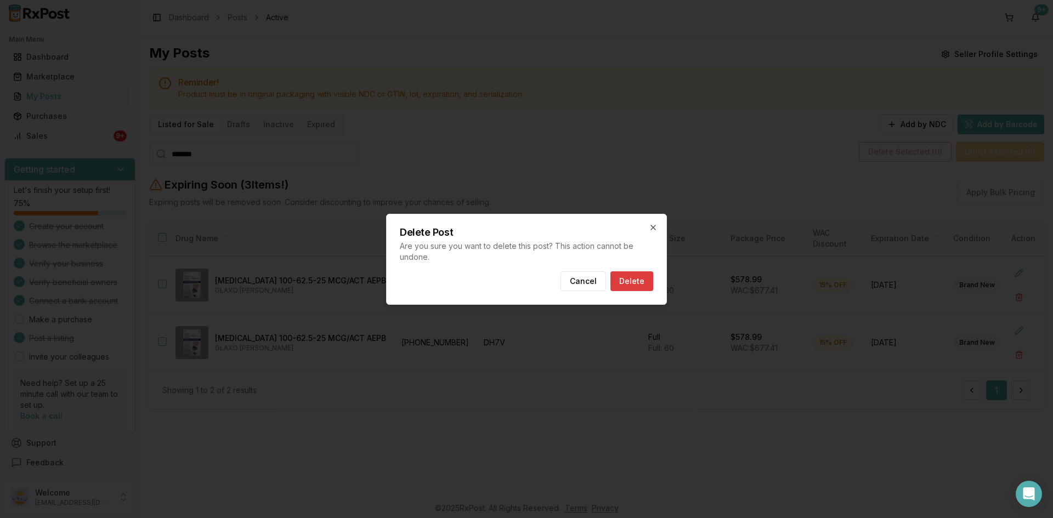
click at [637, 282] on button "Delete" at bounding box center [631, 281] width 43 height 20
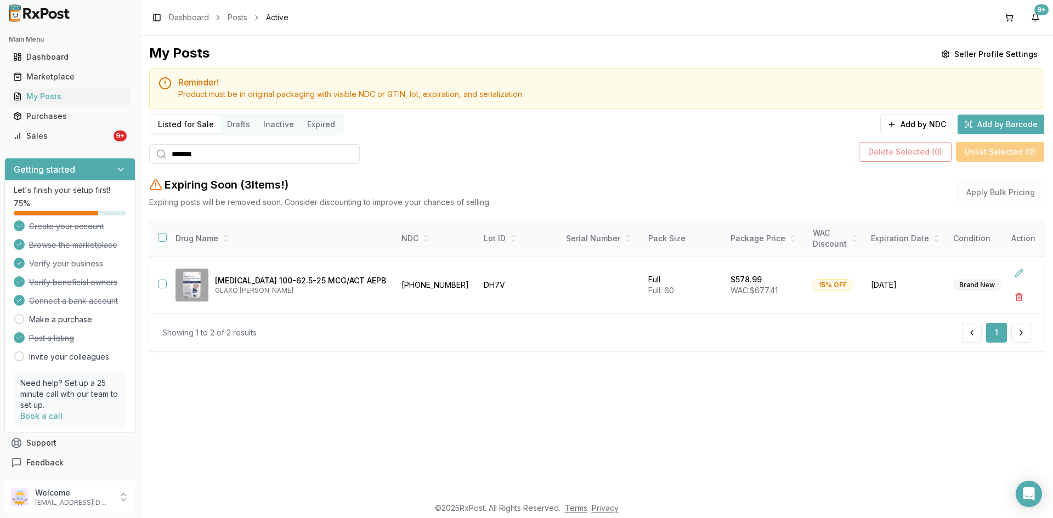
drag, startPoint x: 187, startPoint y: 159, endPoint x: 126, endPoint y: 156, distance: 61.5
click at [126, 156] on div "Main Menu Dashboard Marketplace My Posts Purchases Sales 9+ Getting started Let…" at bounding box center [526, 259] width 1053 height 518
paste input "search"
type input "*******"
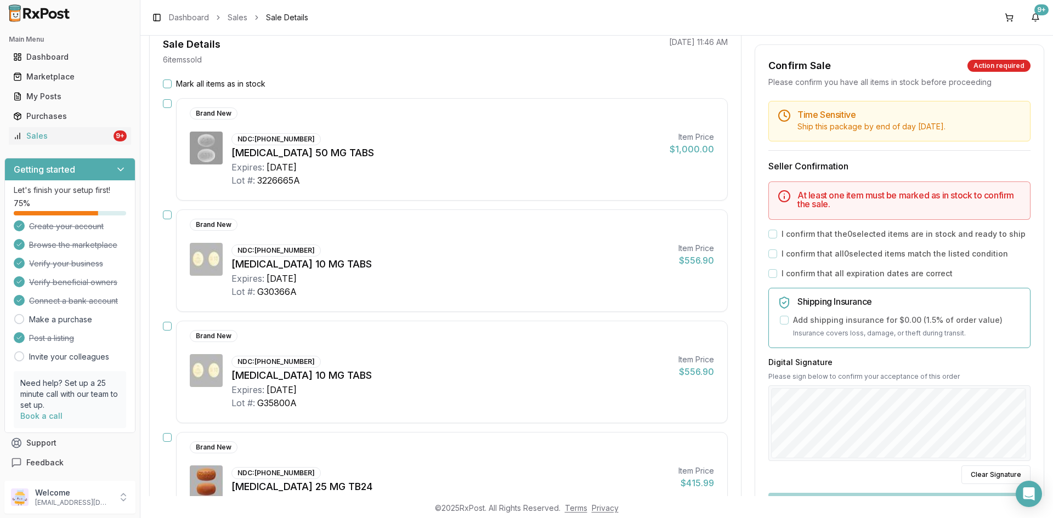
scroll to position [110, 0]
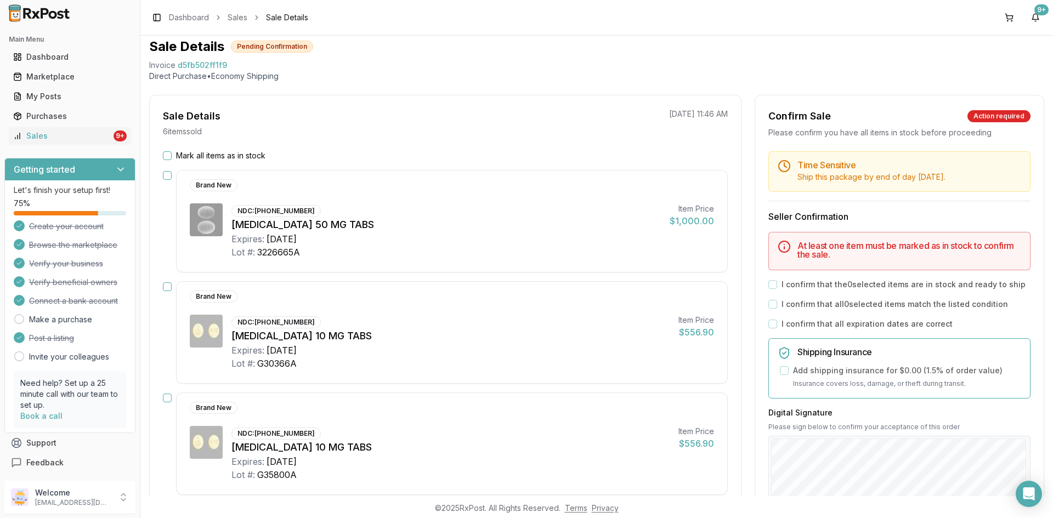
scroll to position [110, 0]
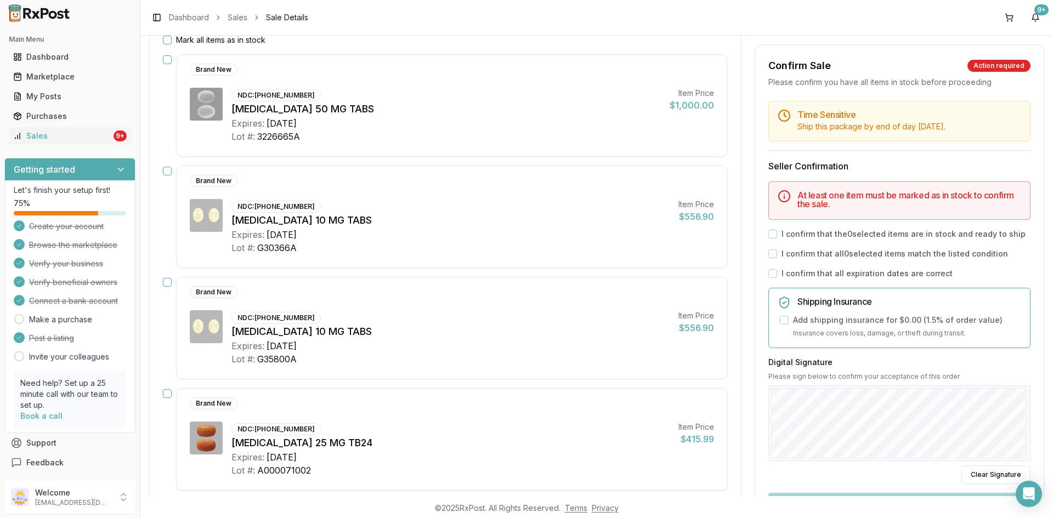
scroll to position [55, 0]
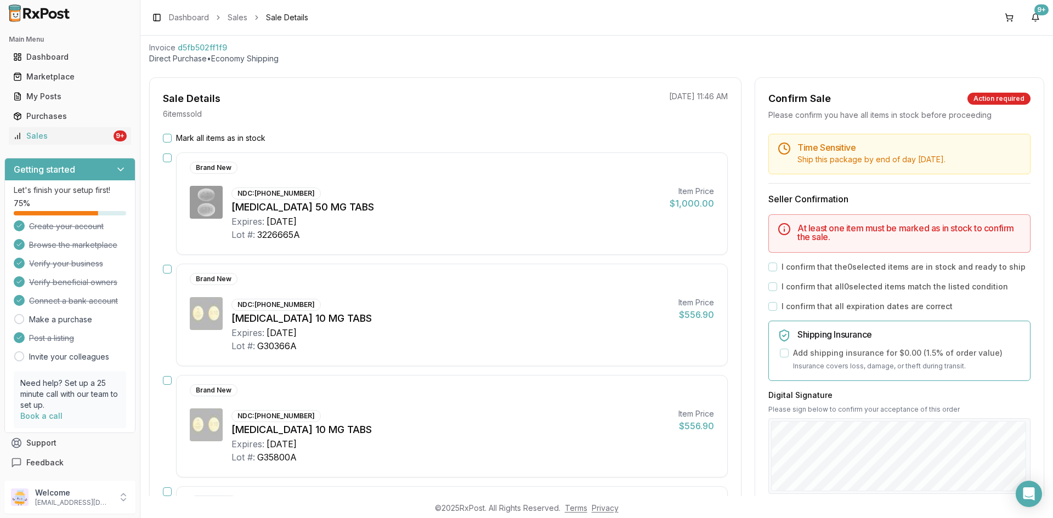
click at [166, 139] on button "Mark all items as in stock" at bounding box center [167, 138] width 9 height 9
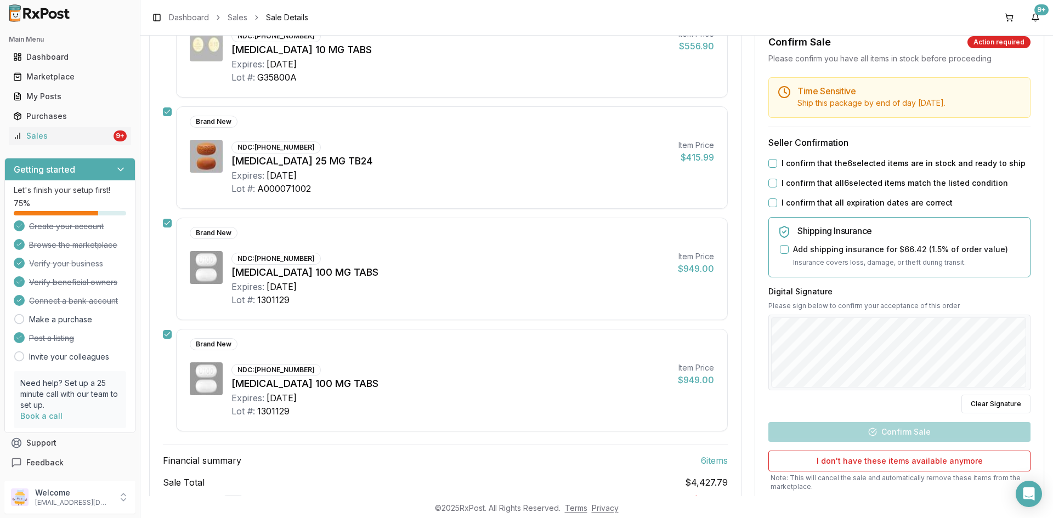
scroll to position [439, 0]
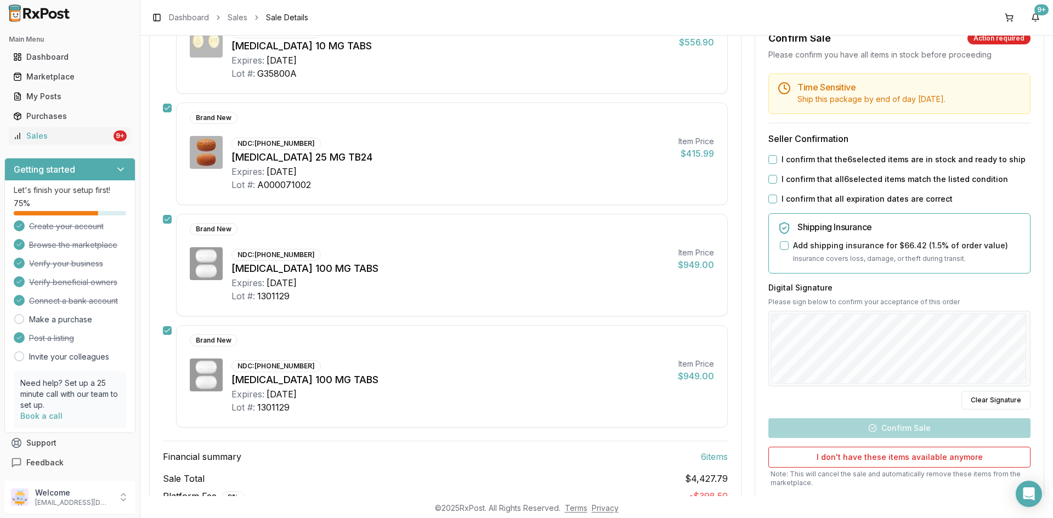
click at [769, 162] on button "I confirm that the 6 selected items are in stock and ready to ship" at bounding box center [772, 159] width 9 height 9
click at [772, 177] on button "I confirm that all 6 selected items match the listed condition" at bounding box center [772, 179] width 9 height 9
click at [770, 197] on button "I confirm that all expiration dates are correct" at bounding box center [772, 199] width 9 height 9
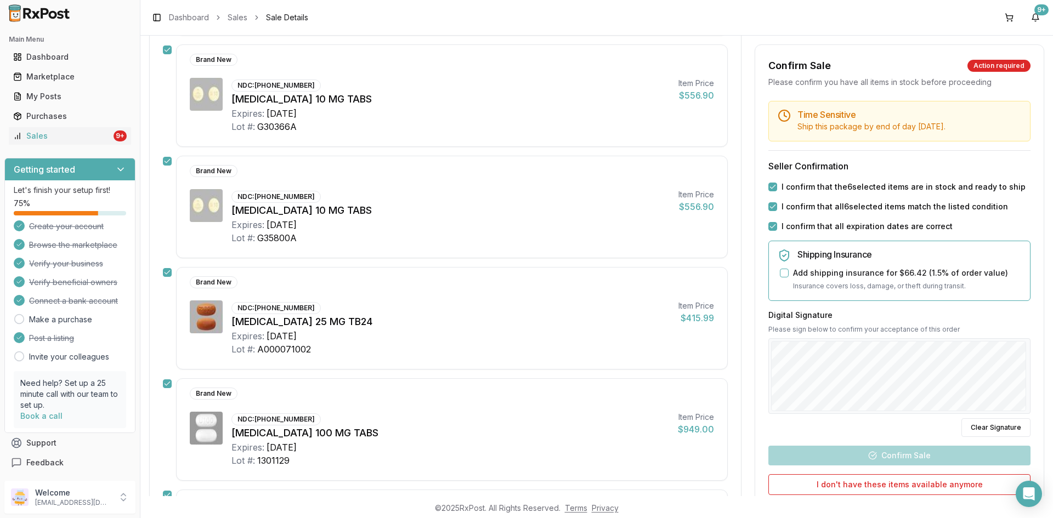
scroll to position [219, 0]
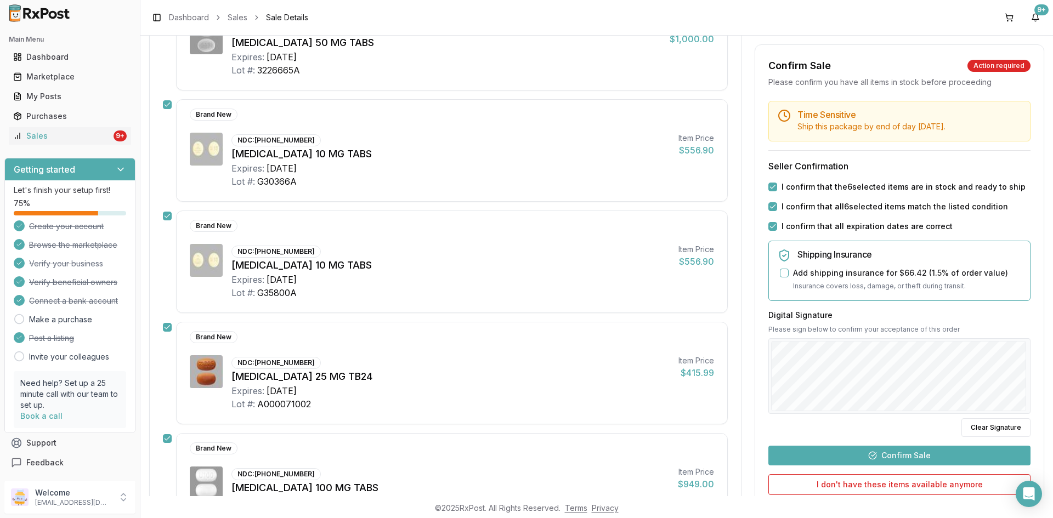
click at [908, 456] on button "Confirm Sale" at bounding box center [899, 456] width 262 height 20
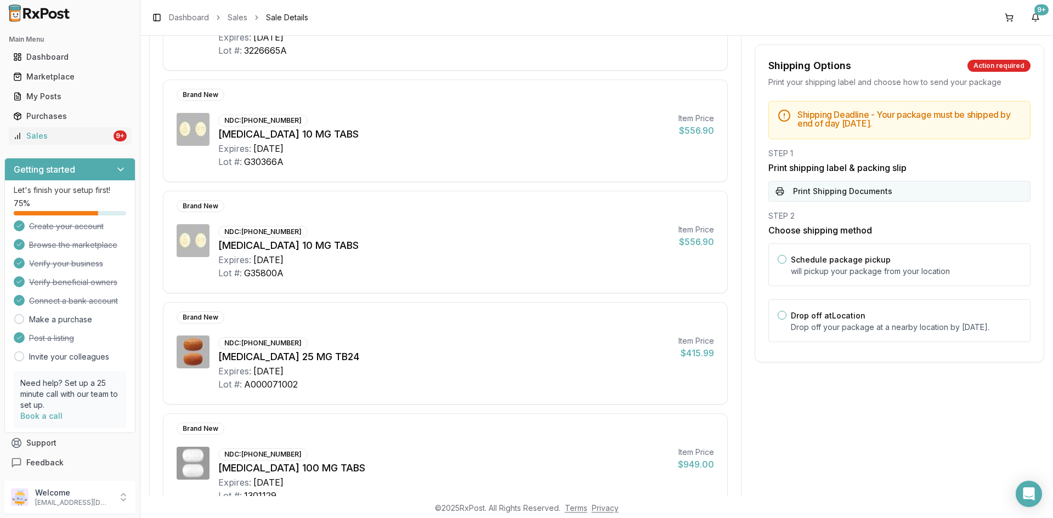
click at [866, 199] on button "Print Shipping Documents" at bounding box center [899, 191] width 262 height 21
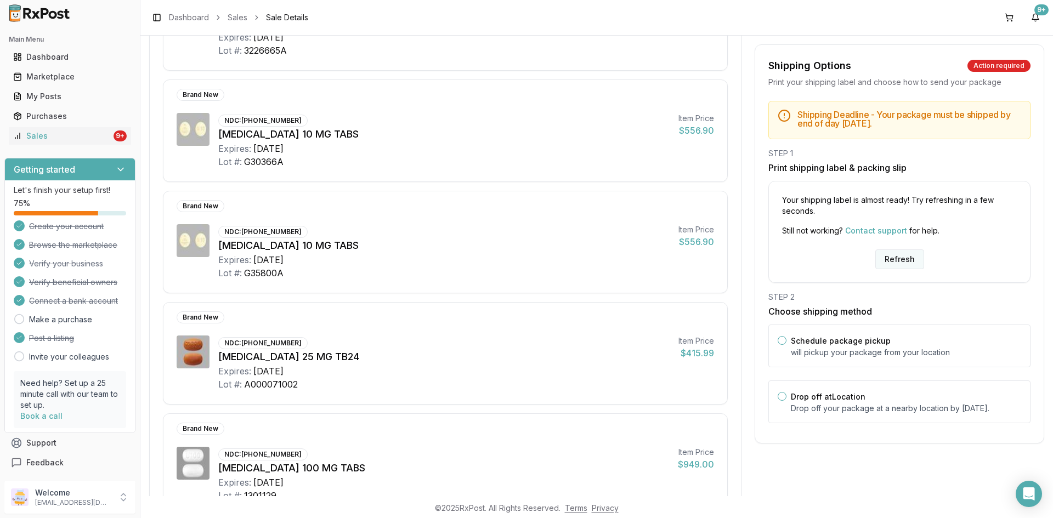
click at [898, 266] on button "Refresh" at bounding box center [899, 260] width 49 height 20
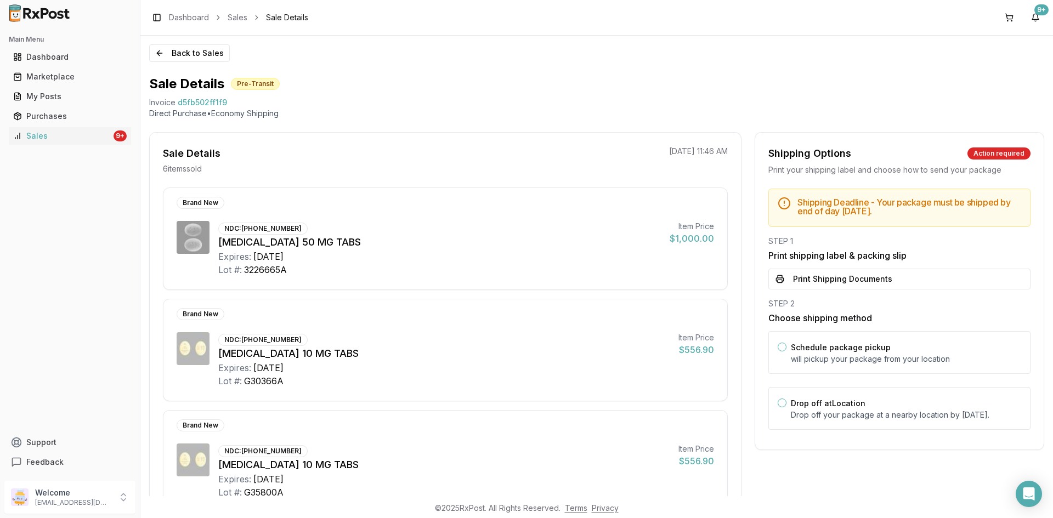
click at [866, 276] on button "Print Shipping Documents" at bounding box center [899, 279] width 262 height 21
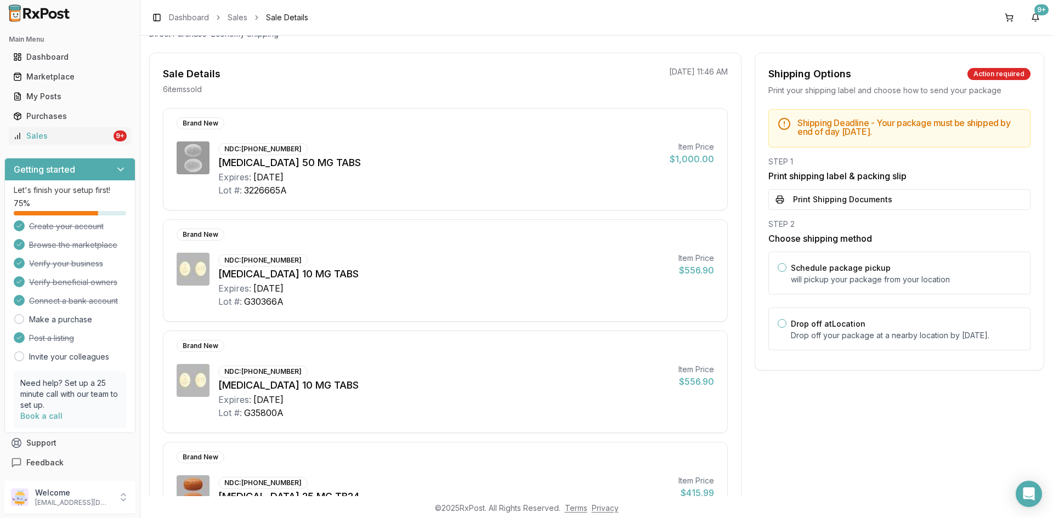
scroll to position [165, 0]
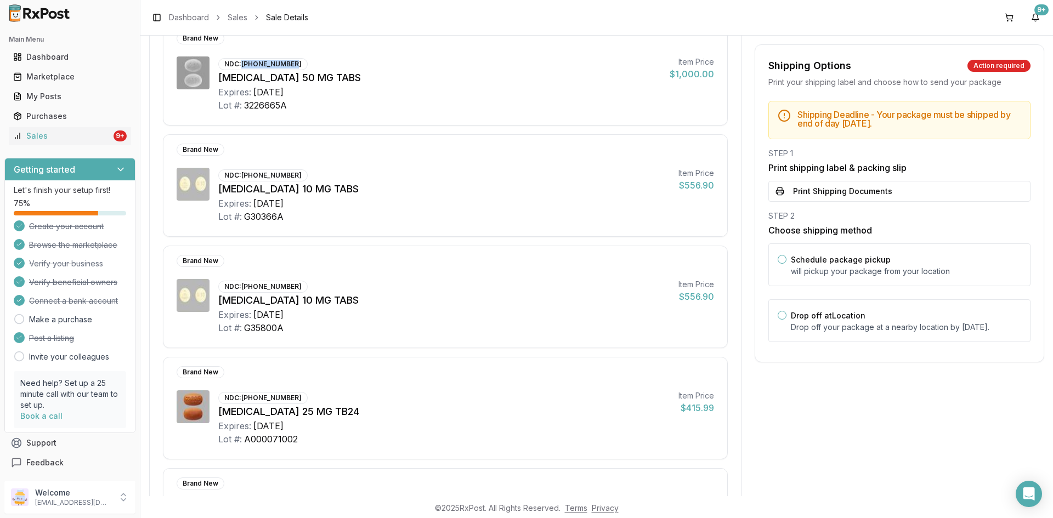
drag, startPoint x: 243, startPoint y: 63, endPoint x: 297, endPoint y: 60, distance: 53.8
click at [297, 60] on div "NDC: 73154-0050-60" at bounding box center [262, 64] width 89 height 12
copy div "73154-0050-60"
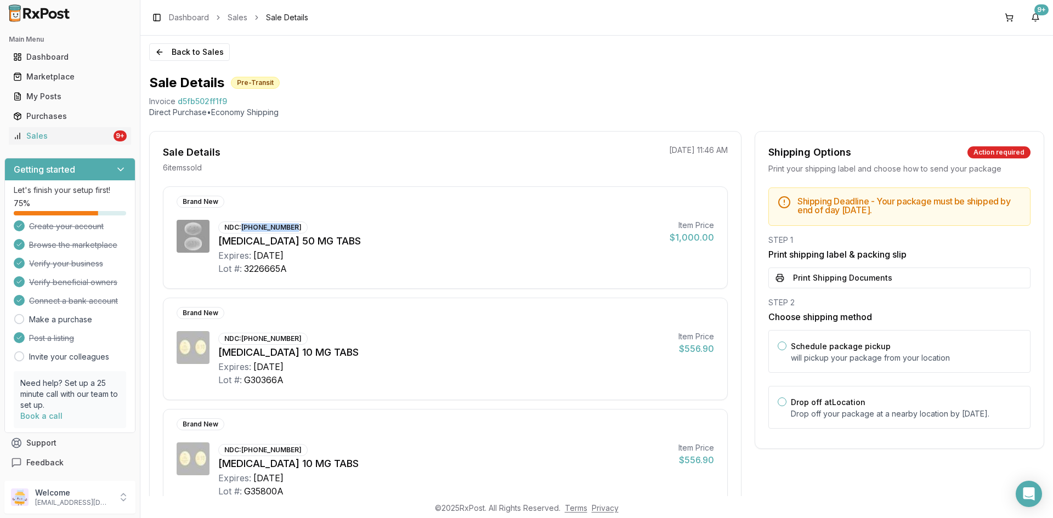
scroll to position [0, 0]
click at [189, 51] on button "Back to Sales" at bounding box center [189, 53] width 81 height 18
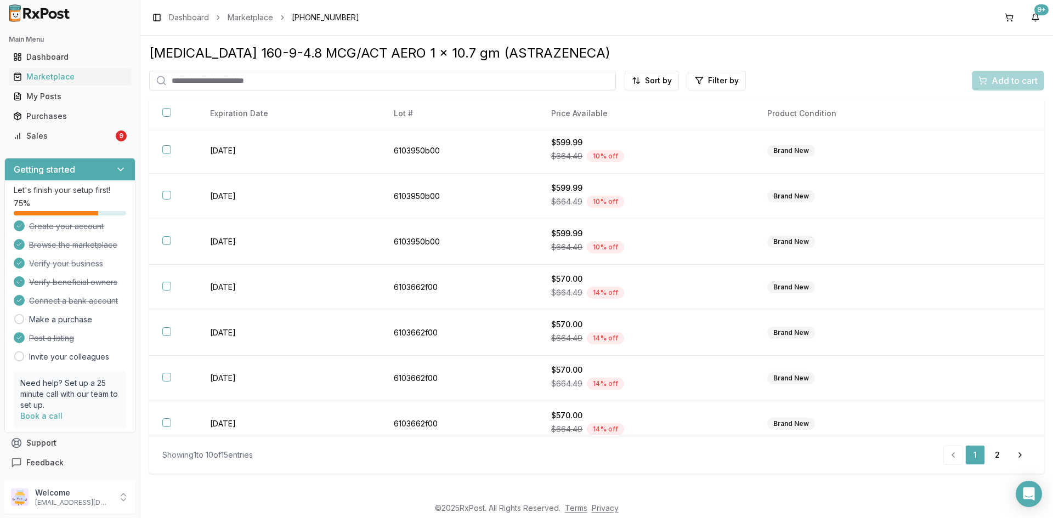
scroll to position [147, 0]
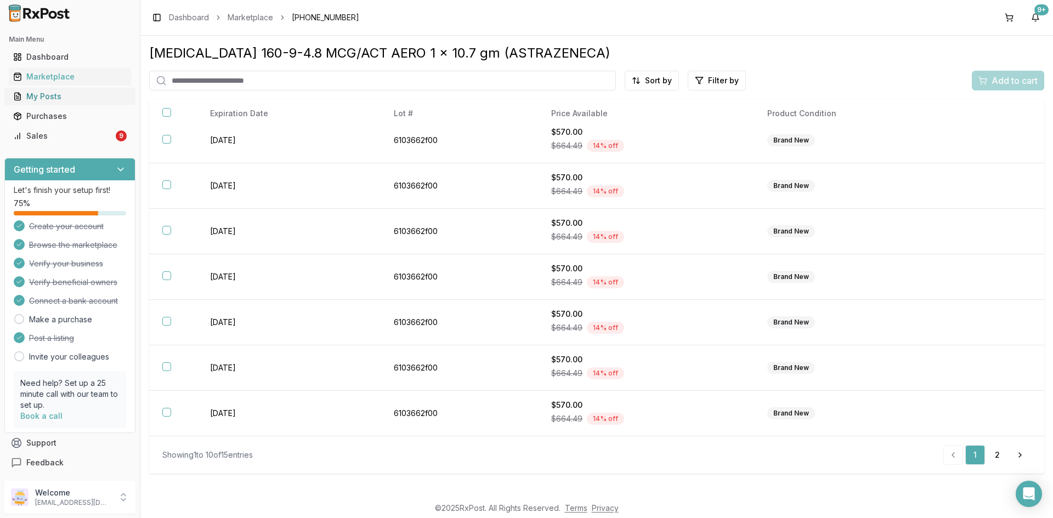
click at [63, 99] on div "My Posts" at bounding box center [70, 96] width 114 height 11
click at [50, 97] on div "My Posts" at bounding box center [70, 96] width 114 height 11
click at [180, 82] on input "search" at bounding box center [382, 81] width 467 height 20
paste input "******"
type input "******"
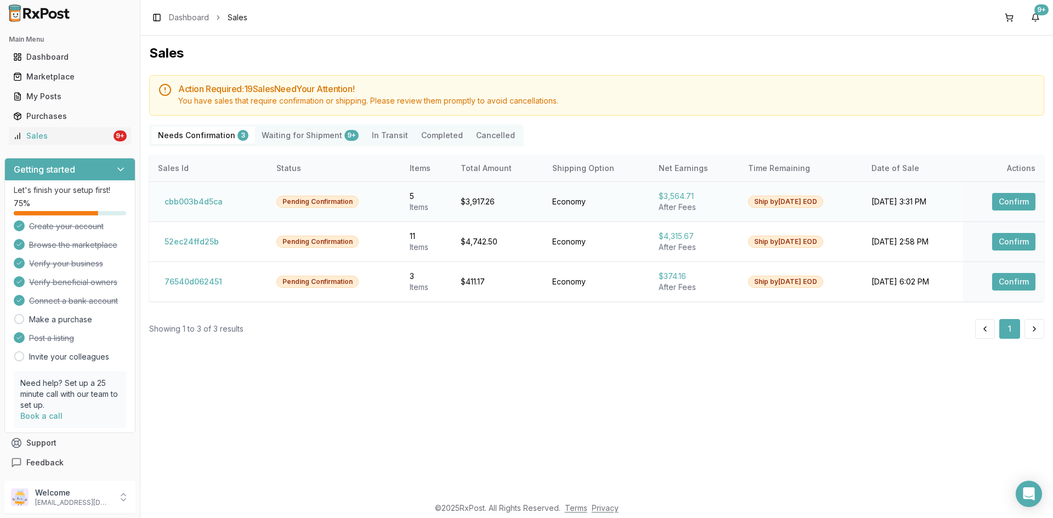
click at [1015, 199] on button "Confirm" at bounding box center [1013, 202] width 43 height 18
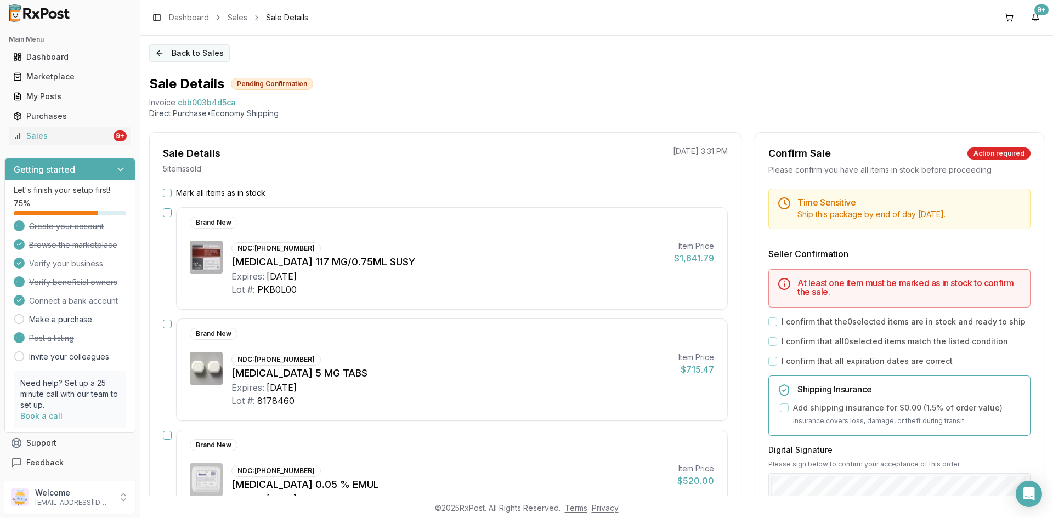
click at [182, 55] on button "Back to Sales" at bounding box center [189, 53] width 81 height 18
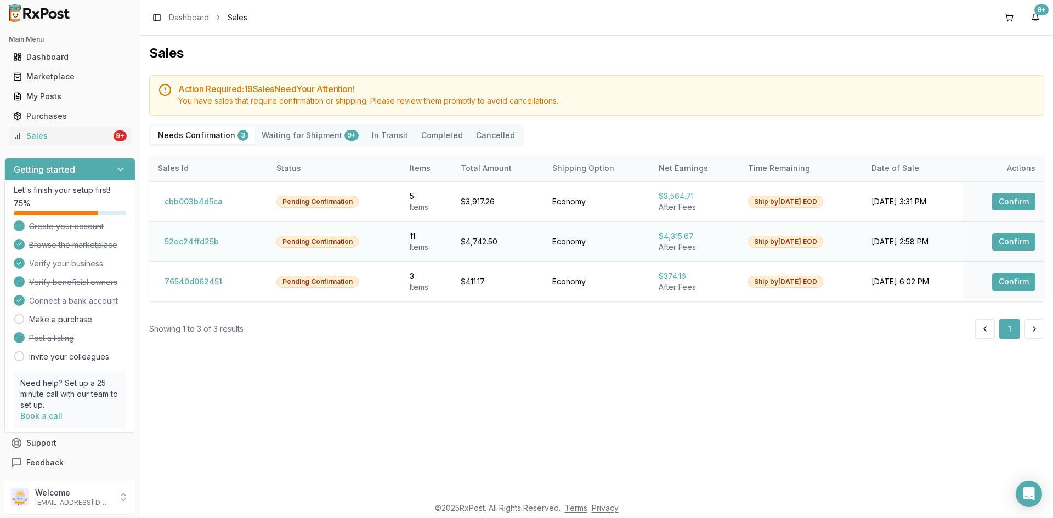
click at [1008, 240] on button "Confirm" at bounding box center [1013, 242] width 43 height 18
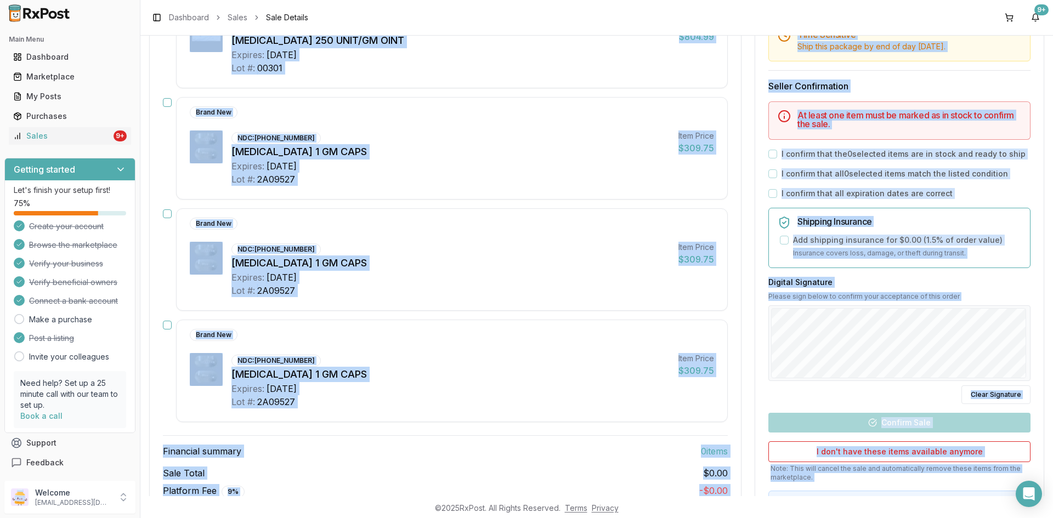
scroll to position [1067, 0]
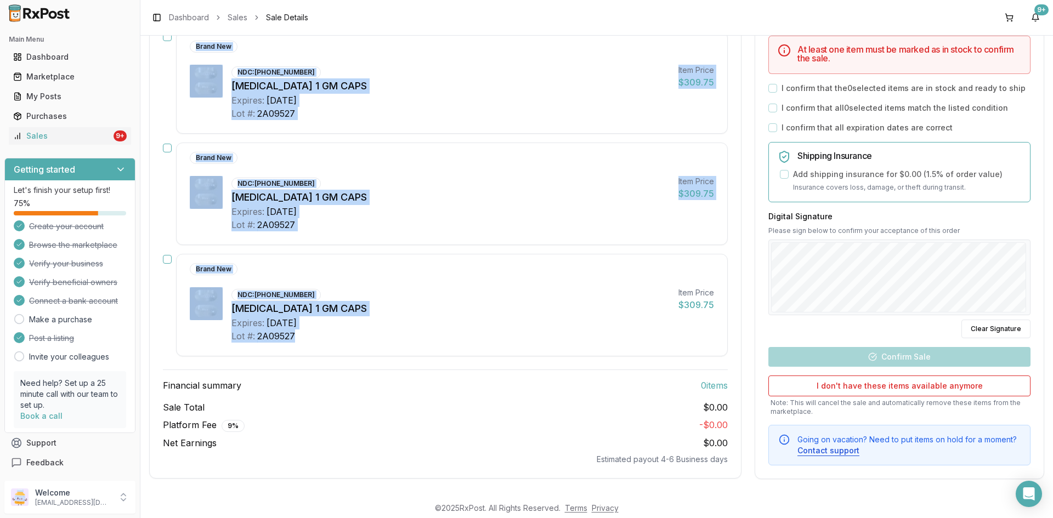
drag, startPoint x: 230, startPoint y: 212, endPoint x: 319, endPoint y: 353, distance: 166.4
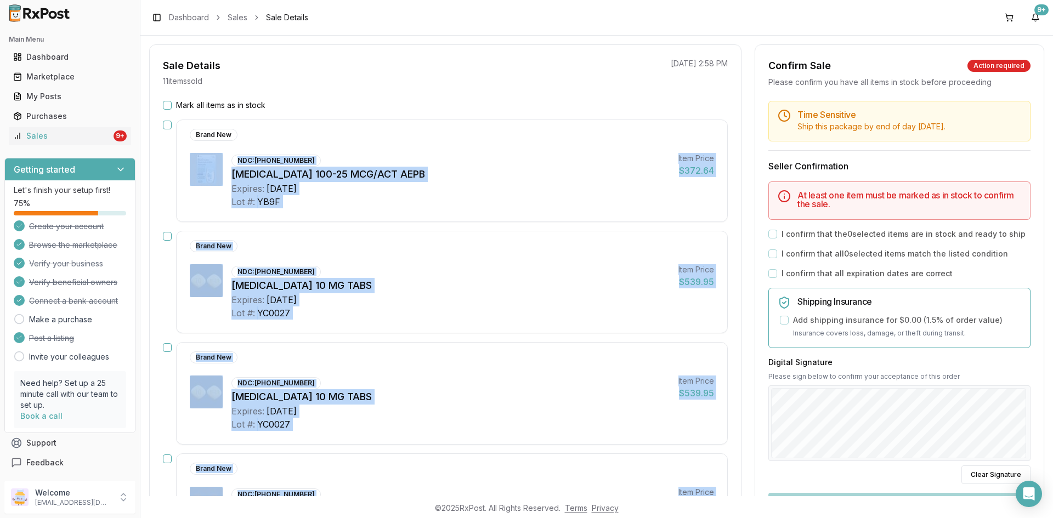
scroll to position [0, 0]
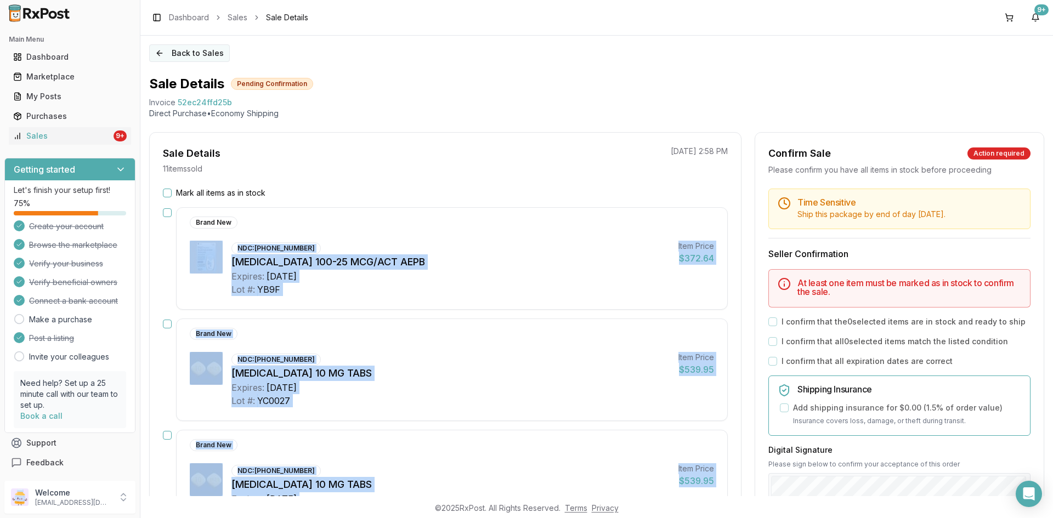
click at [169, 51] on button "Back to Sales" at bounding box center [189, 53] width 81 height 18
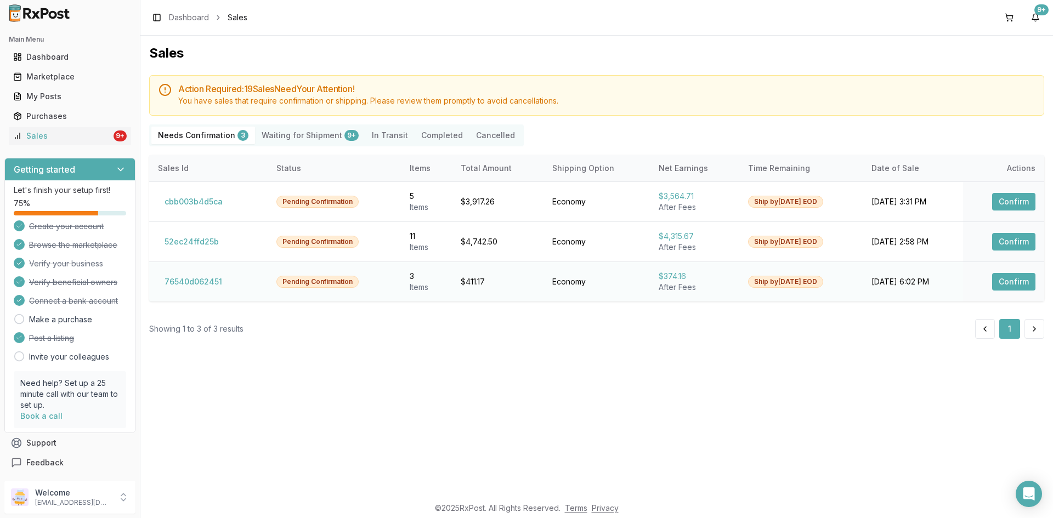
click at [1012, 284] on button "Confirm" at bounding box center [1013, 282] width 43 height 18
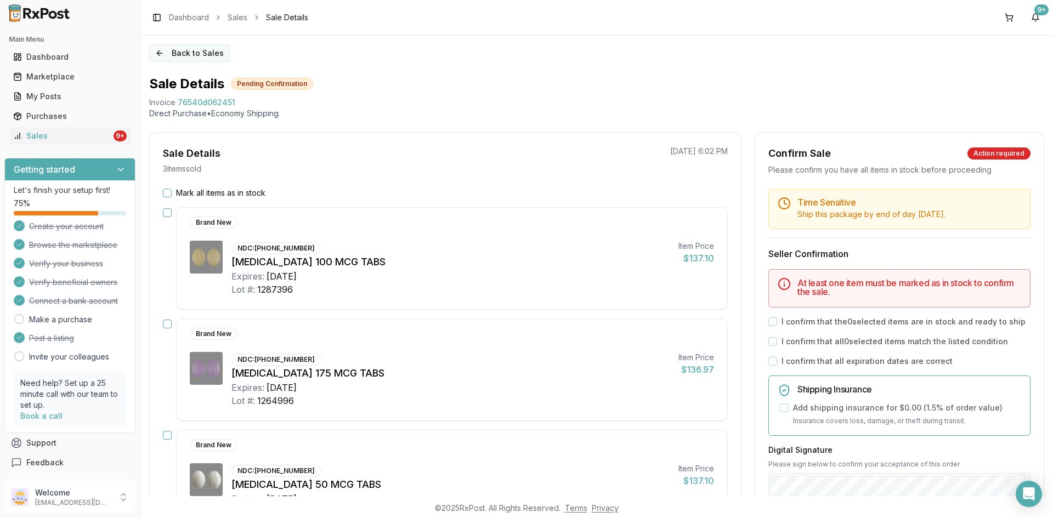
click at [179, 53] on button "Back to Sales" at bounding box center [189, 53] width 81 height 18
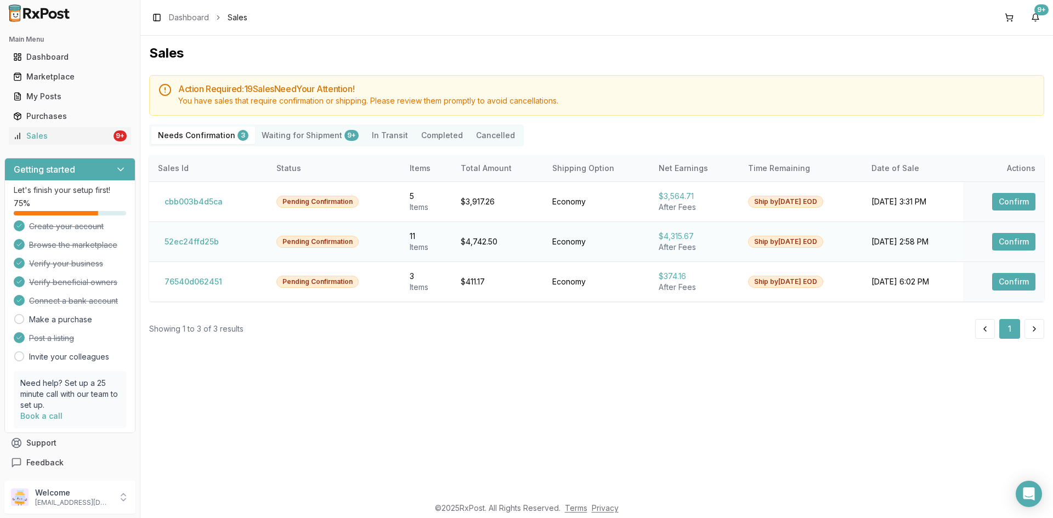
click at [1007, 246] on button "Confirm" at bounding box center [1013, 242] width 43 height 18
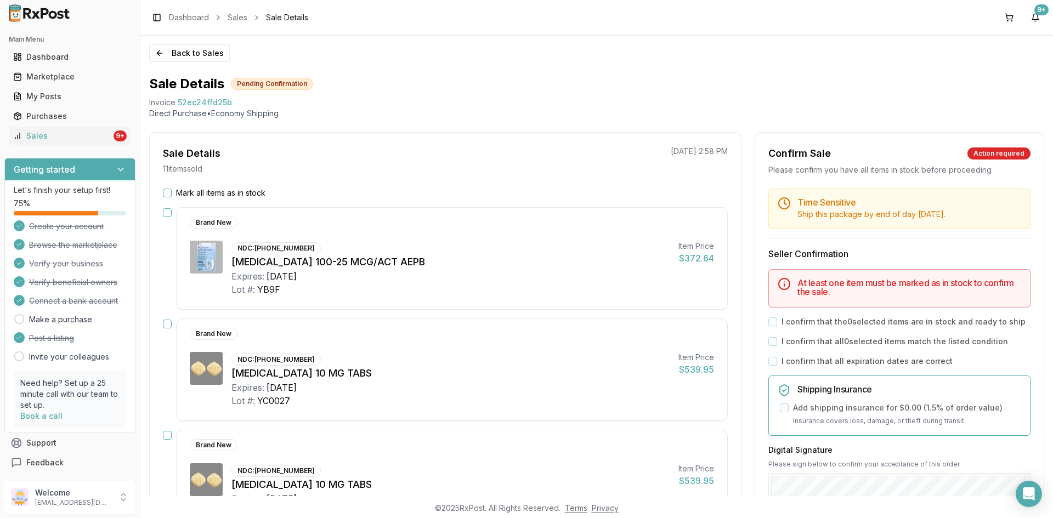
click at [1008, 239] on div "Time Sensitive Ship this package by end of day Thursday, September 11th . Selle…" at bounding box center [899, 444] width 288 height 511
click at [214, 56] on button "Back to Sales" at bounding box center [189, 53] width 81 height 18
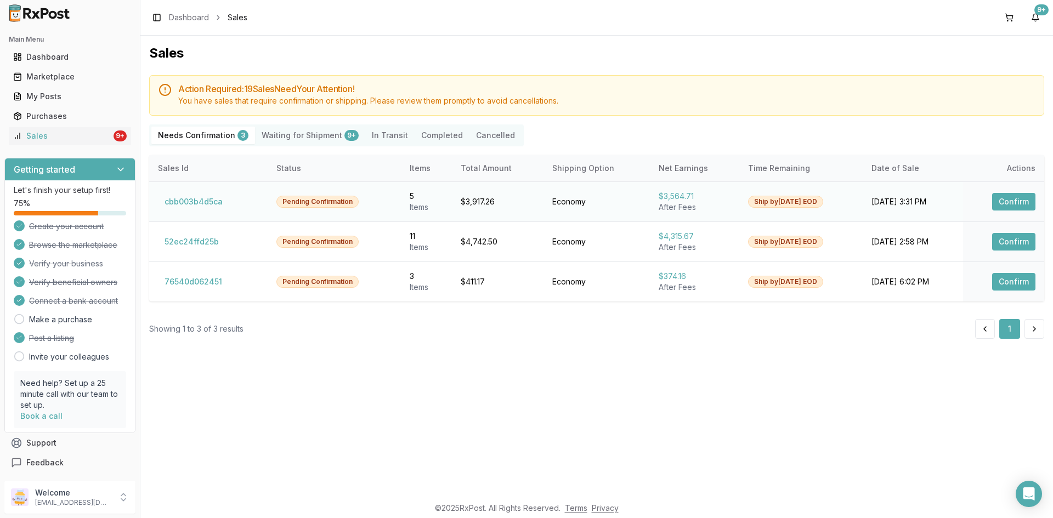
click at [1008, 199] on button "Confirm" at bounding box center [1013, 202] width 43 height 18
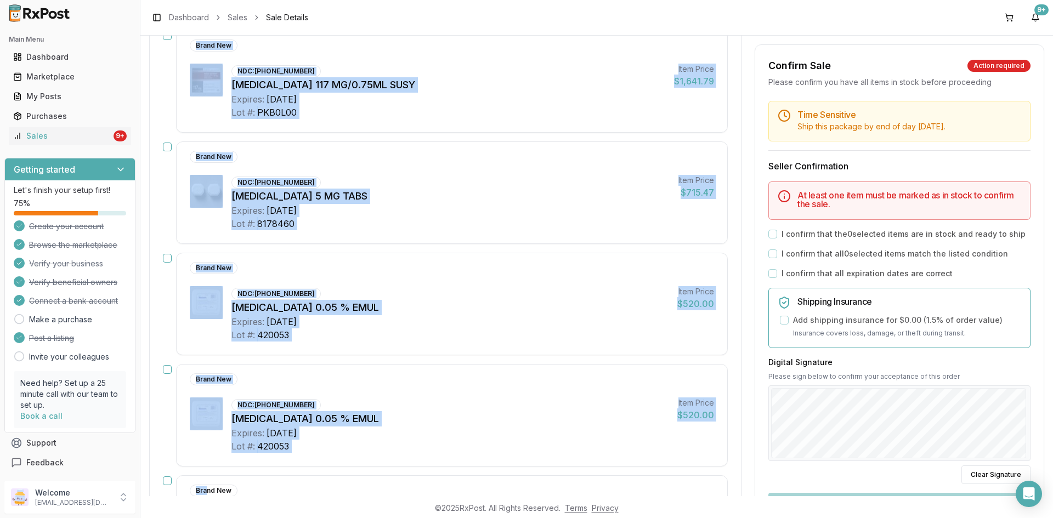
scroll to position [188, 0]
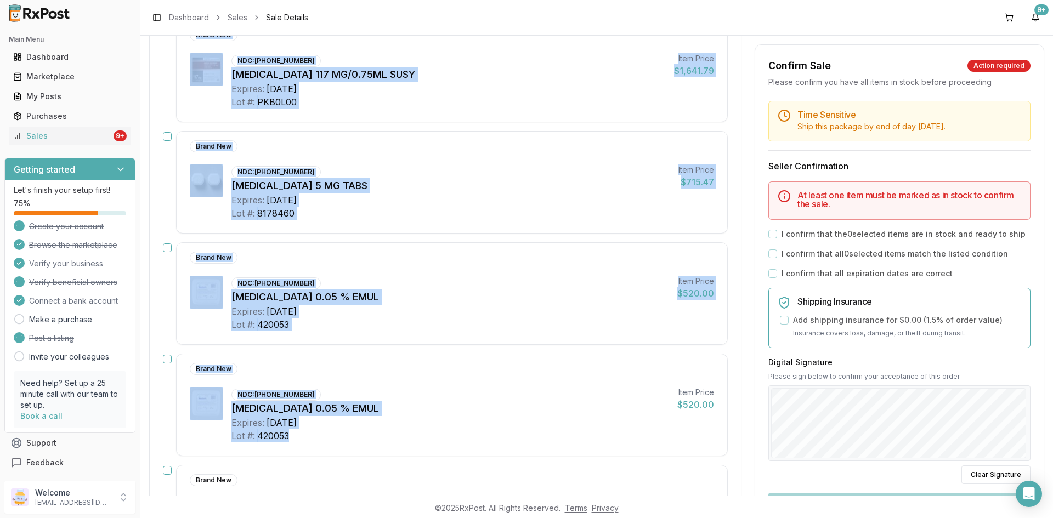
drag, startPoint x: 189, startPoint y: 206, endPoint x: 335, endPoint y: 450, distance: 283.8
click at [335, 450] on div "Mark all items as in stock Brand New NDC: 50458-0562-01 Invega Sustenna 117 MG/…" at bounding box center [445, 338] width 591 height 676
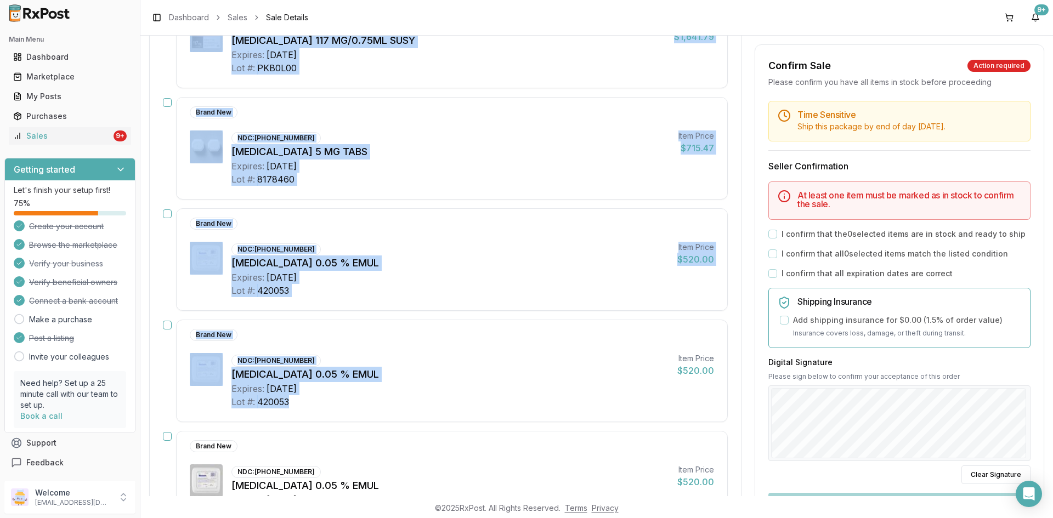
scroll to position [274, 0]
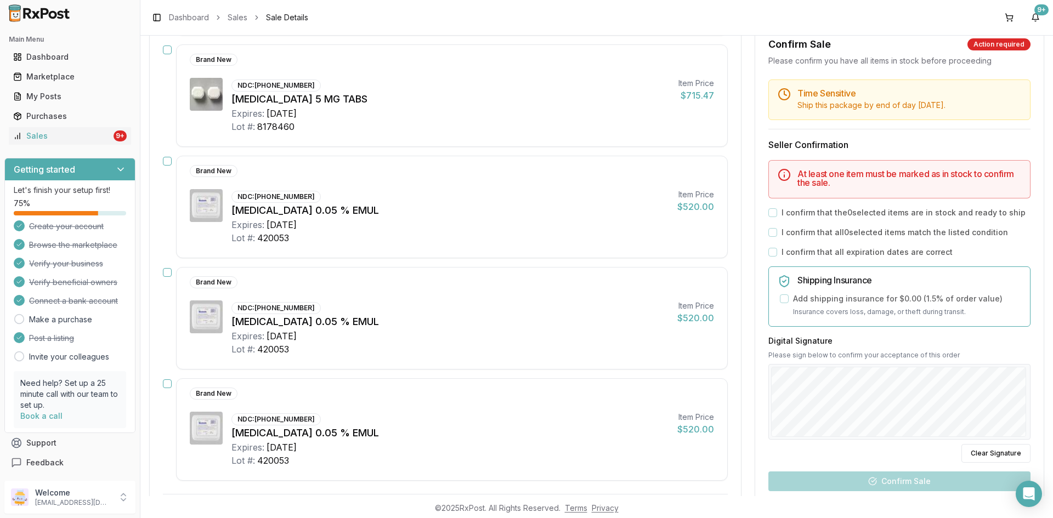
click at [446, 449] on div "Expires: 2027-03-01" at bounding box center [449, 447] width 437 height 13
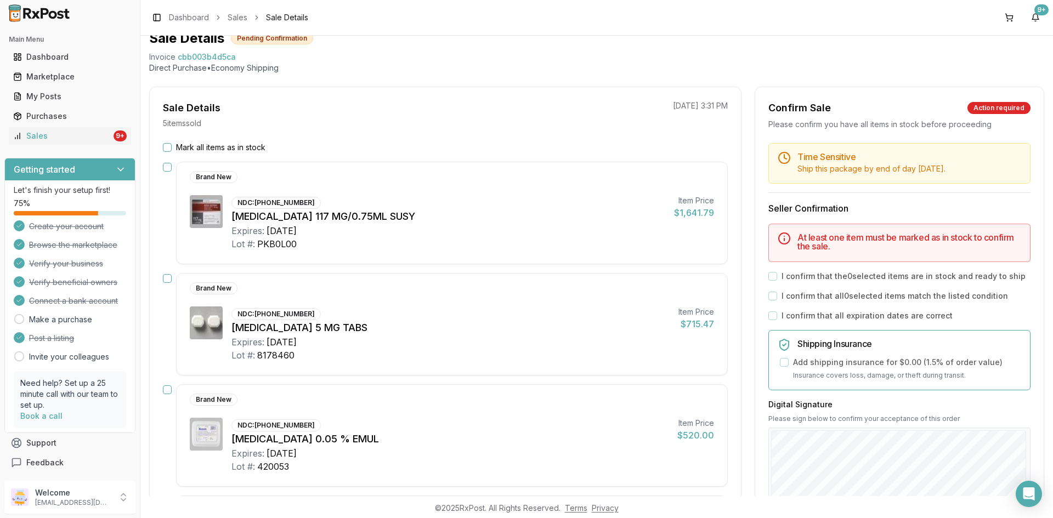
scroll to position [0, 0]
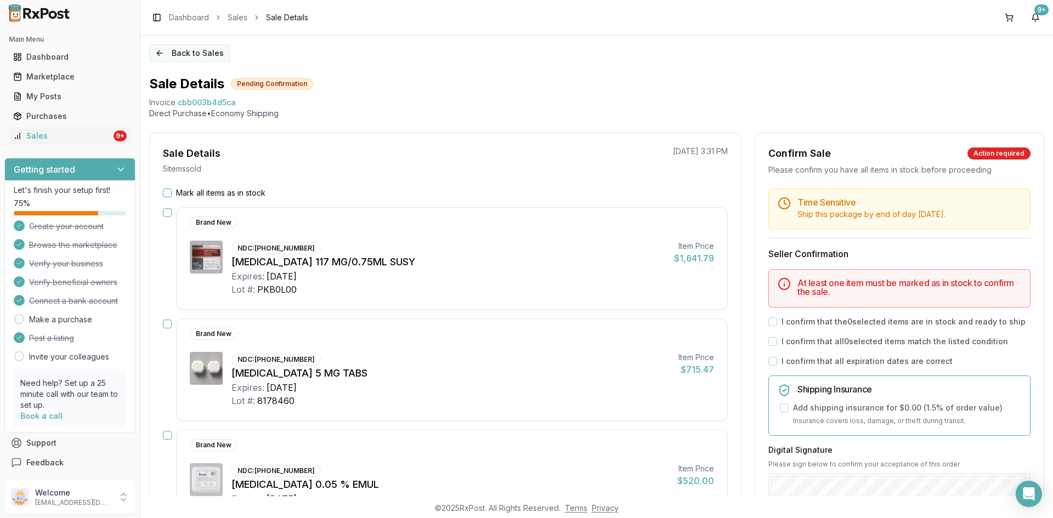
click at [198, 47] on button "Back to Sales" at bounding box center [189, 53] width 81 height 18
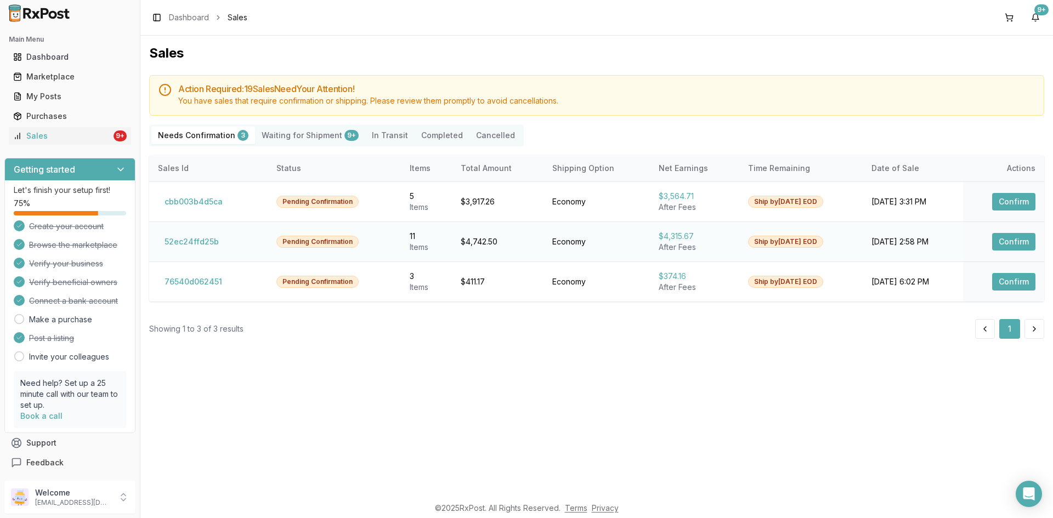
click at [1011, 241] on button "Confirm" at bounding box center [1013, 242] width 43 height 18
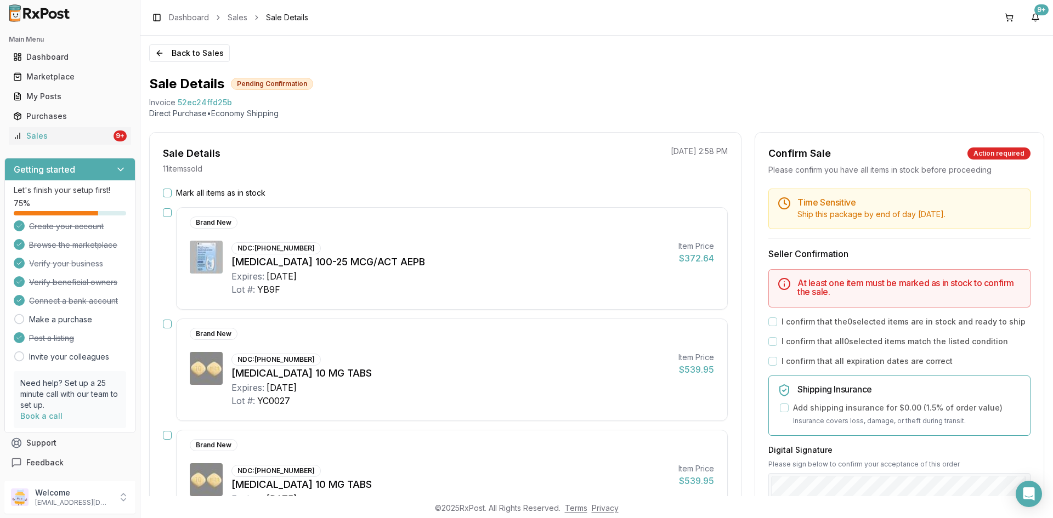
click at [164, 211] on button "button" at bounding box center [167, 212] width 9 height 9
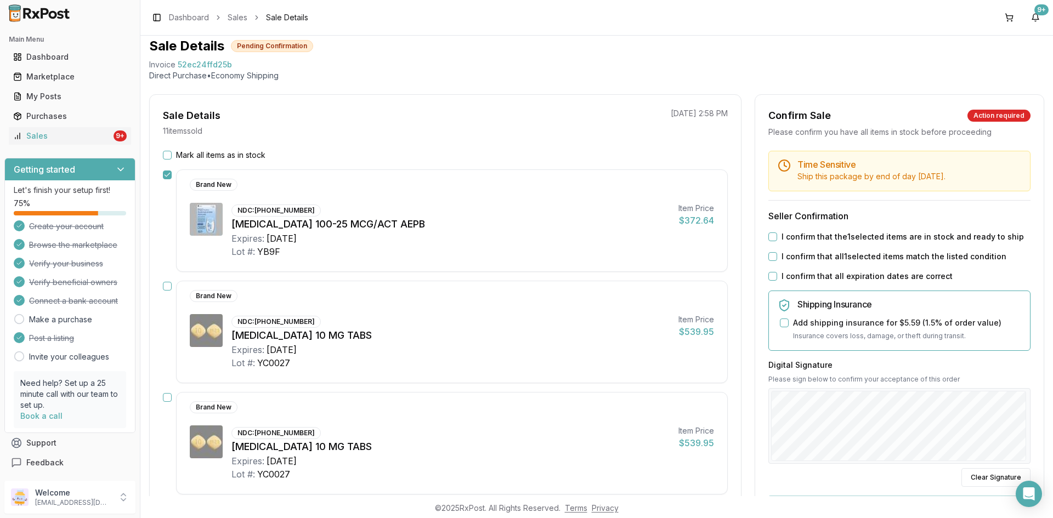
scroll to position [55, 0]
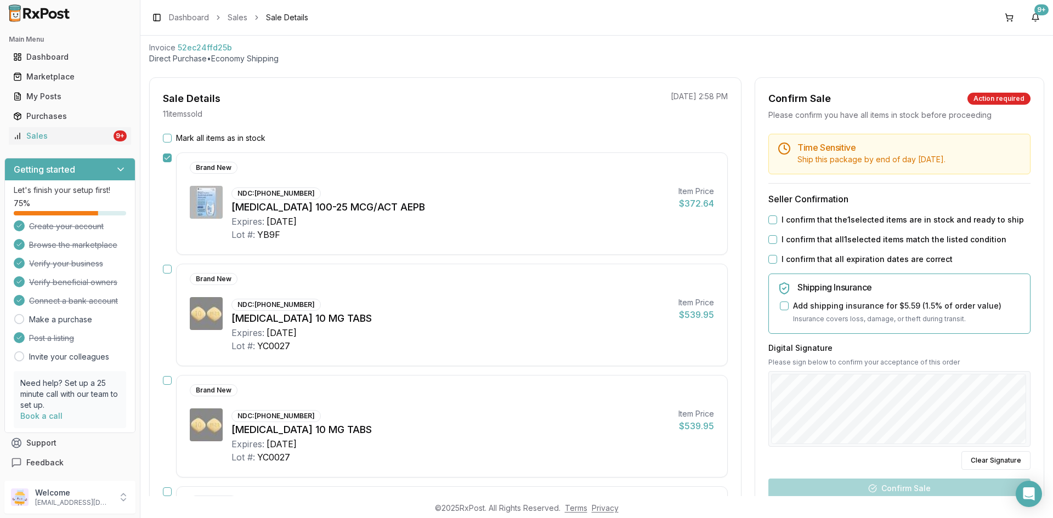
click at [169, 267] on button "button" at bounding box center [167, 269] width 9 height 9
click at [167, 376] on button "button" at bounding box center [167, 380] width 9 height 9
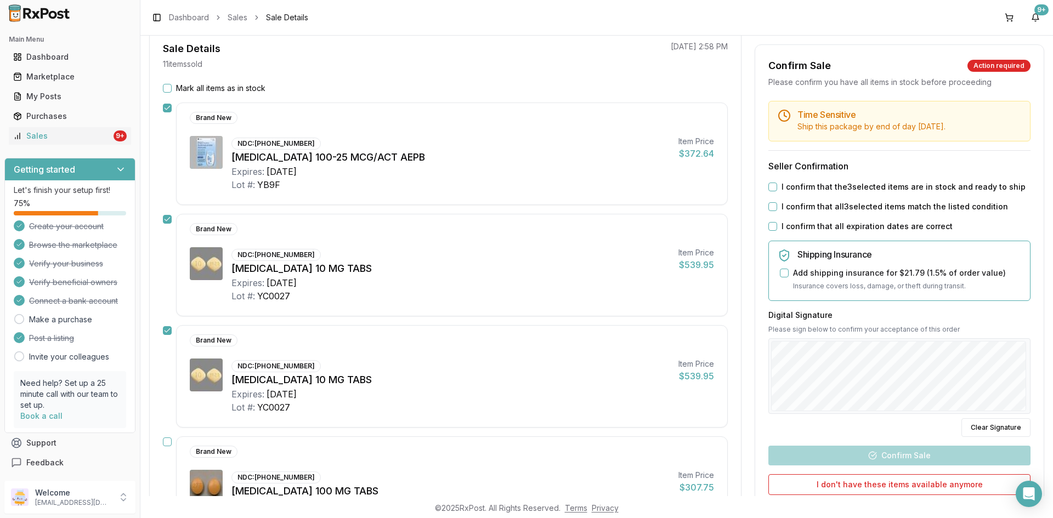
scroll to position [110, 0]
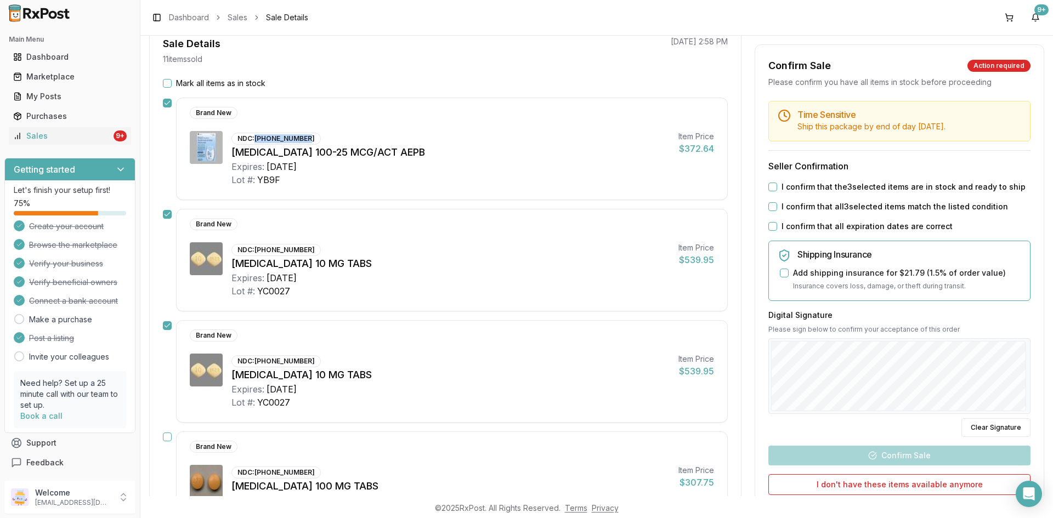
drag, startPoint x: 257, startPoint y: 138, endPoint x: 304, endPoint y: 138, distance: 47.2
click at [304, 138] on div "NDC: 00173-0859-10" at bounding box center [275, 139] width 89 height 12
copy div "00173-0859-10"
drag, startPoint x: 254, startPoint y: 246, endPoint x: 302, endPoint y: 241, distance: 48.0
click at [303, 239] on div "Brand New NDC: 00310-6210-30 Farxiga 10 MG TABS Expires: 2028-01-31 Lot #: YC00…" at bounding box center [452, 260] width 552 height 103
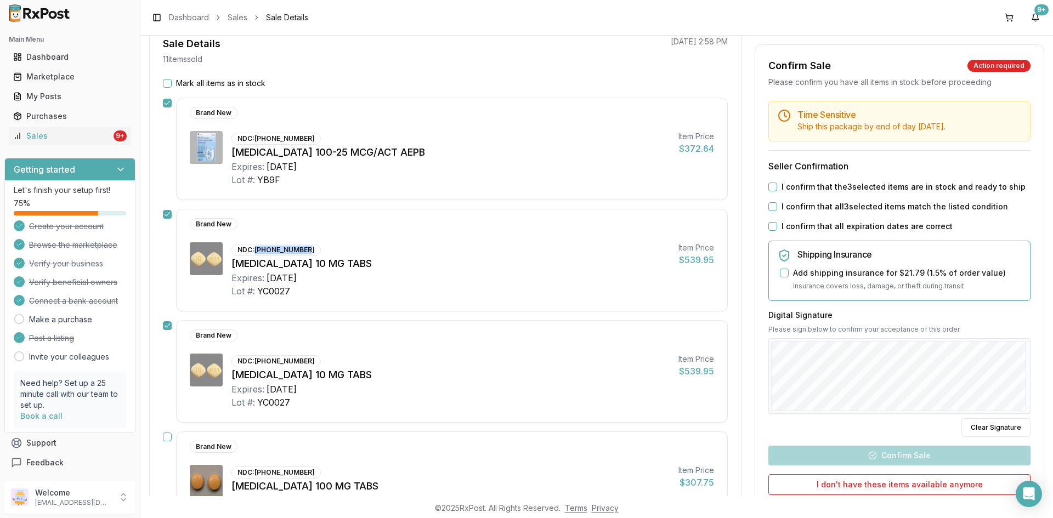
drag, startPoint x: 256, startPoint y: 251, endPoint x: 309, endPoint y: 250, distance: 53.7
click at [309, 250] on div "NDC: 00310-6210-30" at bounding box center [275, 250] width 89 height 12
click at [330, 252] on div "NDC: 00310-6210-30 Farxiga 10 MG TABS Expires: 2028-01-31 Lot #: YC0027" at bounding box center [450, 269] width 438 height 55
click at [331, 252] on div "NDC: 00310-6210-30 Farxiga 10 MG TABS Expires: 2028-01-31 Lot #: YC0027" at bounding box center [450, 269] width 438 height 55
drag, startPoint x: 257, startPoint y: 250, endPoint x: 330, endPoint y: 266, distance: 74.8
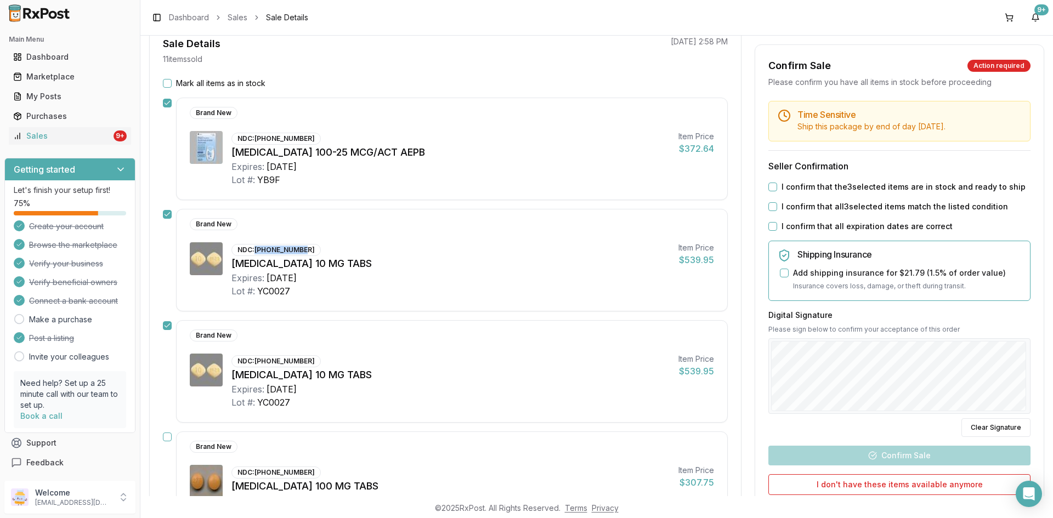
click at [319, 253] on div "NDC: 00310-6210-30 Farxiga 10 MG TABS Expires: 2028-01-31 Lot #: YC0027" at bounding box center [450, 269] width 438 height 55
copy div "00310-6210-30"
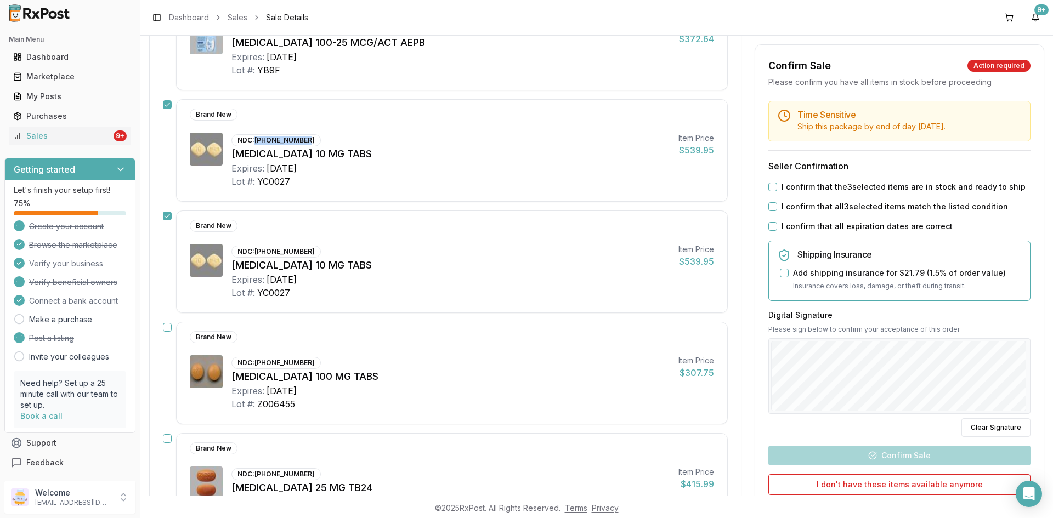
scroll to position [274, 0]
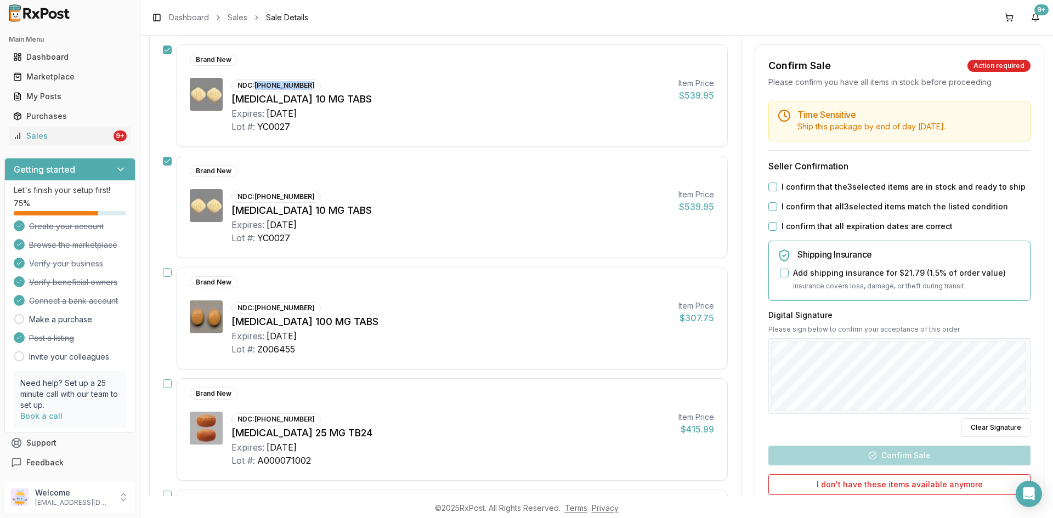
drag, startPoint x: 165, startPoint y: 274, endPoint x: 166, endPoint y: 288, distance: 14.3
click at [165, 272] on button "button" at bounding box center [167, 272] width 9 height 9
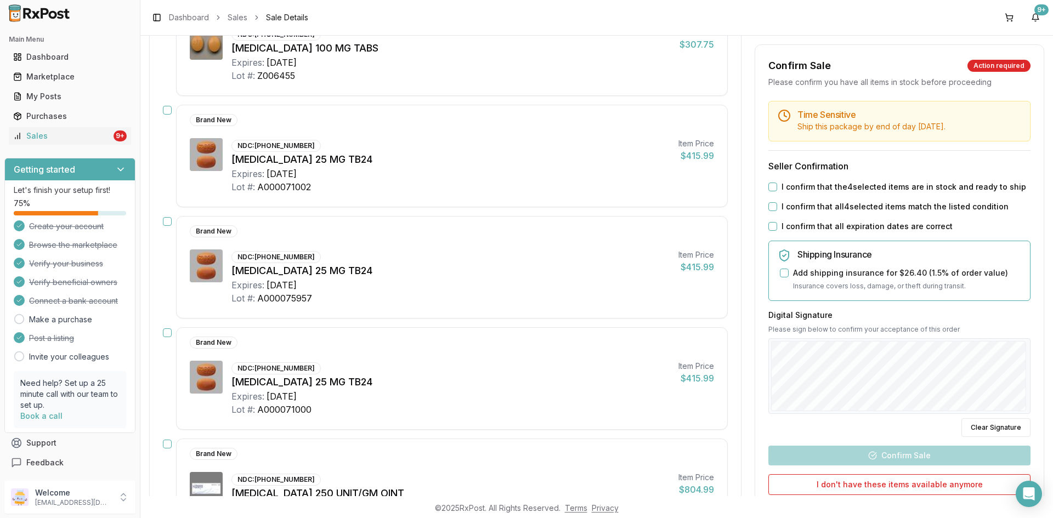
scroll to position [548, 0]
click at [167, 106] on button "button" at bounding box center [167, 109] width 9 height 9
click at [163, 219] on button "button" at bounding box center [167, 221] width 9 height 9
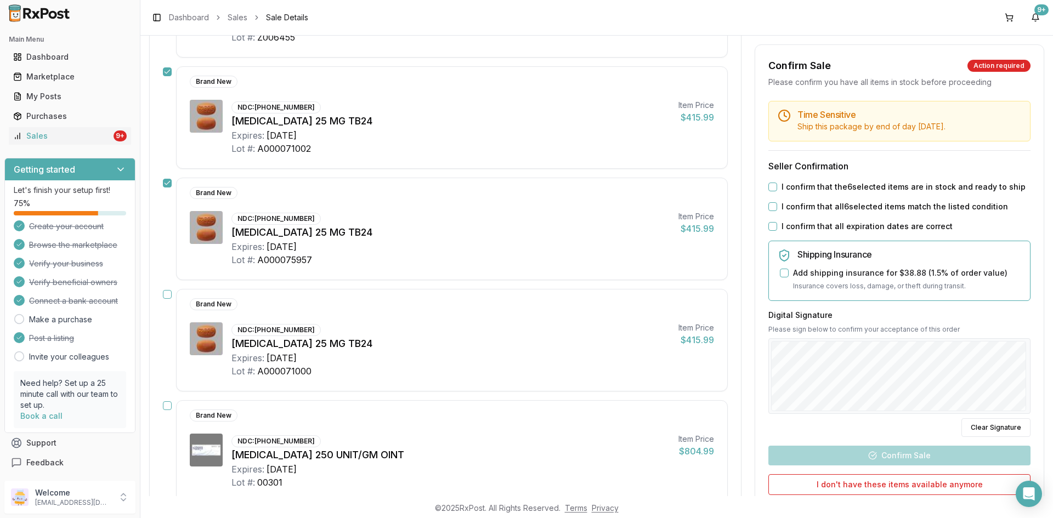
scroll to position [603, 0]
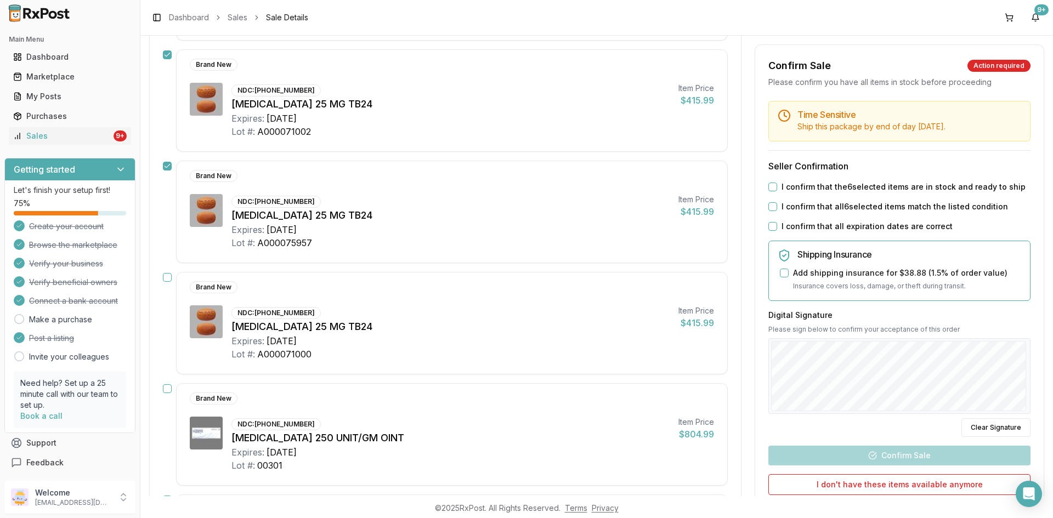
drag, startPoint x: 168, startPoint y: 279, endPoint x: 168, endPoint y: 288, distance: 8.8
click at [168, 279] on button "button" at bounding box center [167, 277] width 9 height 9
click at [166, 280] on button "button" at bounding box center [167, 279] width 9 height 9
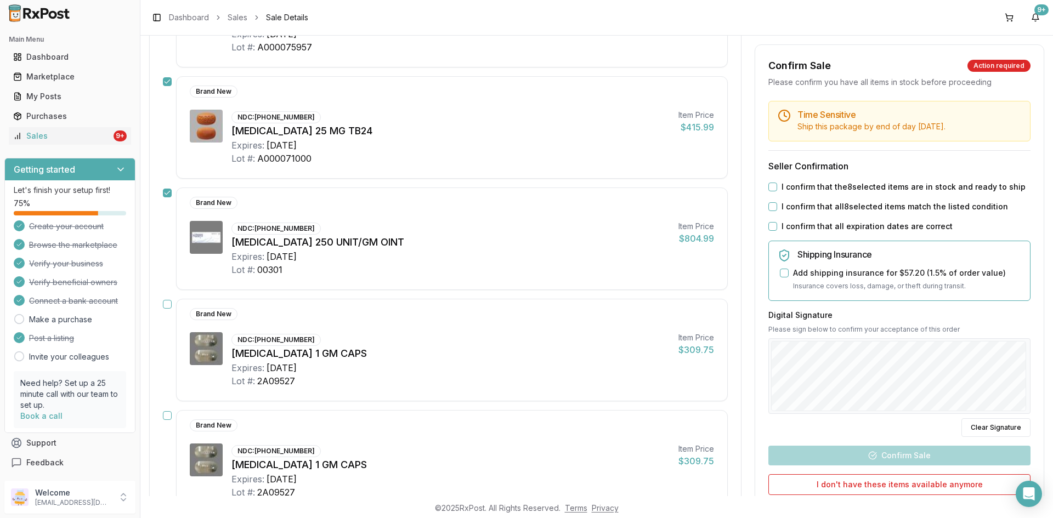
scroll to position [877, 0]
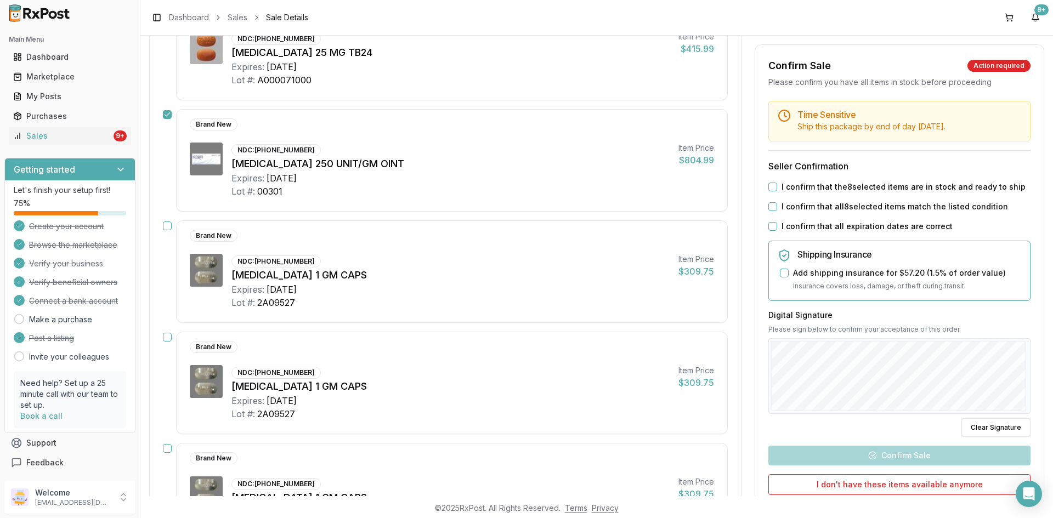
click at [168, 231] on div "Brand New NDC: 52937-0001-20 Vascepa 1 GM CAPS Expires: 2026-12-31 Lot #: 2A095…" at bounding box center [445, 271] width 565 height 103
click at [165, 225] on button "button" at bounding box center [167, 226] width 9 height 9
click at [168, 333] on button "button" at bounding box center [167, 337] width 9 height 9
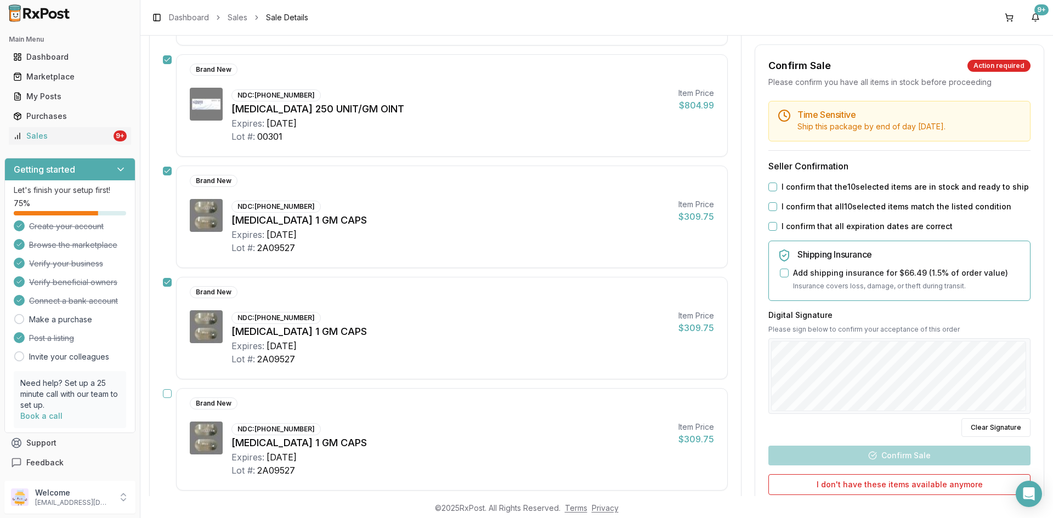
scroll to position [987, 0]
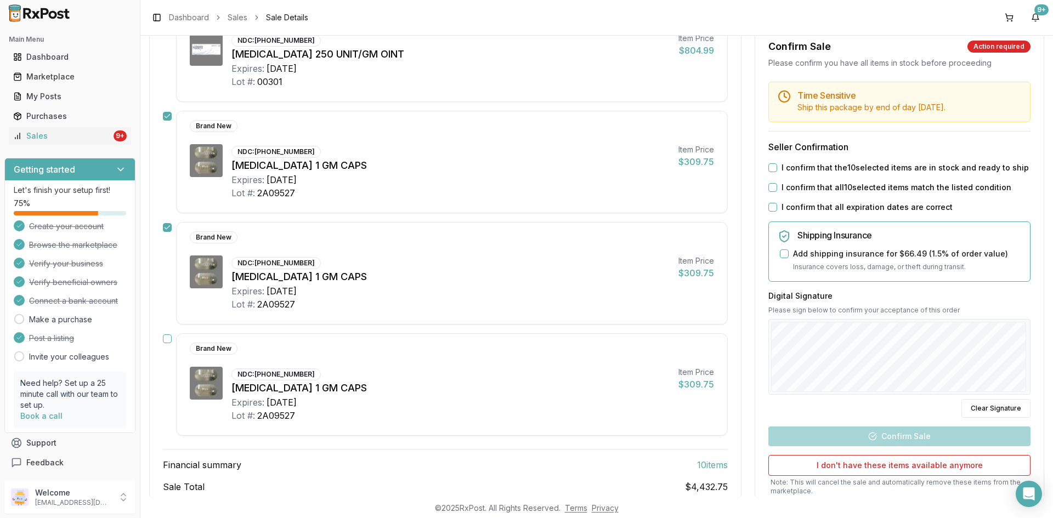
click at [169, 341] on button "button" at bounding box center [167, 339] width 9 height 9
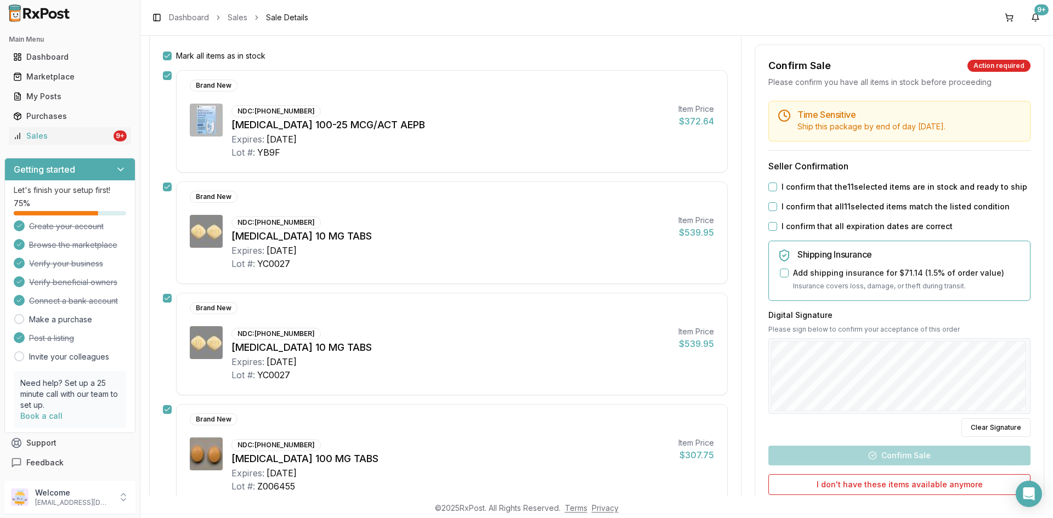
scroll to position [55, 0]
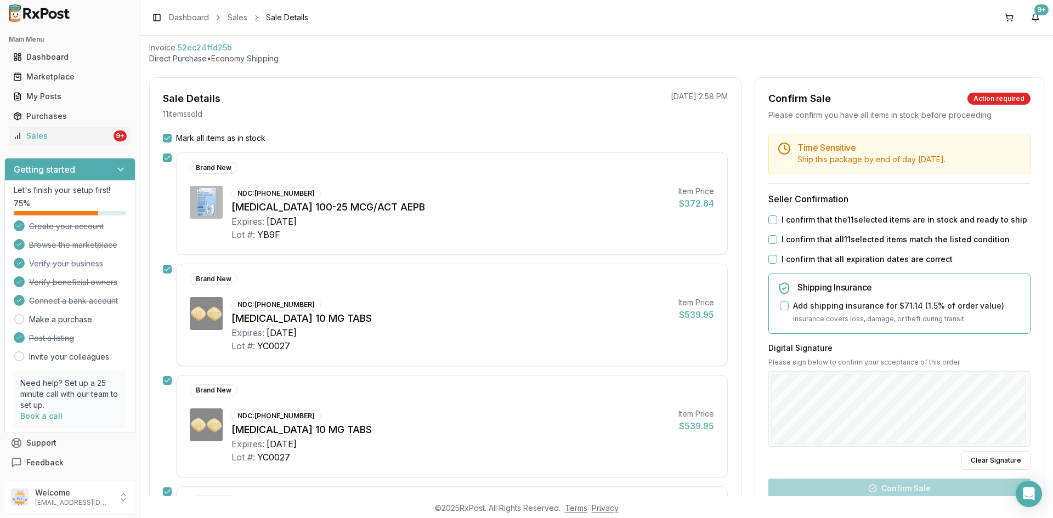
click at [769, 219] on button "I confirm that the 11 selected items are in stock and ready to ship" at bounding box center [772, 220] width 9 height 9
click at [769, 238] on button "I confirm that all 11 selected items match the listed condition" at bounding box center [772, 239] width 9 height 9
click at [770, 255] on div "I confirm that all expiration dates are correct" at bounding box center [899, 259] width 262 height 11
click at [770, 257] on button "I confirm that all expiration dates are correct" at bounding box center [772, 259] width 9 height 9
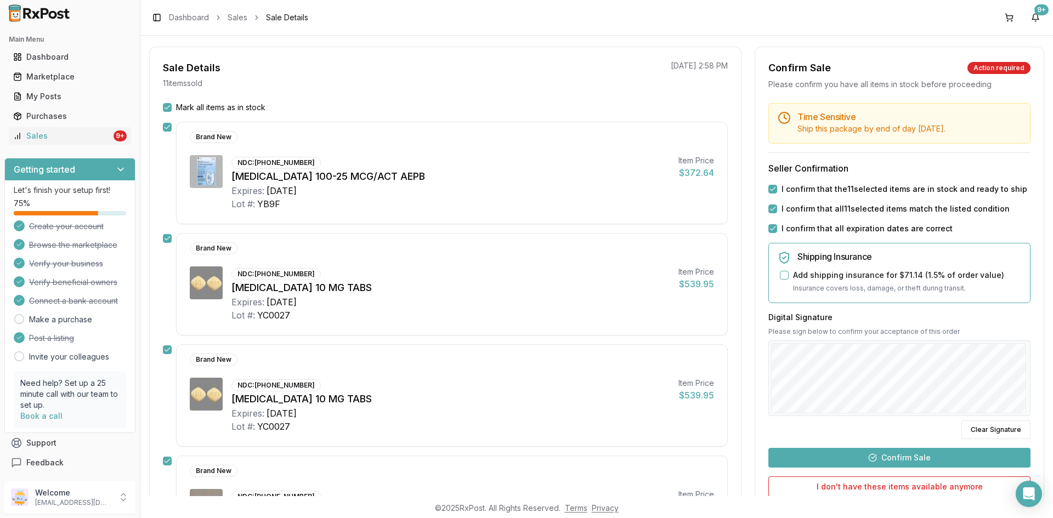
scroll to position [219, 0]
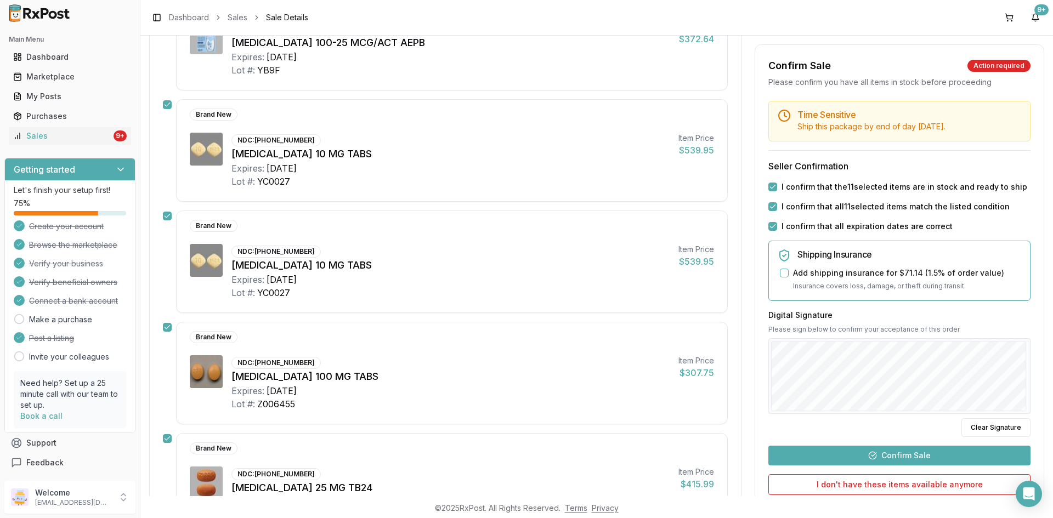
click at [906, 455] on button "Confirm Sale" at bounding box center [899, 456] width 262 height 20
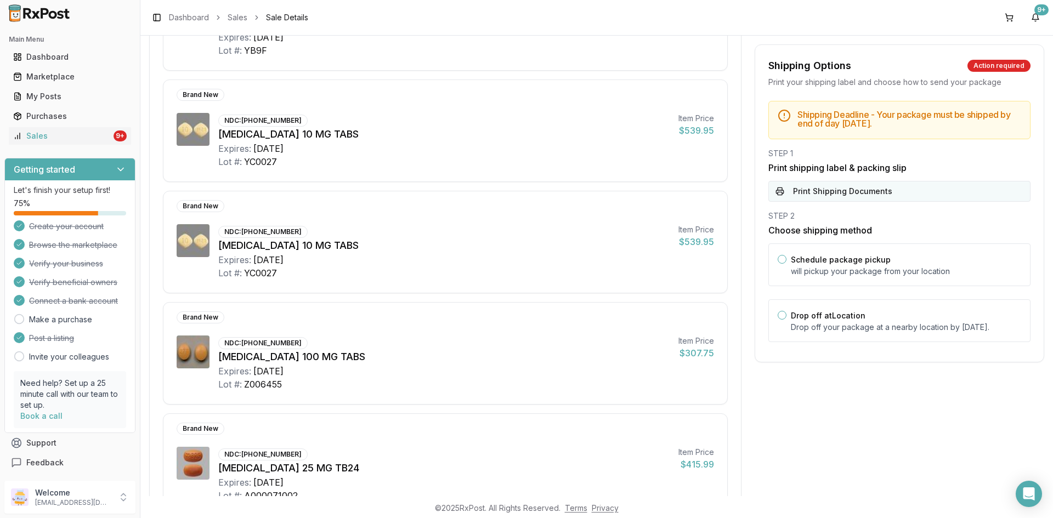
click at [841, 195] on button "Print Shipping Documents" at bounding box center [899, 191] width 262 height 21
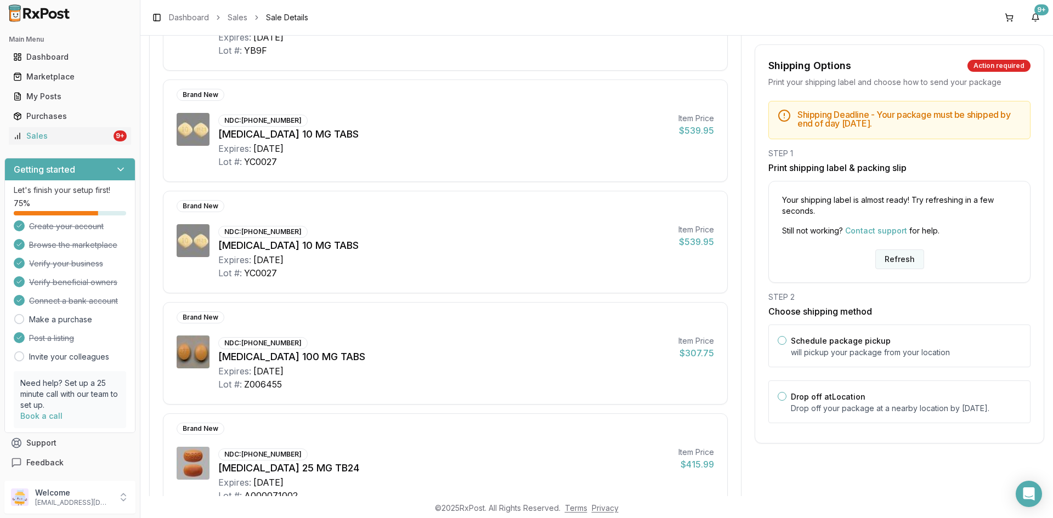
click at [900, 259] on button "Refresh" at bounding box center [899, 260] width 49 height 20
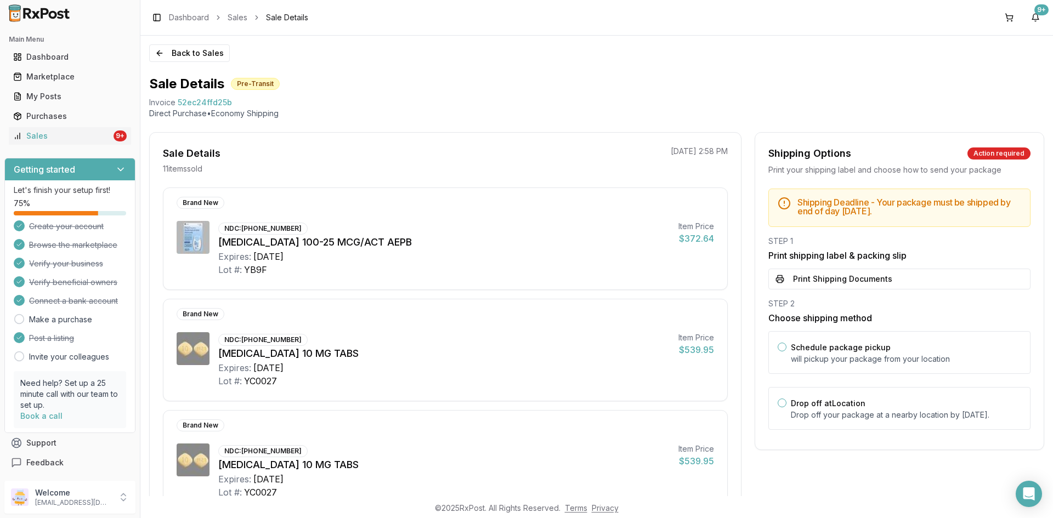
click at [851, 274] on button "Print Shipping Documents" at bounding box center [899, 279] width 262 height 21
click at [188, 51] on button "Back to Sales" at bounding box center [189, 53] width 81 height 18
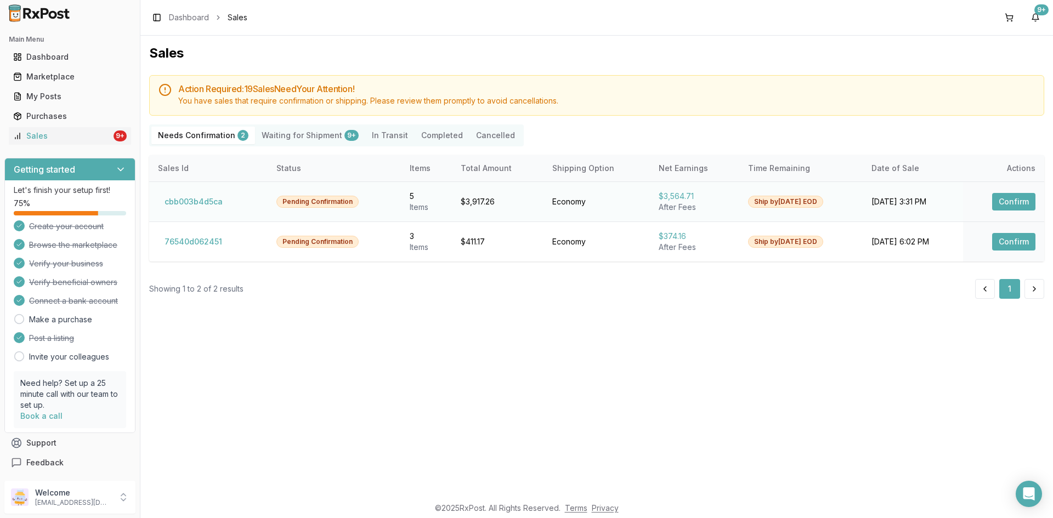
click at [1012, 203] on button "Confirm" at bounding box center [1013, 202] width 43 height 18
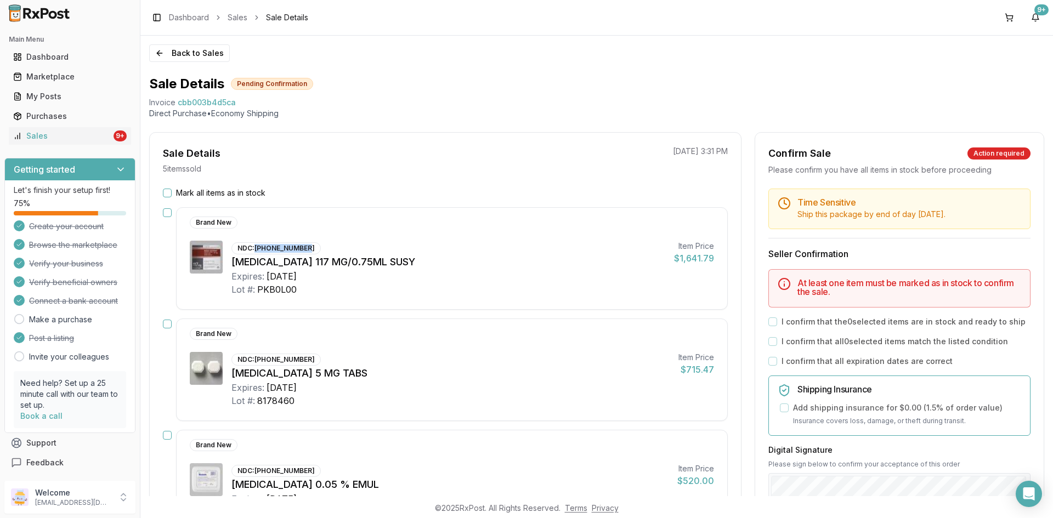
drag, startPoint x: 257, startPoint y: 246, endPoint x: 312, endPoint y: 243, distance: 54.9
click at [312, 243] on div "NDC: [PHONE_NUMBER] [MEDICAL_DATA] 117 MG/0.75ML SUSY Expires: [DATE] Lot #: PK…" at bounding box center [448, 268] width 434 height 55
copy div "[PHONE_NUMBER]"
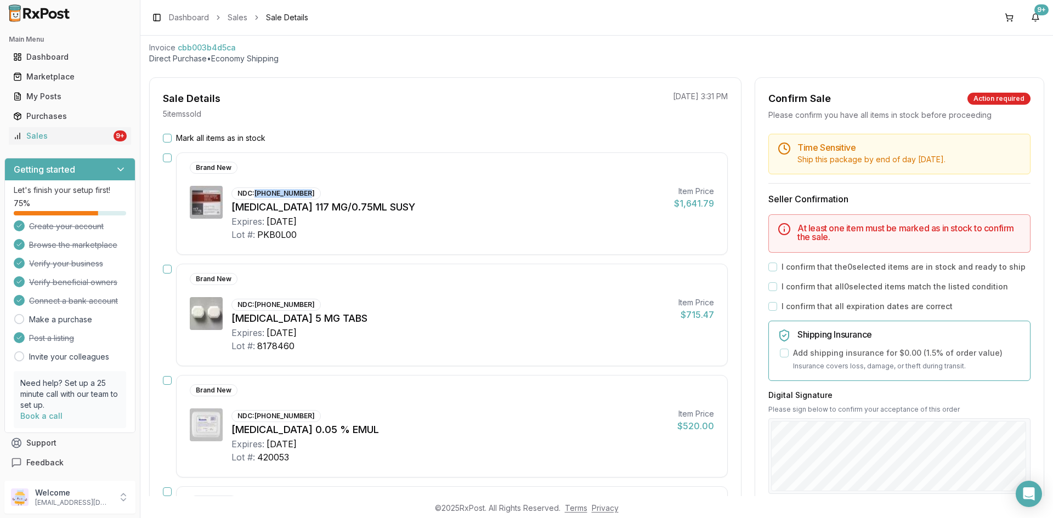
click at [169, 159] on button "button" at bounding box center [167, 158] width 9 height 9
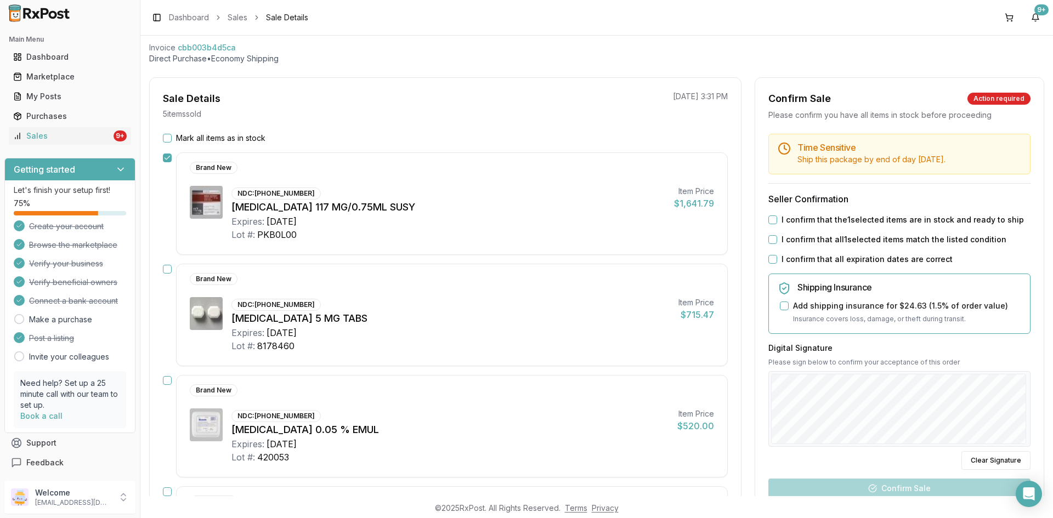
click at [167, 264] on div "Brand New NDC: [PHONE_NUMBER] [MEDICAL_DATA] 5 MG TABS Expires: [DATE] Lot #: 8…" at bounding box center [445, 315] width 565 height 103
click at [166, 273] on button "button" at bounding box center [167, 269] width 9 height 9
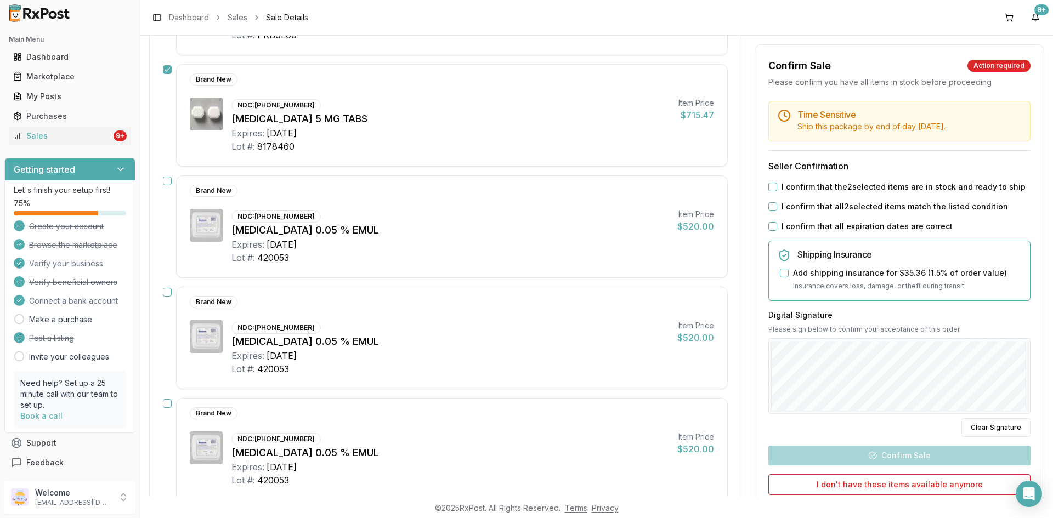
scroll to position [329, 0]
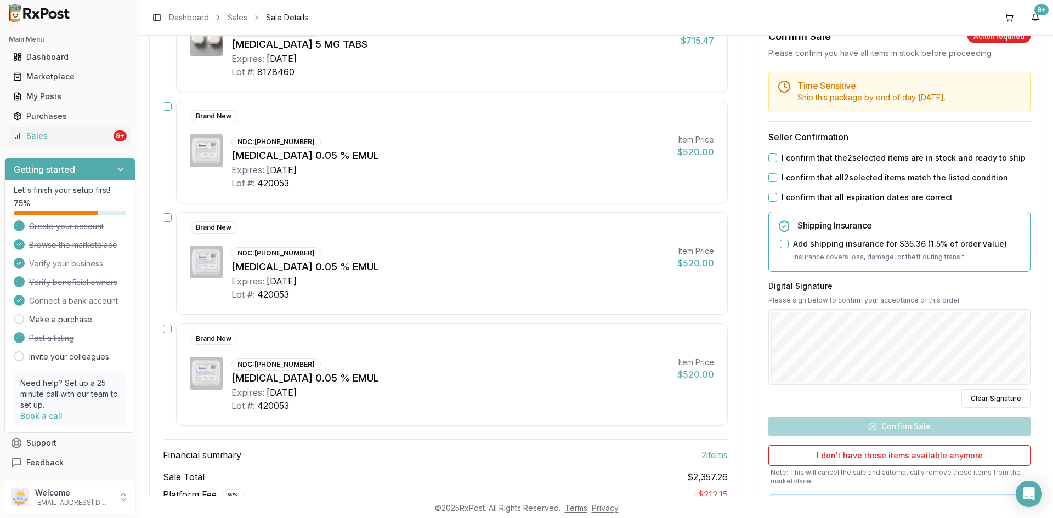
drag, startPoint x: 166, startPoint y: 104, endPoint x: 173, endPoint y: 150, distance: 46.7
click at [166, 105] on button "button" at bounding box center [167, 106] width 9 height 9
click at [167, 217] on button "button" at bounding box center [167, 217] width 9 height 9
click at [165, 331] on button "button" at bounding box center [167, 329] width 9 height 9
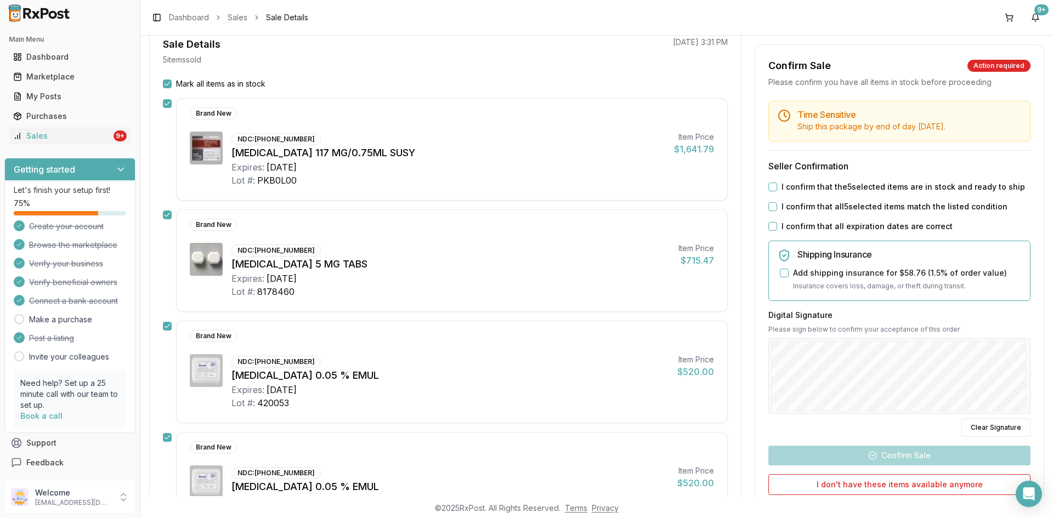
scroll to position [110, 0]
click at [769, 189] on button "I confirm that the 5 selected items are in stock and ready to ship" at bounding box center [772, 187] width 9 height 9
click at [770, 205] on button "I confirm that all 5 selected items match the listed condition" at bounding box center [772, 206] width 9 height 9
drag, startPoint x: 770, startPoint y: 226, endPoint x: 775, endPoint y: 242, distance: 16.5
click at [770, 227] on button "I confirm that all expiration dates are correct" at bounding box center [772, 226] width 9 height 9
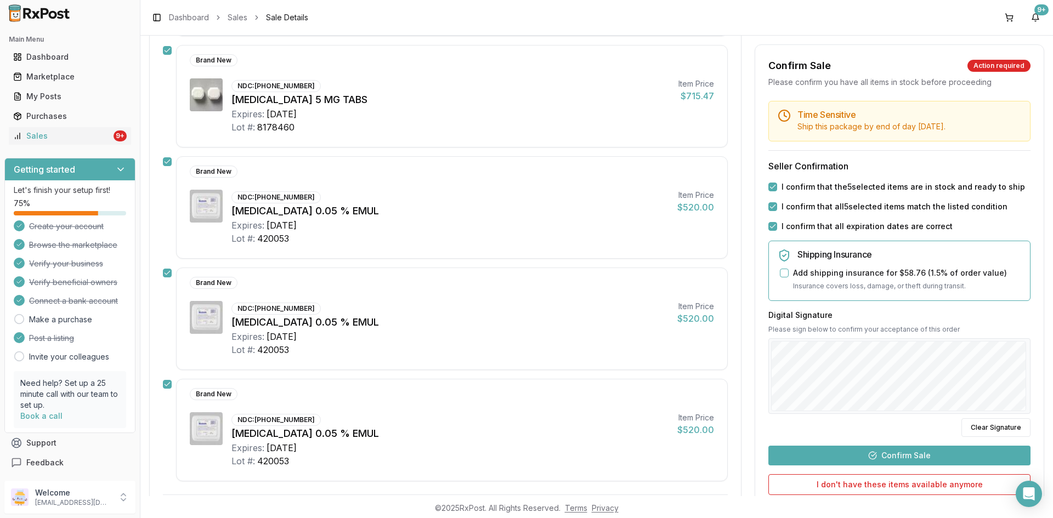
scroll to position [274, 0]
click at [933, 454] on button "Confirm Sale" at bounding box center [899, 456] width 262 height 20
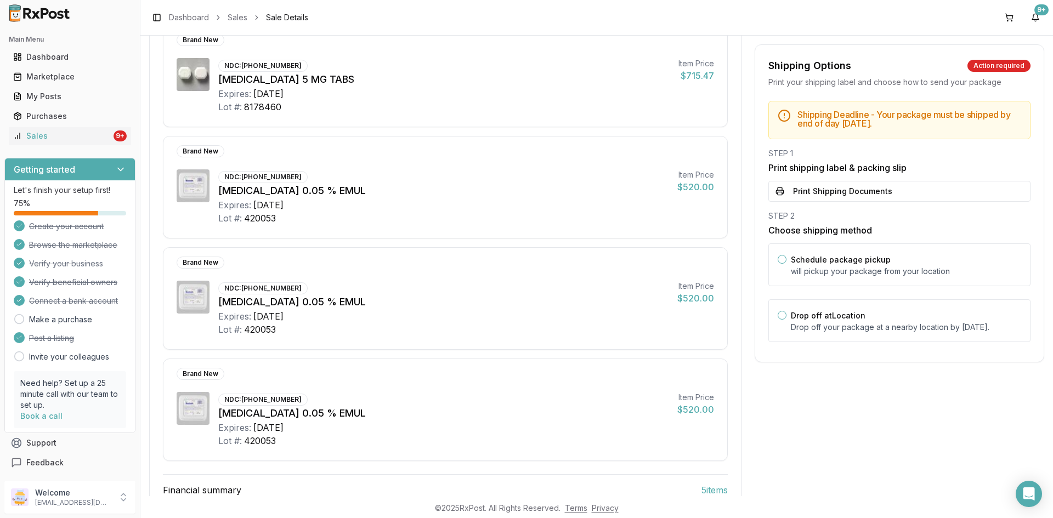
click at [831, 192] on button "Print Shipping Documents" at bounding box center [899, 191] width 262 height 21
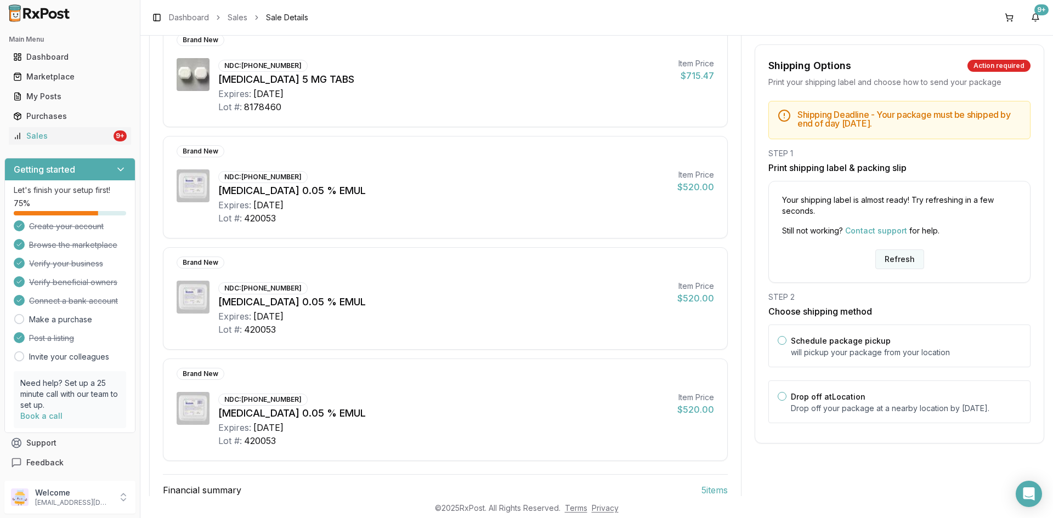
click at [879, 259] on button "Refresh" at bounding box center [899, 260] width 49 height 20
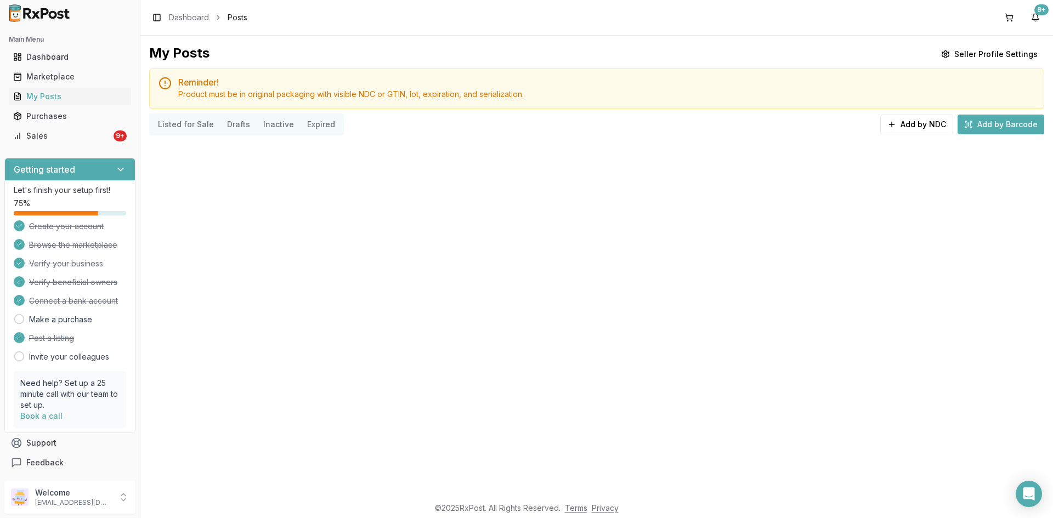
click at [186, 122] on button "Listed for Sale" at bounding box center [185, 125] width 69 height 18
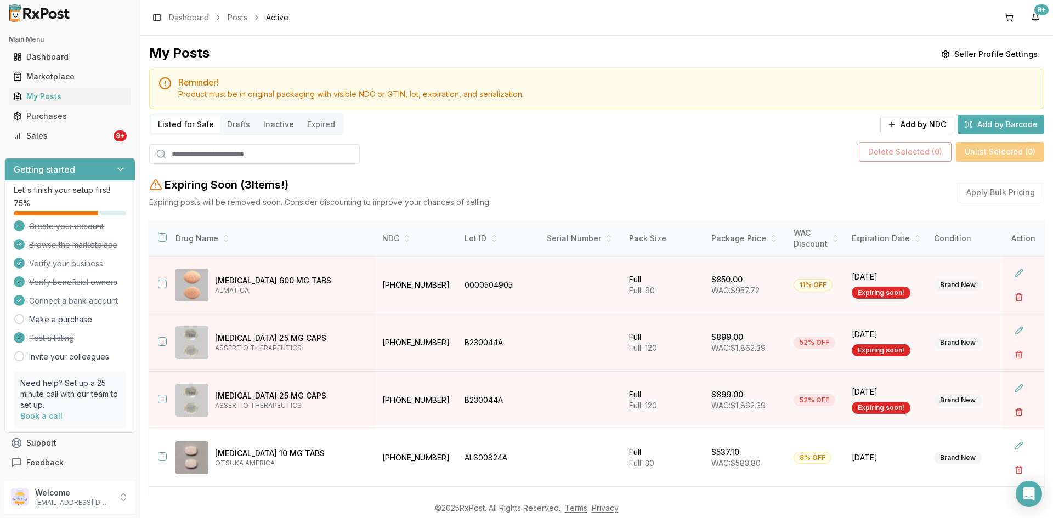
click at [207, 163] on input "search" at bounding box center [254, 154] width 211 height 20
paste input "******"
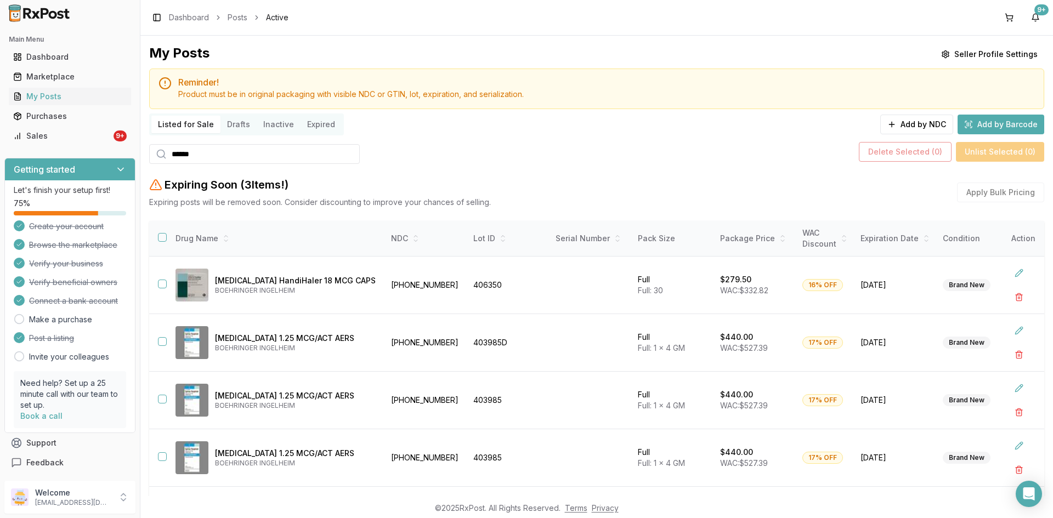
drag, startPoint x: 199, startPoint y: 154, endPoint x: 167, endPoint y: 161, distance: 32.6
click at [167, 161] on input "******" at bounding box center [254, 154] width 211 height 20
paste input "********"
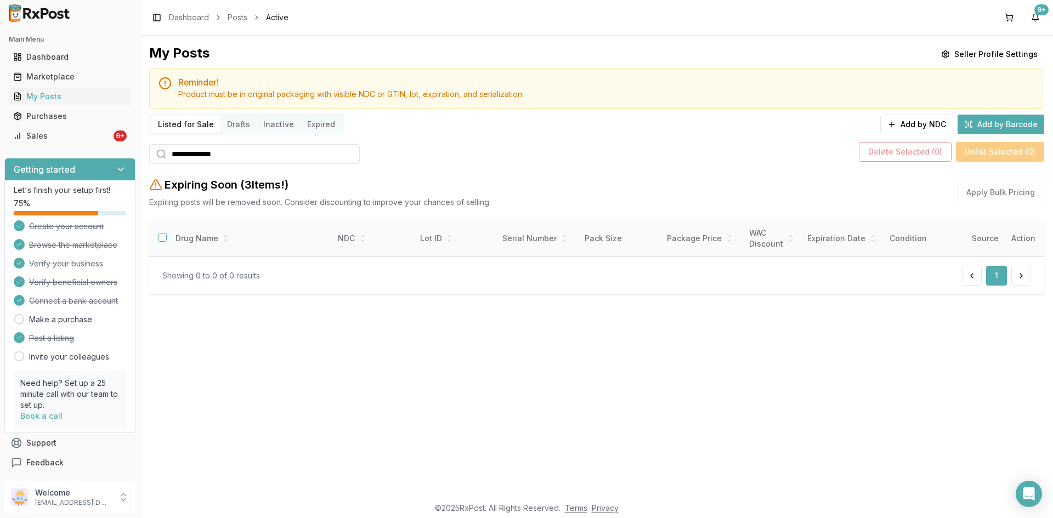
click at [230, 153] on input "**********" at bounding box center [254, 154] width 211 height 20
drag, startPoint x: 221, startPoint y: 158, endPoint x: 145, endPoint y: 146, distance: 76.6
click at [145, 146] on div "My Posts Seller Profile Settings Reminder! Product must be in original packagin…" at bounding box center [596, 266] width 913 height 461
paste input "search"
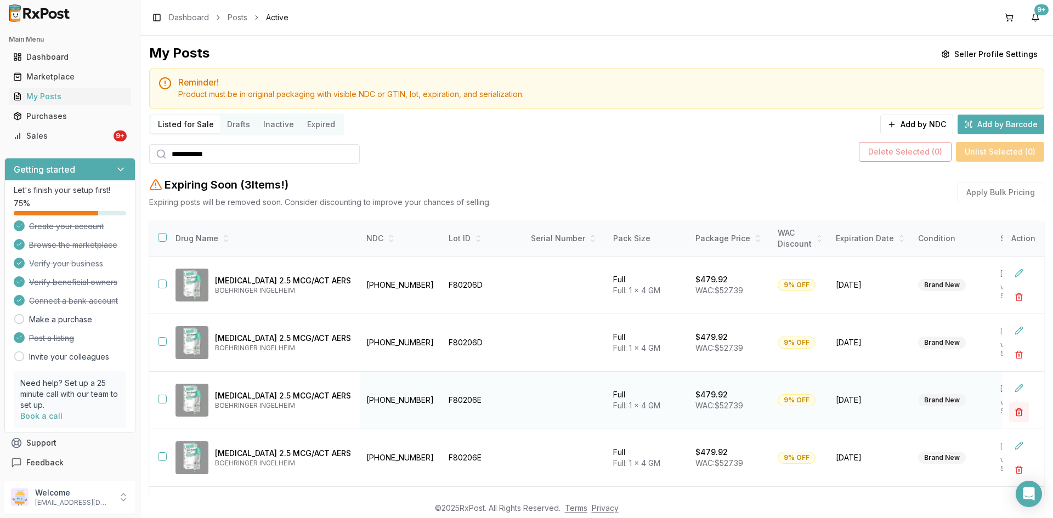
click at [1011, 412] on button "button" at bounding box center [1019, 413] width 20 height 20
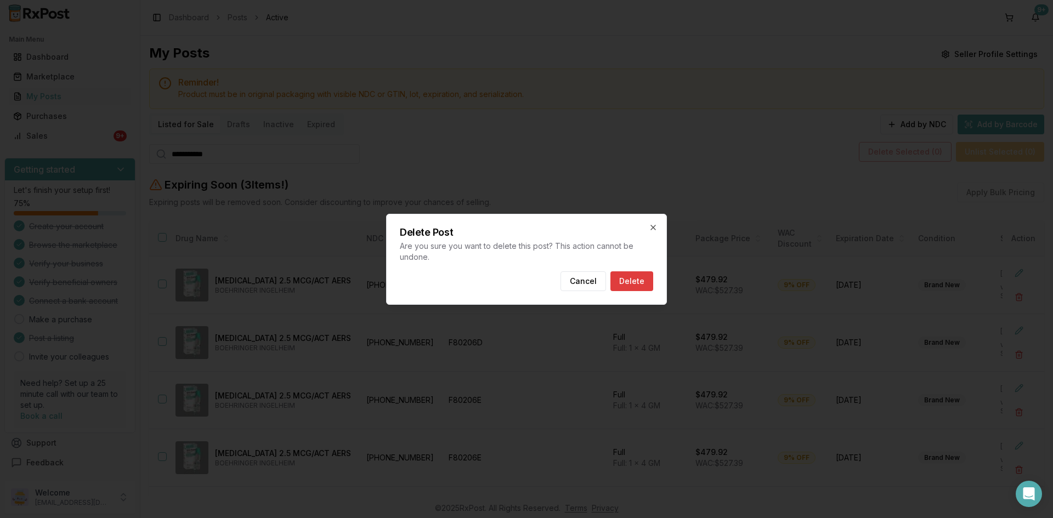
click at [631, 280] on button "Delete" at bounding box center [631, 281] width 43 height 20
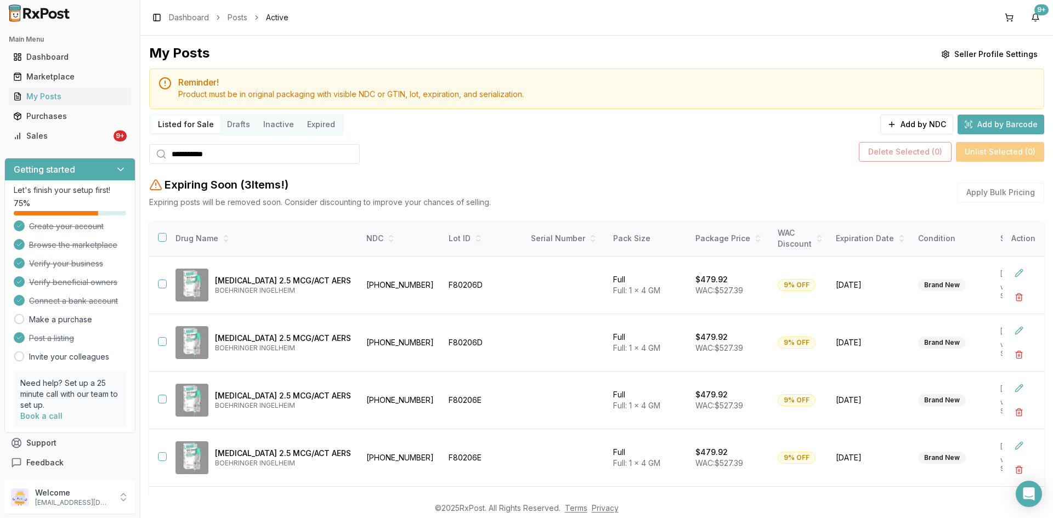
drag, startPoint x: 228, startPoint y: 154, endPoint x: 169, endPoint y: 148, distance: 59.0
click at [169, 148] on input "**********" at bounding box center [254, 154] width 211 height 20
paste input "search"
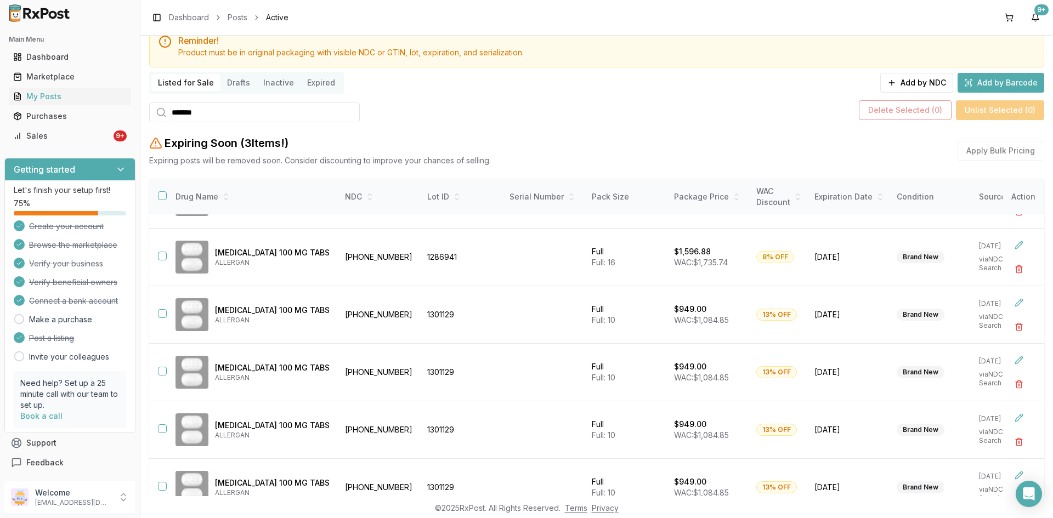
scroll to position [126, 0]
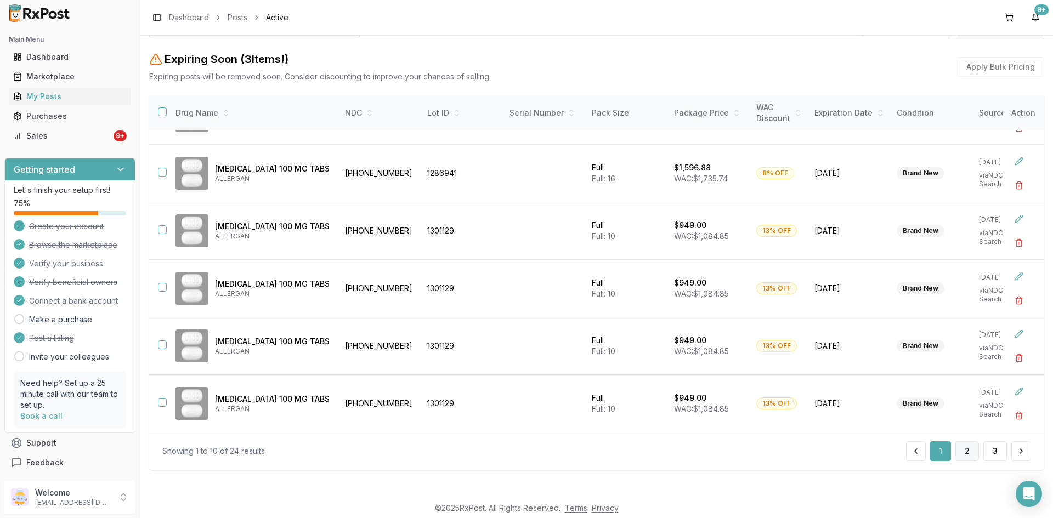
click at [957, 455] on button "2" at bounding box center [967, 451] width 24 height 20
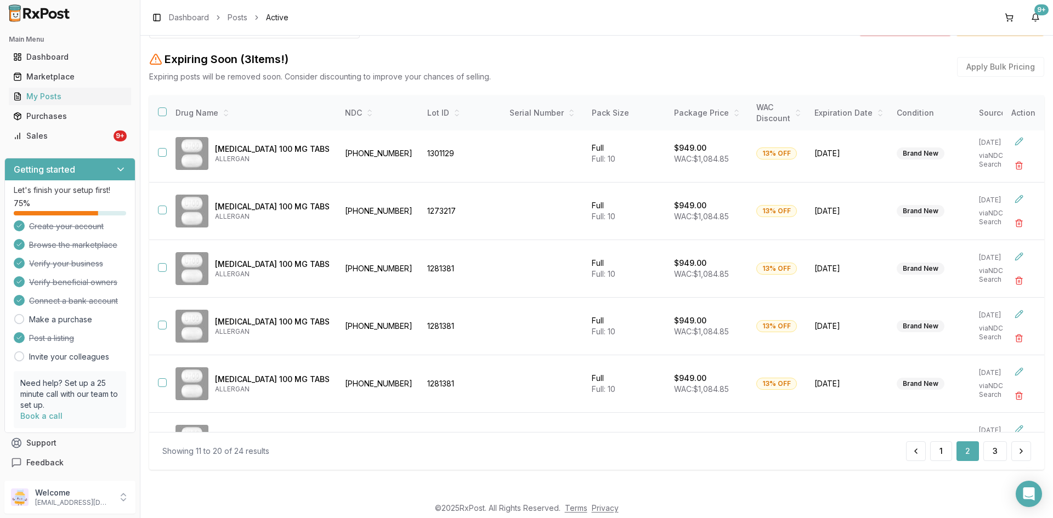
scroll to position [59, 0]
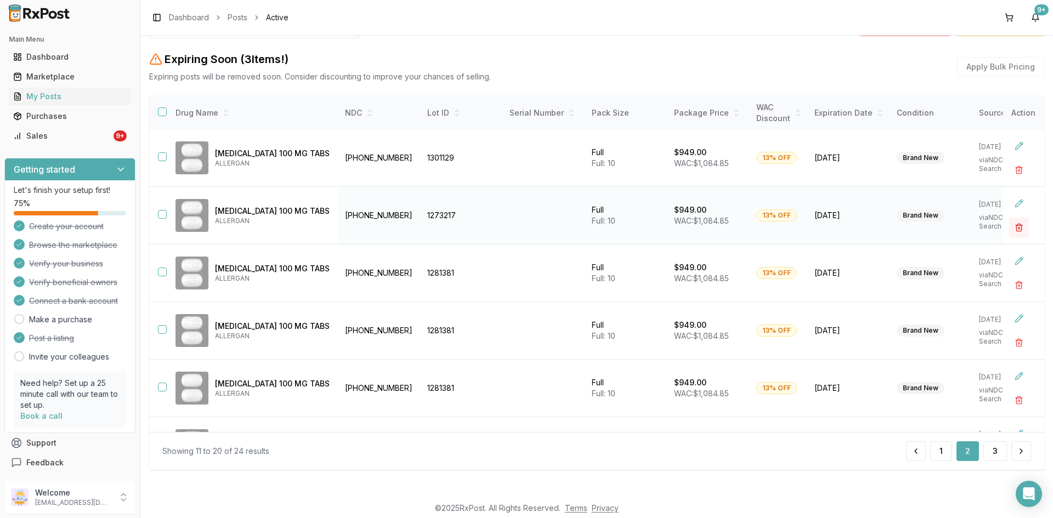
click at [1010, 220] on button "button" at bounding box center [1019, 228] width 20 height 20
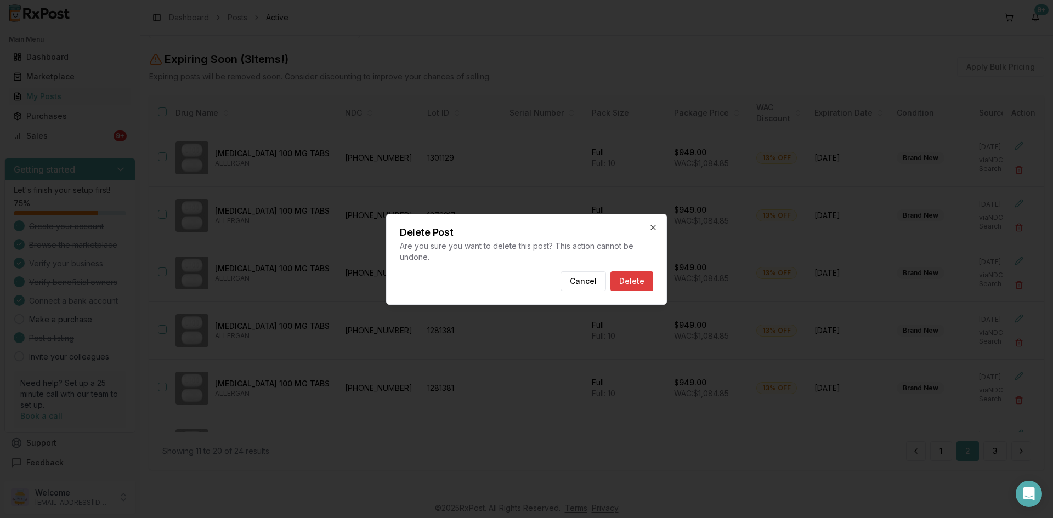
click at [622, 281] on button "Delete" at bounding box center [631, 281] width 43 height 20
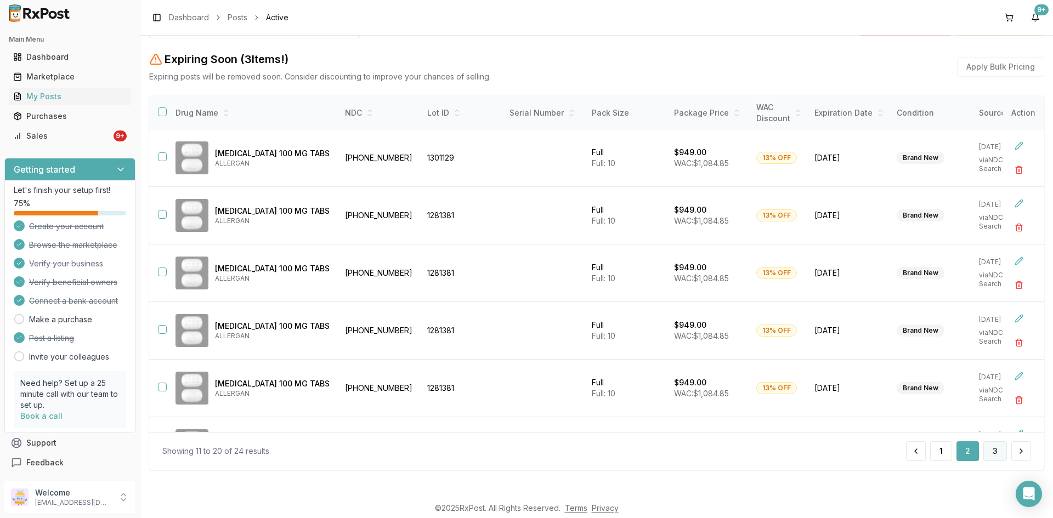
click at [994, 450] on button "3" at bounding box center [995, 451] width 24 height 20
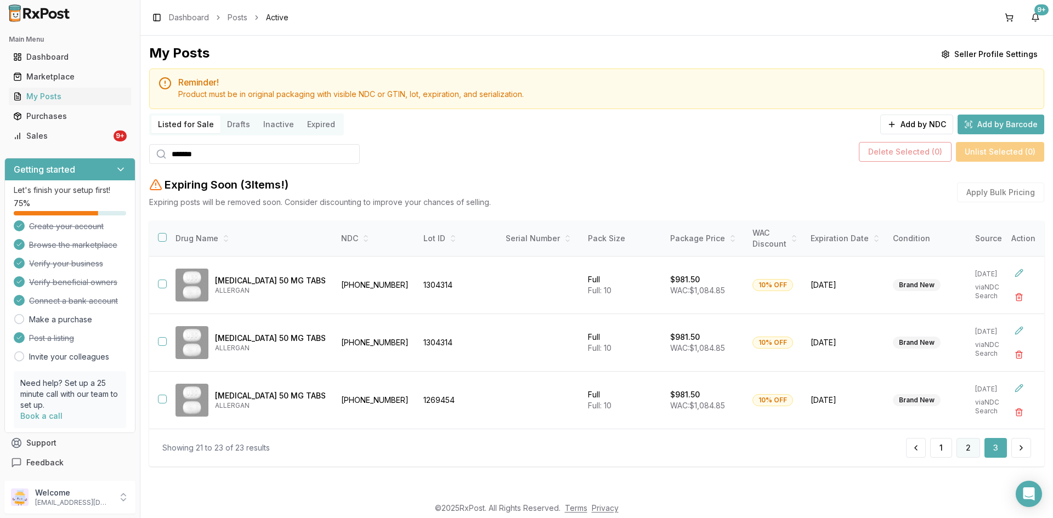
click at [959, 457] on button "2" at bounding box center [968, 448] width 24 height 20
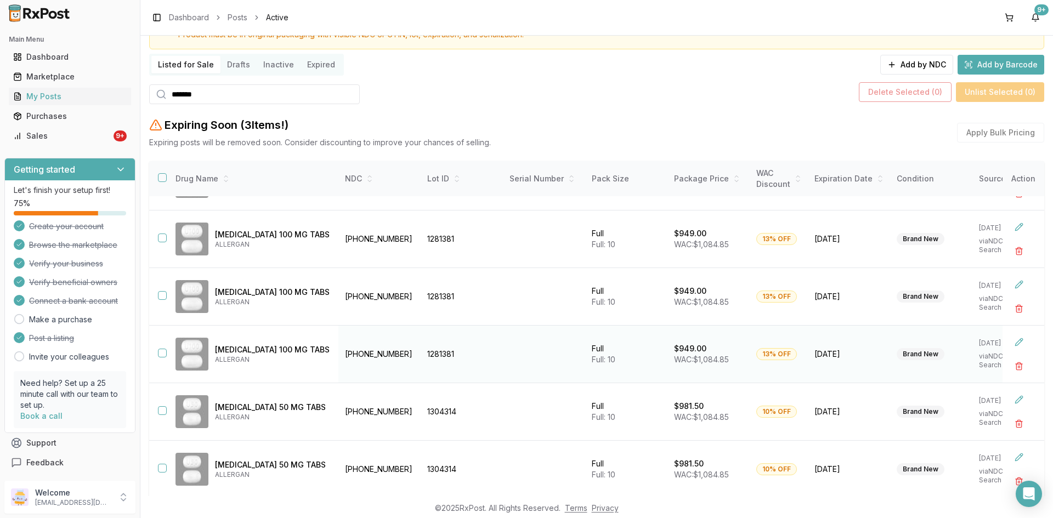
scroll to position [126, 0]
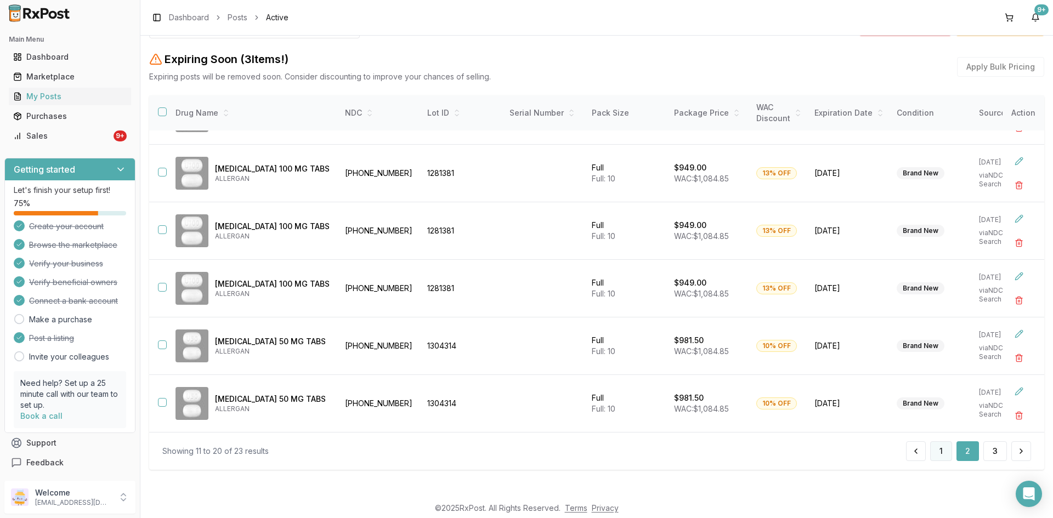
click at [934, 454] on button "1" at bounding box center [941, 451] width 22 height 20
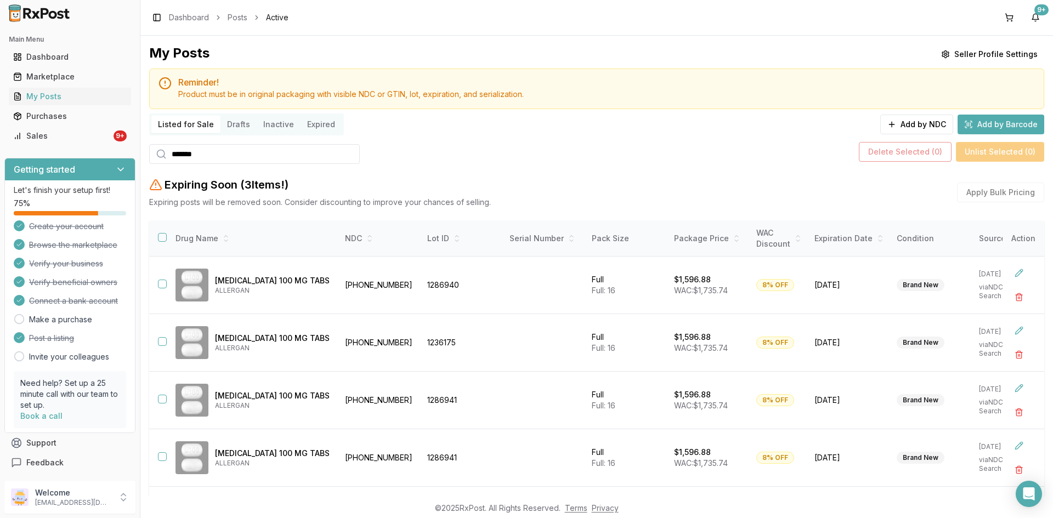
drag, startPoint x: 228, startPoint y: 149, endPoint x: 166, endPoint y: 162, distance: 63.4
click at [166, 162] on div "*******" at bounding box center [254, 154] width 211 height 20
paste input "search"
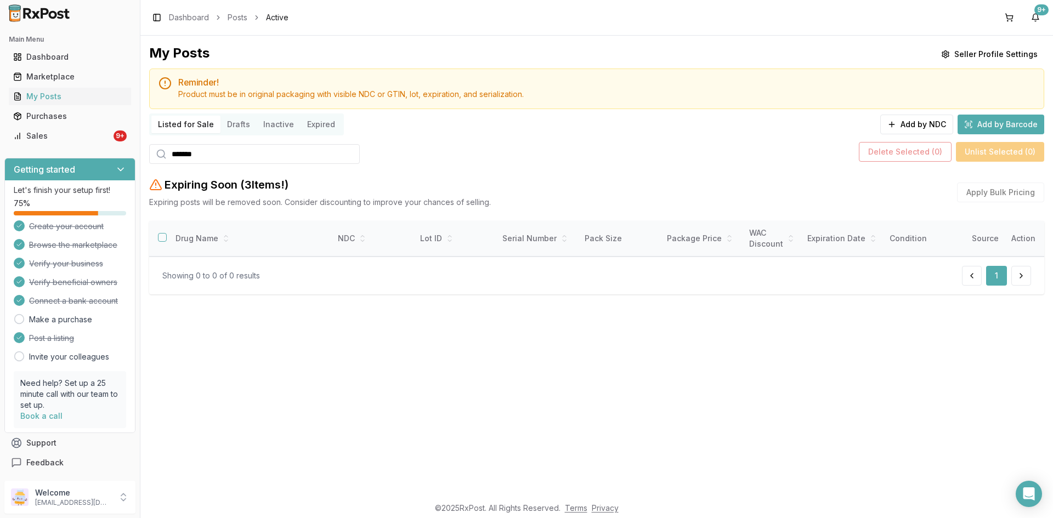
type input "*******"
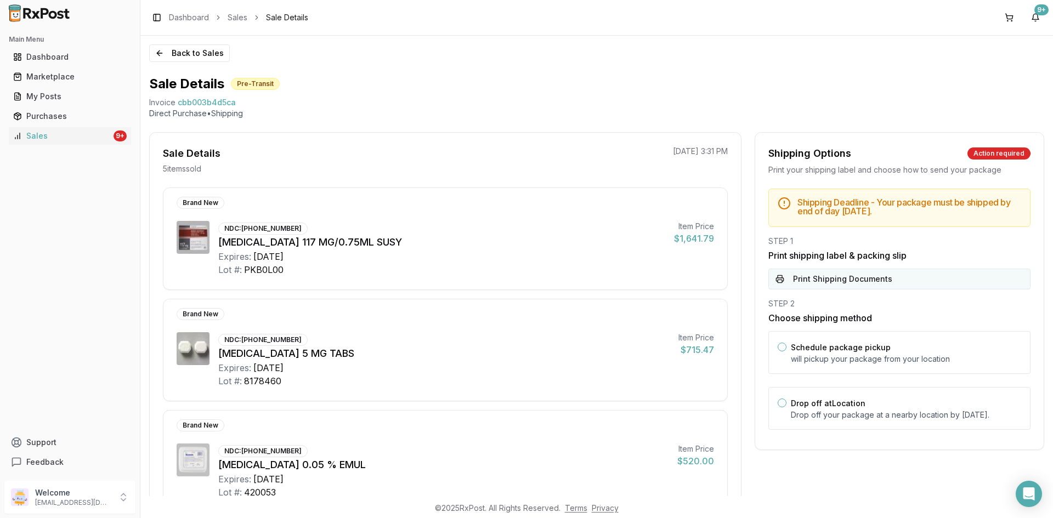
click at [802, 281] on button "Print Shipping Documents" at bounding box center [899, 279] width 262 height 21
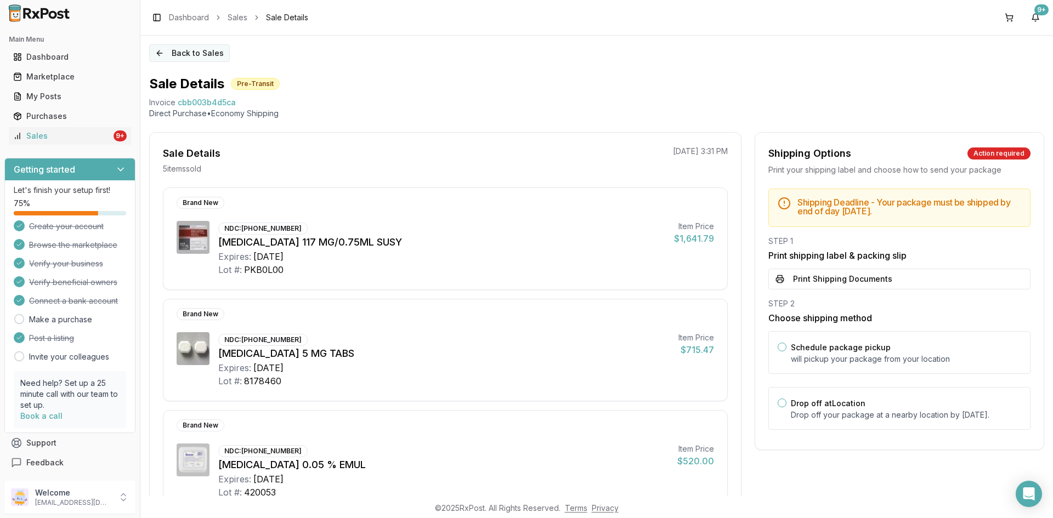
click at [185, 54] on button "Back to Sales" at bounding box center [189, 53] width 81 height 18
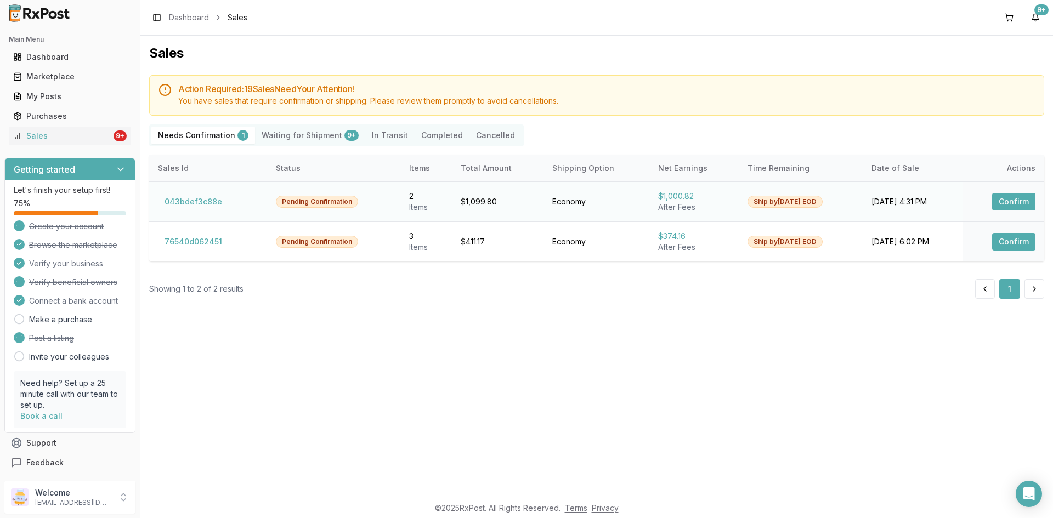
click at [1006, 199] on button "Confirm" at bounding box center [1013, 202] width 43 height 18
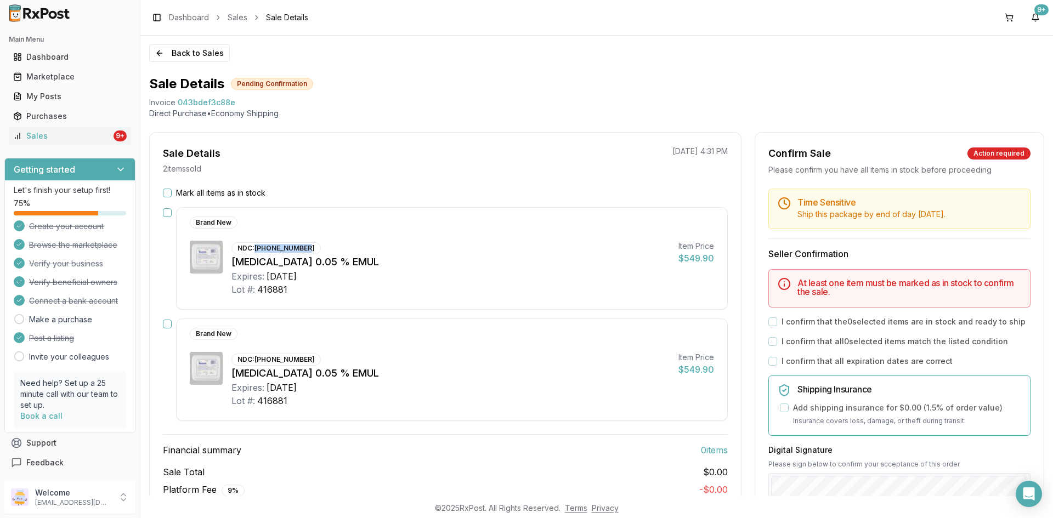
drag, startPoint x: 257, startPoint y: 249, endPoint x: 313, endPoint y: 245, distance: 55.5
click at [313, 245] on div "NDC: [PHONE_NUMBER] [MEDICAL_DATA] 0.05 % EMUL Expires: [DATE] Lot #: 416881" at bounding box center [450, 268] width 438 height 55
copy div "[PHONE_NUMBER]"
click at [168, 194] on button "Mark all items as in stock" at bounding box center [167, 193] width 9 height 9
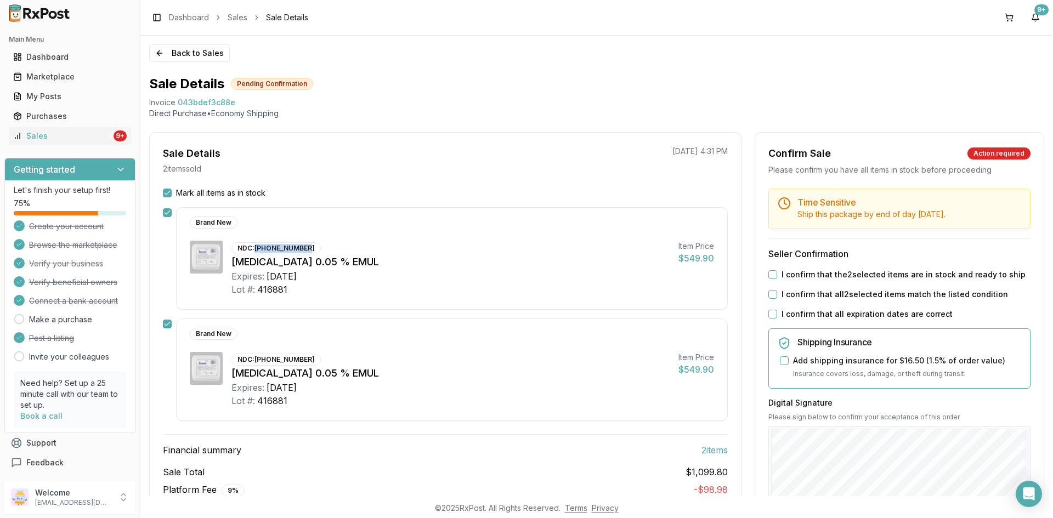
click at [768, 274] on button "I confirm that the 2 selected items are in stock and ready to ship" at bounding box center [772, 274] width 9 height 9
click at [768, 299] on div "I confirm that all 2 selected items match the listed condition" at bounding box center [899, 294] width 262 height 11
drag, startPoint x: 770, startPoint y: 294, endPoint x: 770, endPoint y: 307, distance: 12.6
click at [770, 304] on div "Time Sensitive Ship this package by end of day [DATE] . Seller Confirmation I c…" at bounding box center [899, 420] width 288 height 463
click at [770, 313] on button "I confirm that all expiration dates are correct" at bounding box center [772, 314] width 9 height 9
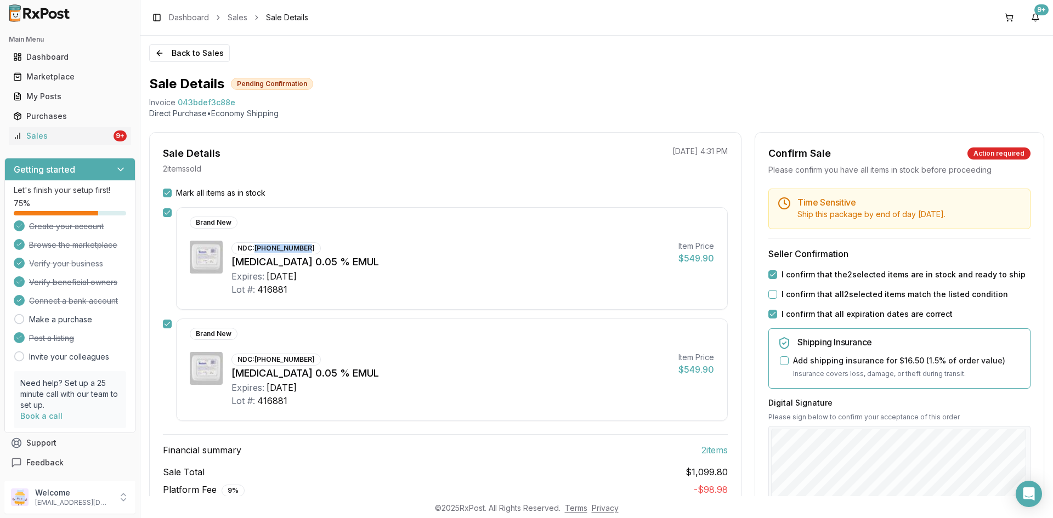
click at [769, 294] on button "I confirm that all 2 selected items match the listed condition" at bounding box center [772, 294] width 9 height 9
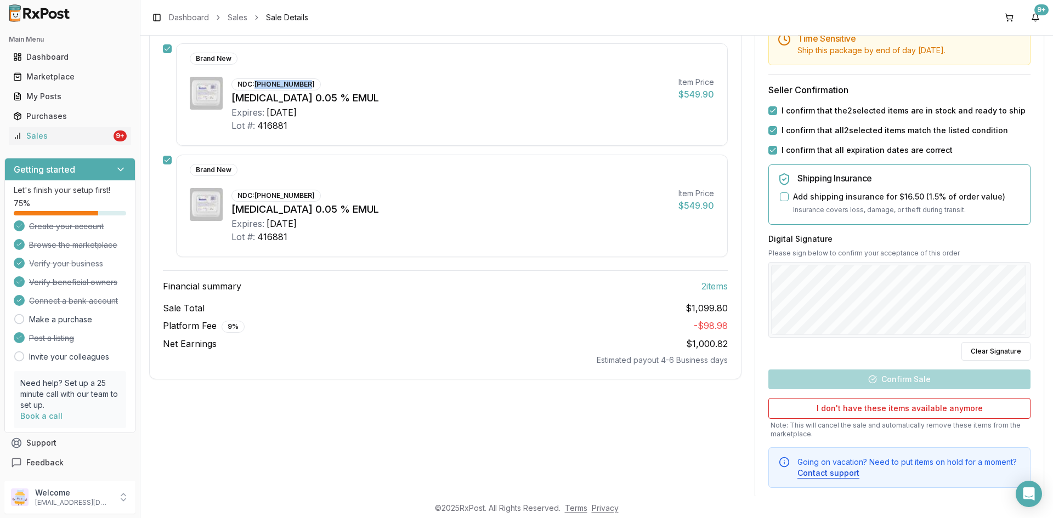
scroll to position [165, 0]
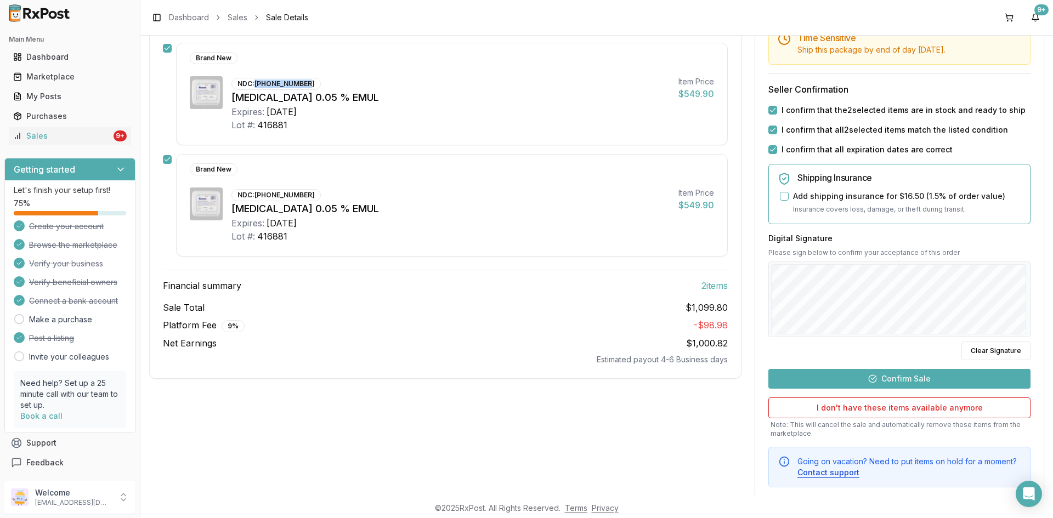
click at [902, 378] on button "Confirm Sale" at bounding box center [899, 379] width 262 height 20
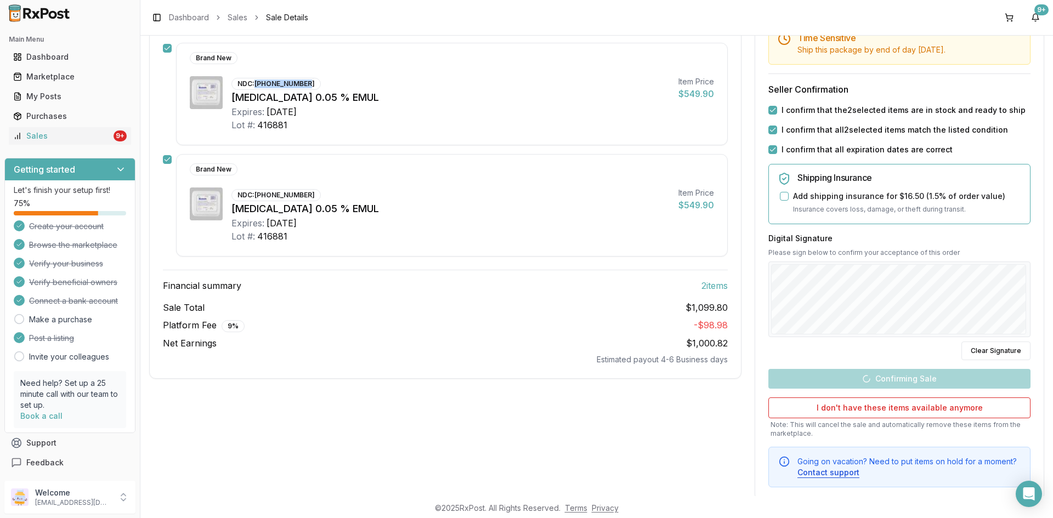
scroll to position [45, 0]
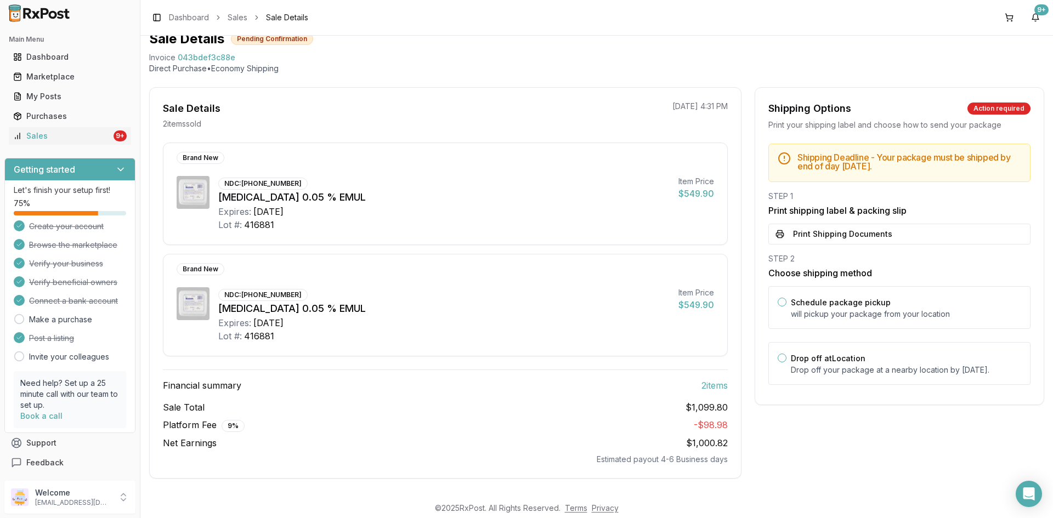
click at [802, 235] on button "Print Shipping Documents" at bounding box center [899, 234] width 262 height 21
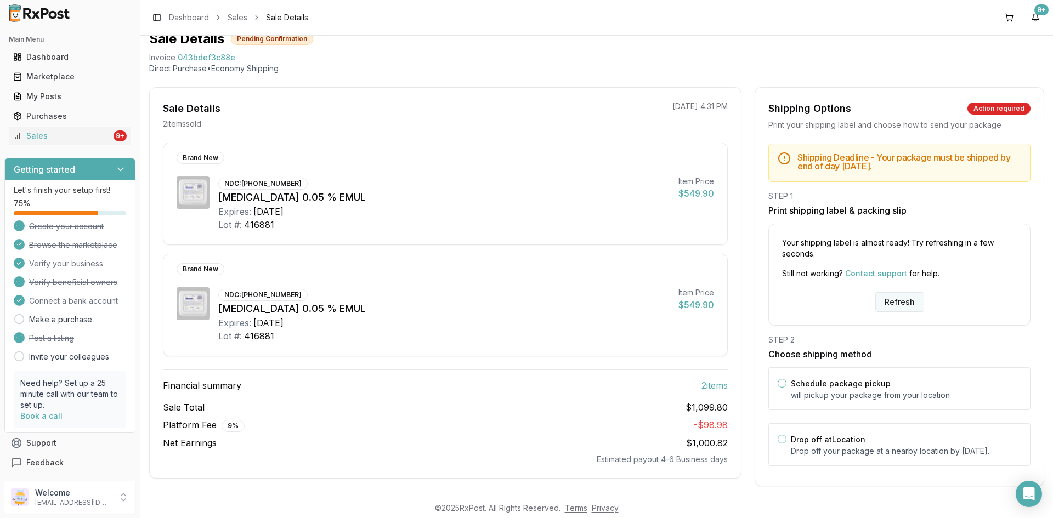
click at [886, 298] on button "Refresh" at bounding box center [899, 302] width 49 height 20
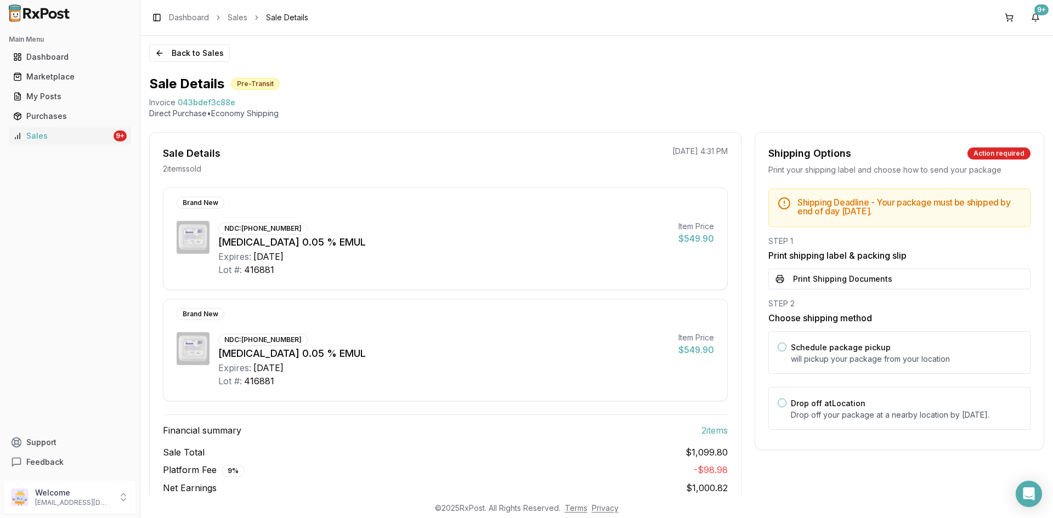
click at [858, 279] on button "Print Shipping Documents" at bounding box center [899, 279] width 262 height 21
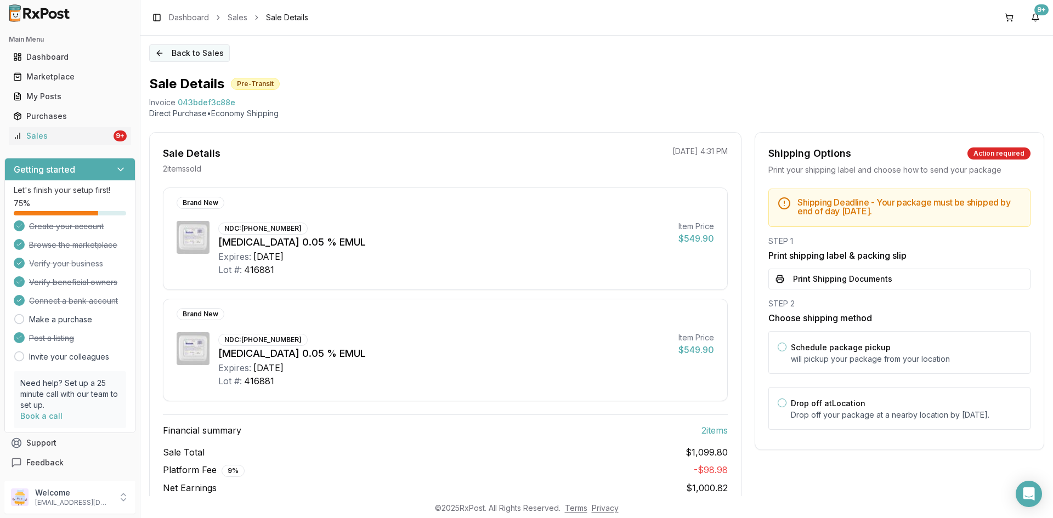
click at [172, 56] on button "Back to Sales" at bounding box center [189, 53] width 81 height 18
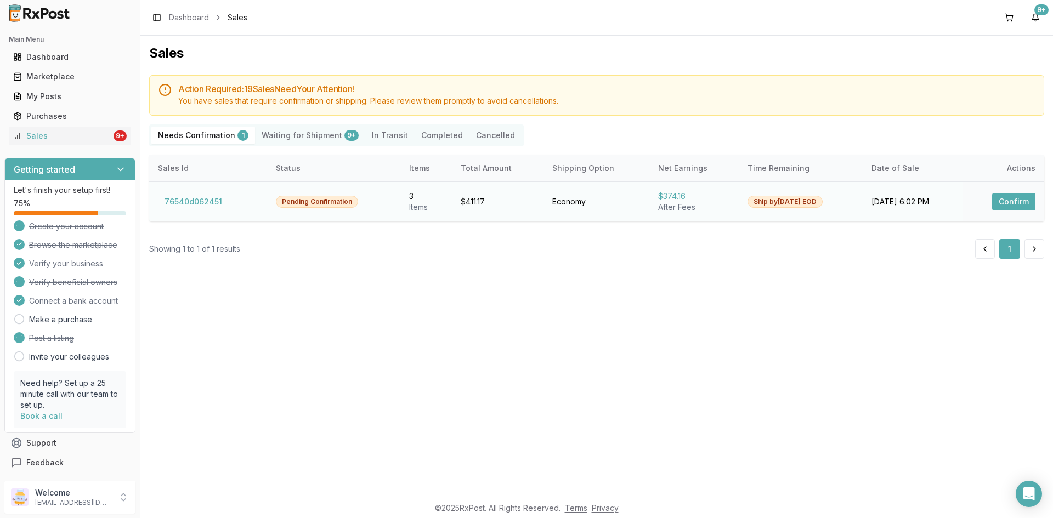
click at [1000, 205] on button "Confirm" at bounding box center [1013, 202] width 43 height 18
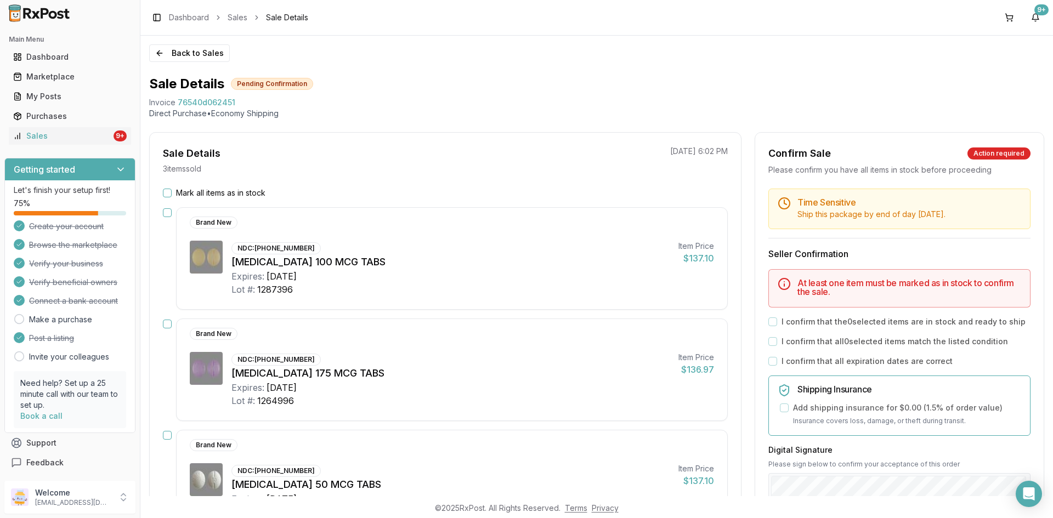
click at [168, 212] on button "button" at bounding box center [167, 212] width 9 height 9
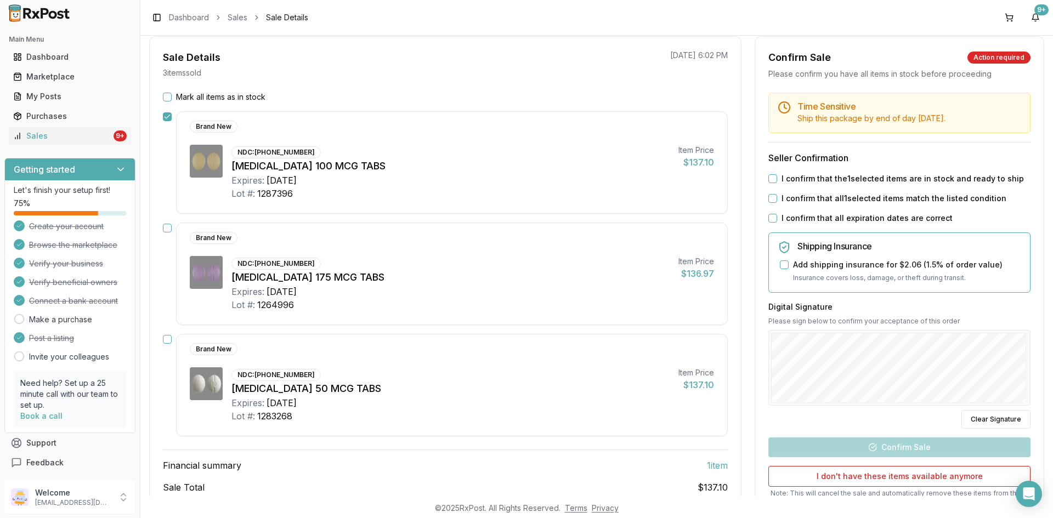
scroll to position [110, 0]
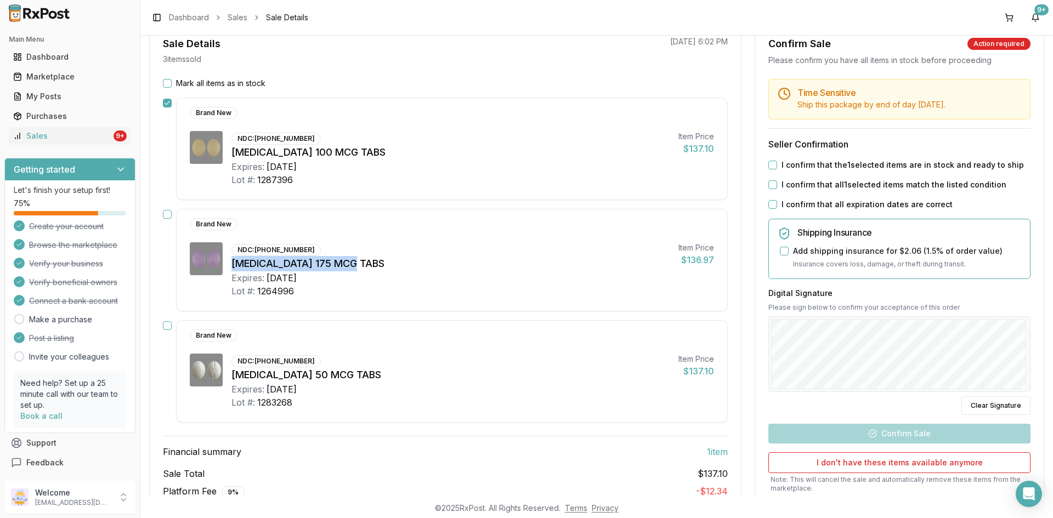
drag, startPoint x: 352, startPoint y: 264, endPoint x: 290, endPoint y: 275, distance: 62.9
click at [232, 264] on div "[MEDICAL_DATA] 175 MCG TABS" at bounding box center [450, 263] width 438 height 15
copy div "[MEDICAL_DATA] 175 MCG TABS"
click at [375, 268] on div "[MEDICAL_DATA] 175 MCG TABS" at bounding box center [450, 263] width 438 height 15
click at [376, 268] on div "[MEDICAL_DATA] 175 MCG TABS" at bounding box center [450, 263] width 438 height 15
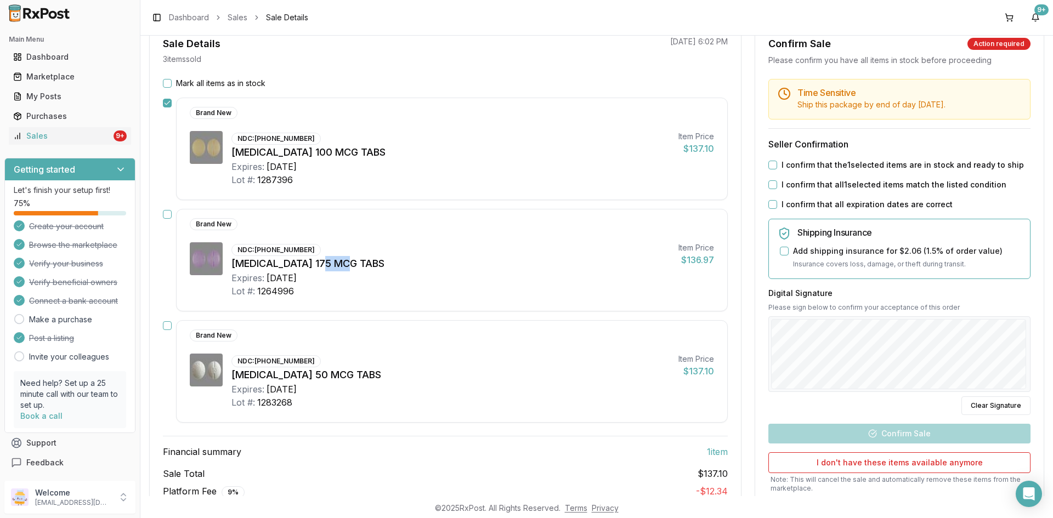
click at [329, 263] on div "[MEDICAL_DATA] 175 MCG TABS" at bounding box center [450, 263] width 438 height 15
click at [359, 263] on div "[MEDICAL_DATA] 175 MCG TABS" at bounding box center [450, 263] width 438 height 15
drag, startPoint x: 354, startPoint y: 261, endPoint x: 232, endPoint y: 270, distance: 122.6
click at [232, 270] on div "[MEDICAL_DATA] 175 MCG TABS" at bounding box center [450, 263] width 438 height 15
copy div "[MEDICAL_DATA] 175 MCG TABS"
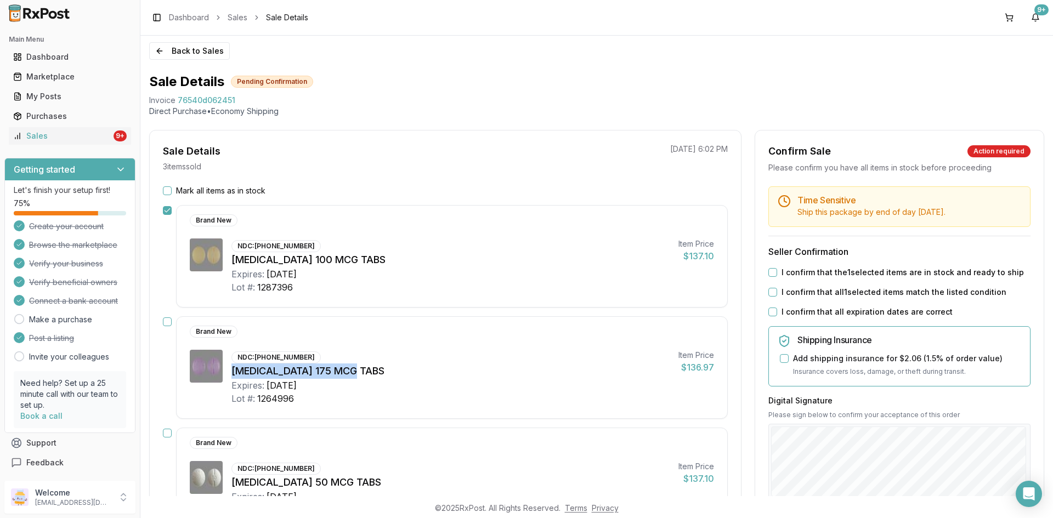
scroll to position [0, 0]
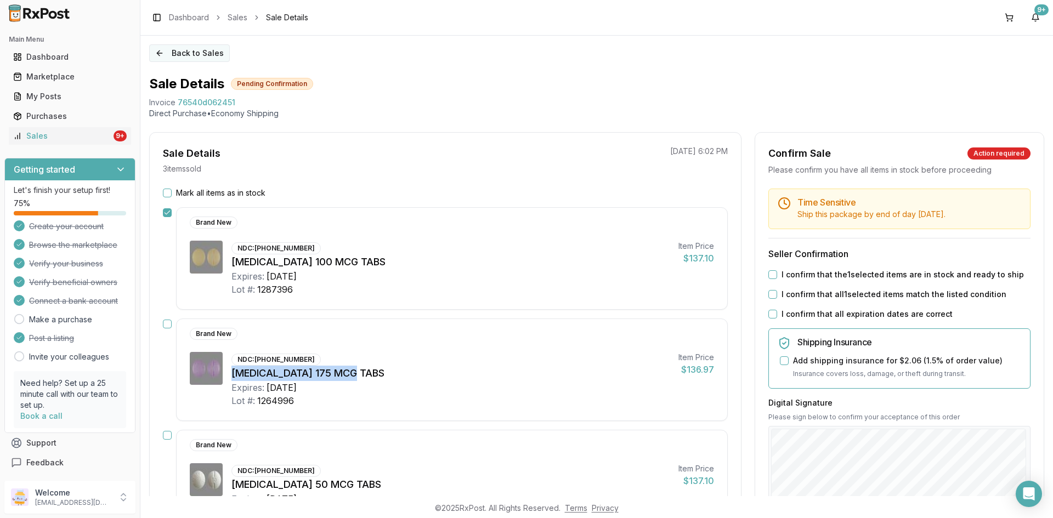
click at [209, 56] on button "Back to Sales" at bounding box center [189, 53] width 81 height 18
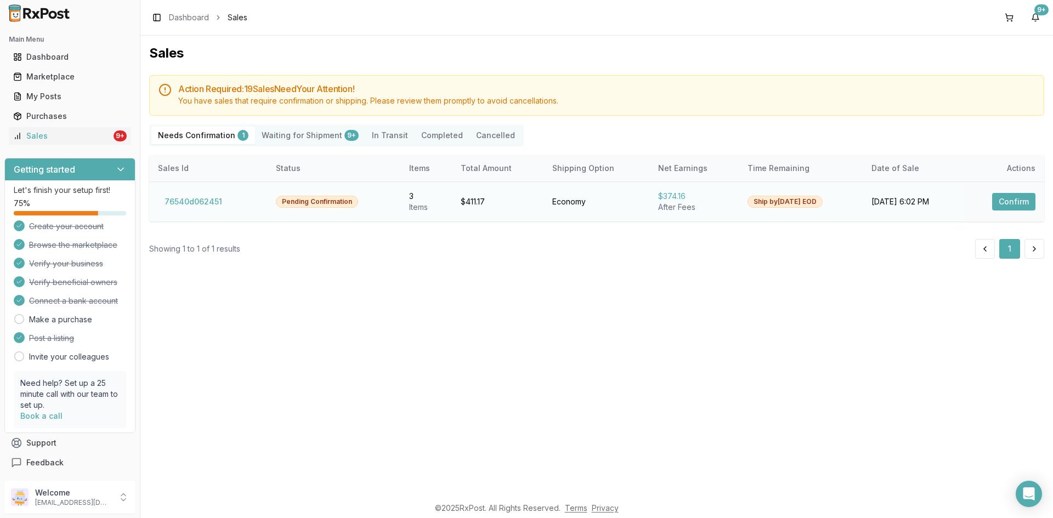
click at [1010, 201] on button "Confirm" at bounding box center [1013, 202] width 43 height 18
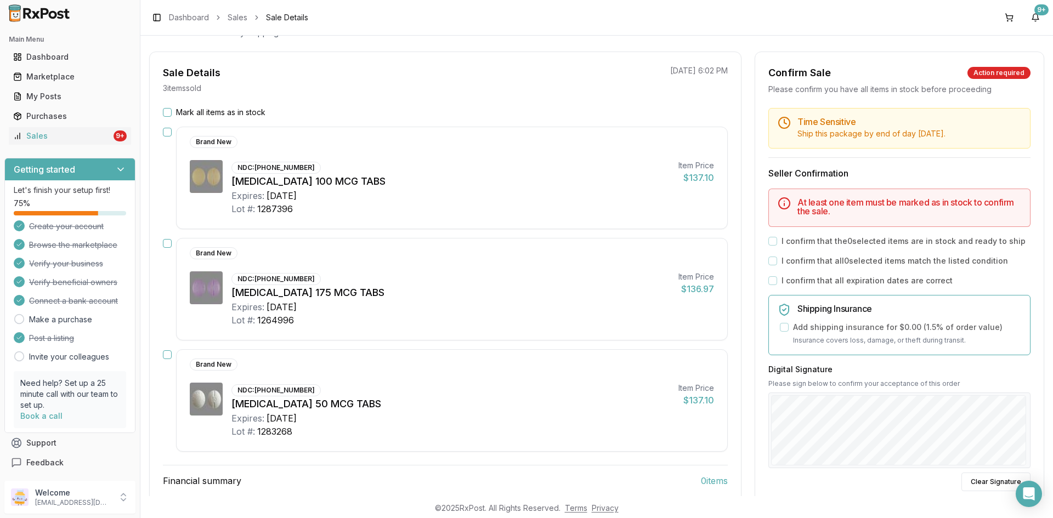
scroll to position [110, 0]
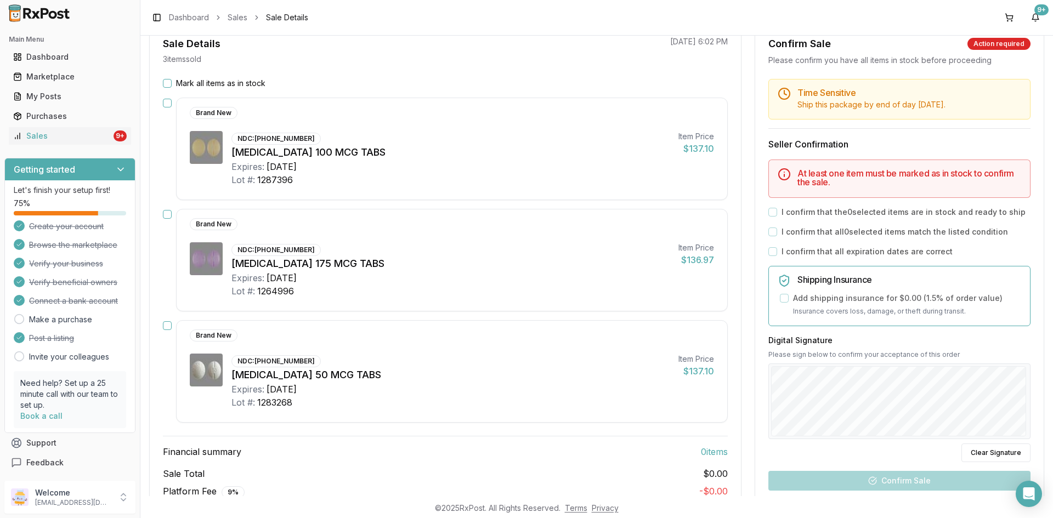
click at [166, 106] on button "button" at bounding box center [167, 103] width 9 height 9
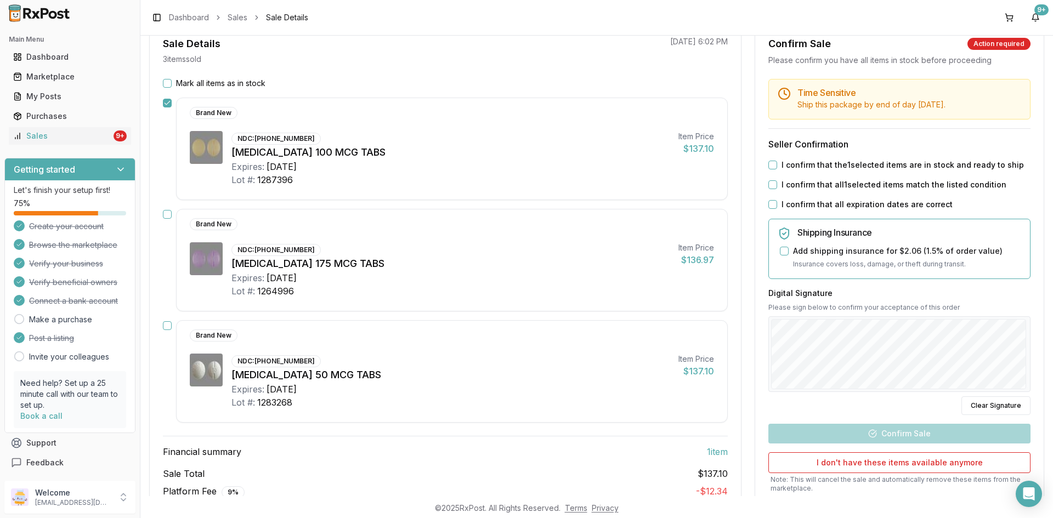
click at [167, 212] on button "button" at bounding box center [167, 214] width 9 height 9
click at [770, 167] on button "I confirm that the 2 selected items are in stock and ready to ship" at bounding box center [772, 165] width 9 height 9
click at [772, 184] on button "I confirm that all 2 selected items match the listed condition" at bounding box center [772, 184] width 9 height 9
drag, startPoint x: 254, startPoint y: 361, endPoint x: 339, endPoint y: 366, distance: 85.7
click at [314, 365] on div "NDC: [PHONE_NUMBER] [MEDICAL_DATA] 50 MCG TABS Expires: [DATE] Lot #: 1283268" at bounding box center [450, 381] width 438 height 55
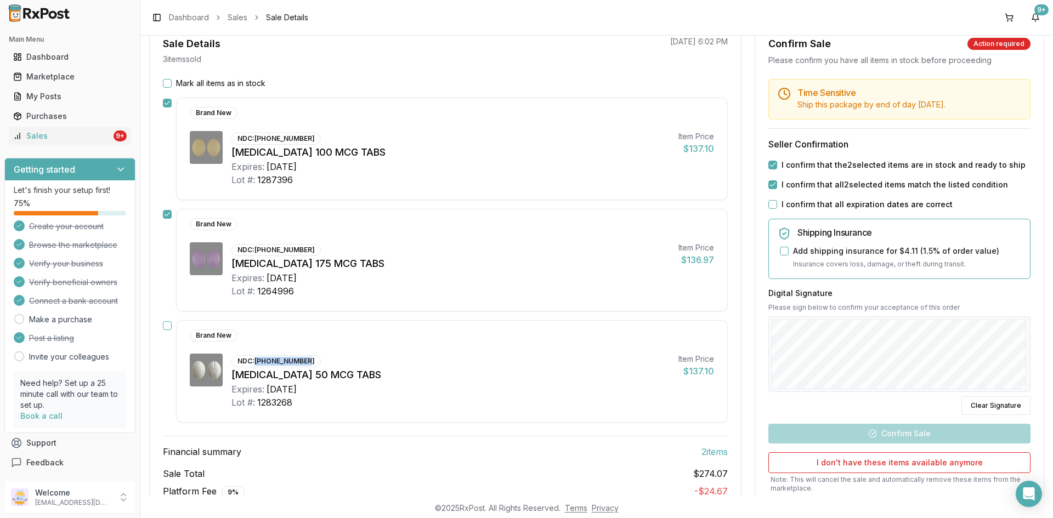
copy div "[PHONE_NUMBER]"
click at [909, 432] on div "Time Sensitive Ship this package by end of day [DATE] . Seller Confirmation I c…" at bounding box center [899, 310] width 288 height 463
click at [768, 202] on button "I confirm that all expiration dates are correct" at bounding box center [772, 204] width 9 height 9
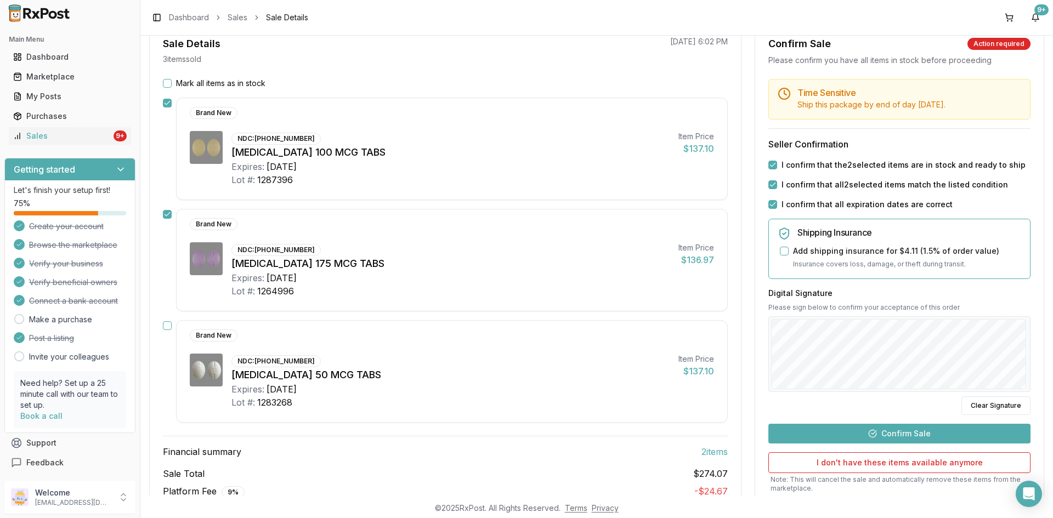
click at [905, 434] on button "Confirm Sale" at bounding box center [899, 434] width 262 height 20
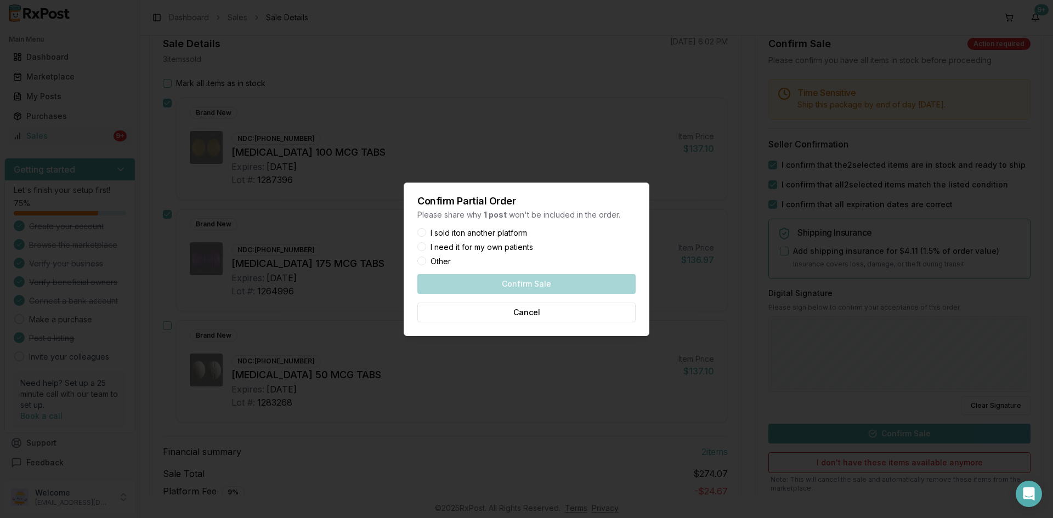
click at [525, 283] on div "Confirm Sale Cancel" at bounding box center [526, 298] width 218 height 48
click at [425, 233] on button "I sold it on another platform" at bounding box center [421, 232] width 9 height 9
click at [570, 286] on button "Confirm Sale" at bounding box center [526, 284] width 218 height 20
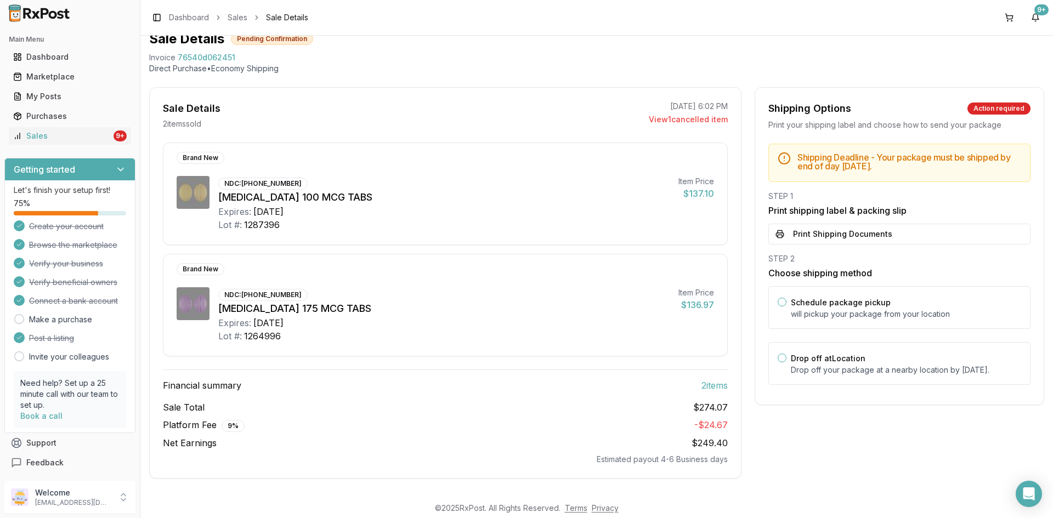
scroll to position [45, 0]
click at [853, 237] on button "Print Shipping Documents" at bounding box center [899, 234] width 262 height 21
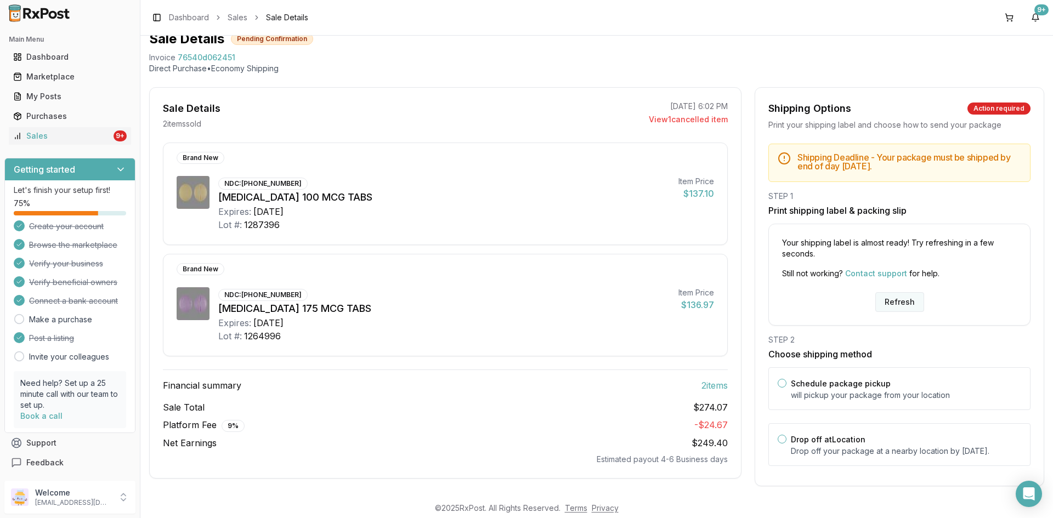
click at [889, 307] on button "Refresh" at bounding box center [899, 302] width 49 height 20
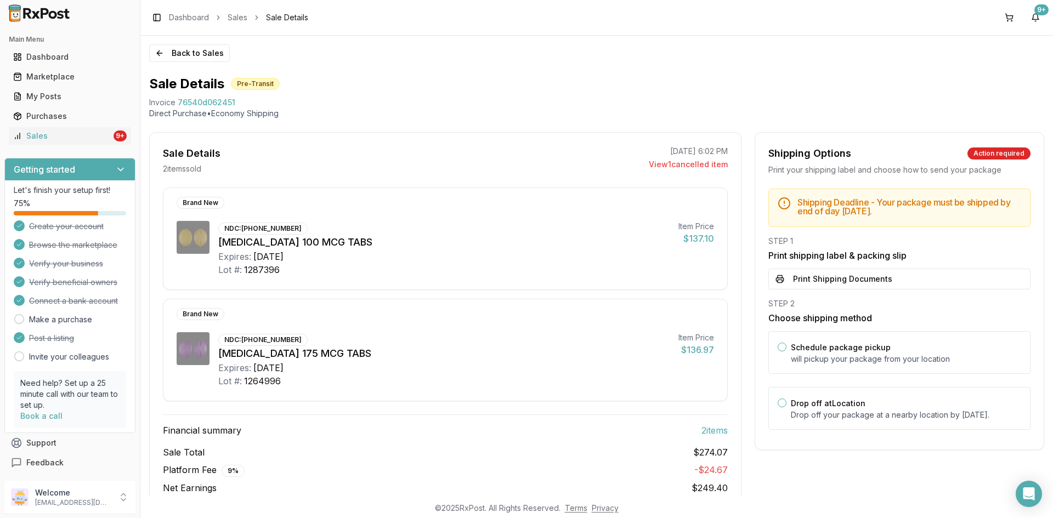
click at [848, 281] on button "Print Shipping Documents" at bounding box center [899, 279] width 262 height 21
click at [191, 56] on button "Back to Sales" at bounding box center [189, 53] width 81 height 18
